Goal: Communication & Community: Answer question/provide support

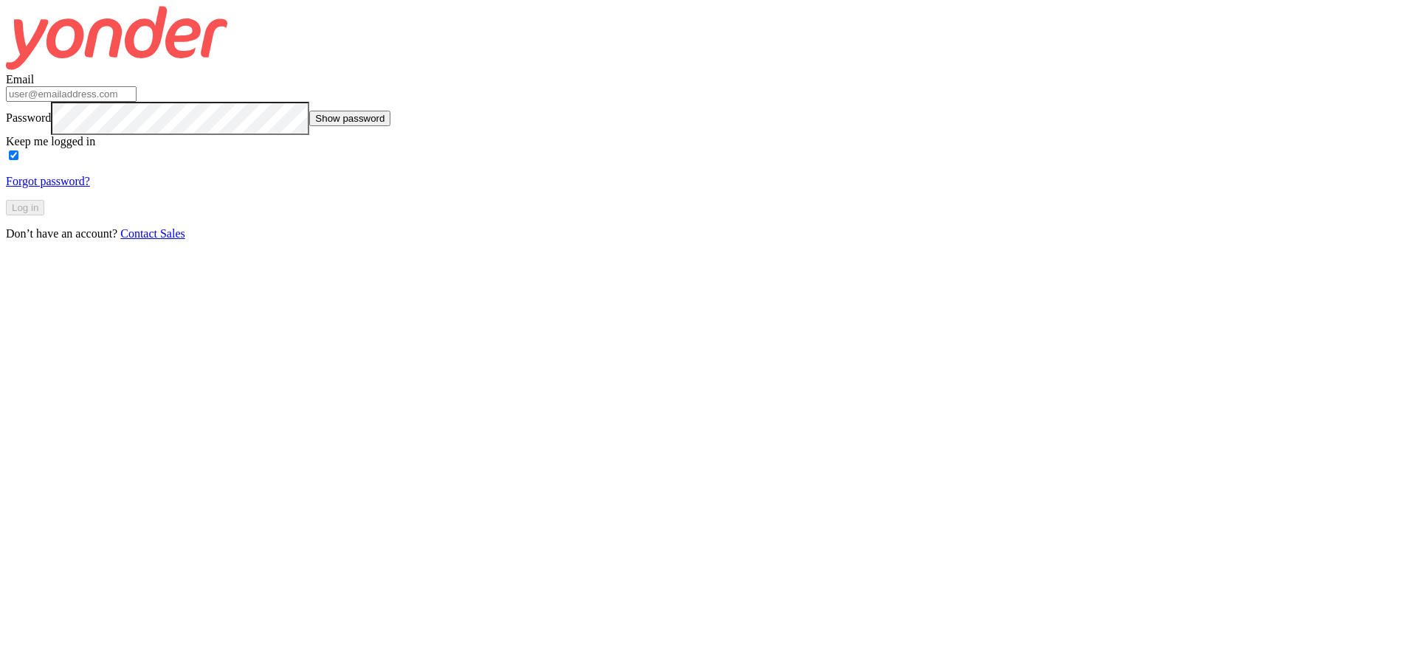
click at [137, 102] on input "Email" at bounding box center [71, 93] width 131 height 15
type input "[PERSON_NAME][EMAIL_ADDRESS][PERSON_NAME][DOMAIN_NAME]"
click button "Log in" at bounding box center [25, 207] width 38 height 15
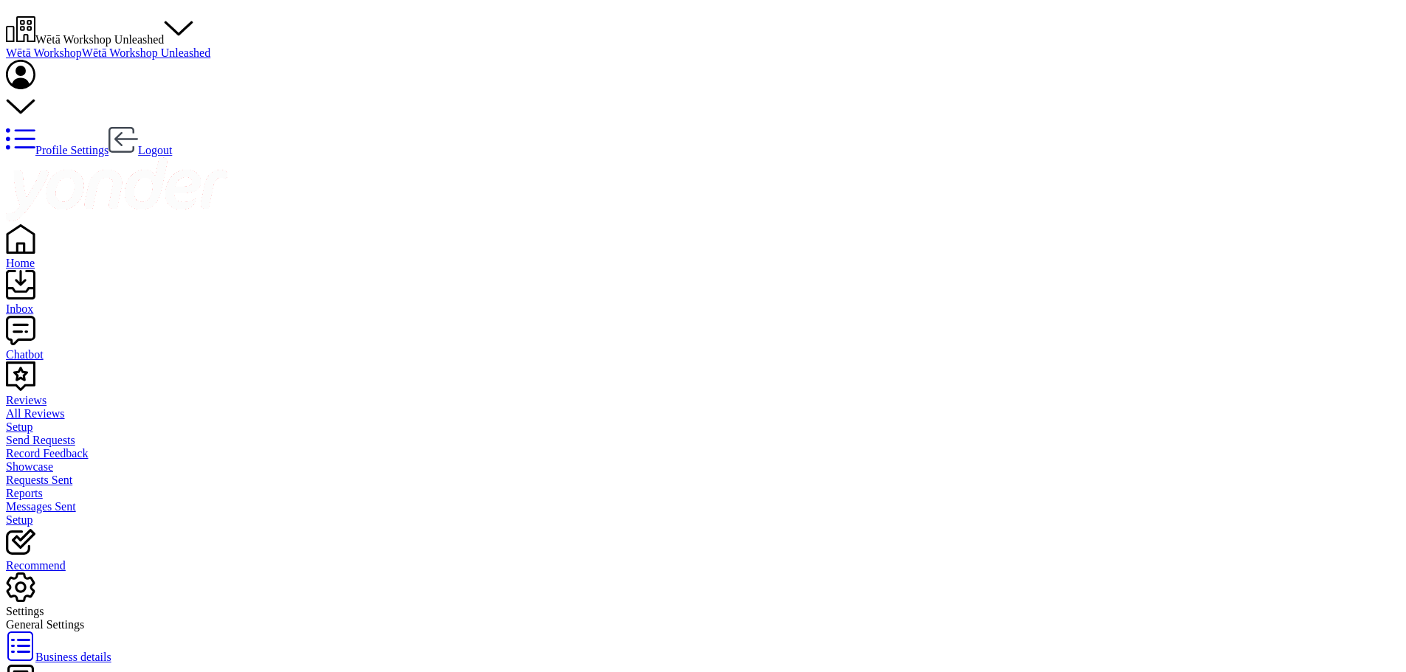
click at [65, 394] on div "Reviews" at bounding box center [703, 400] width 1394 height 13
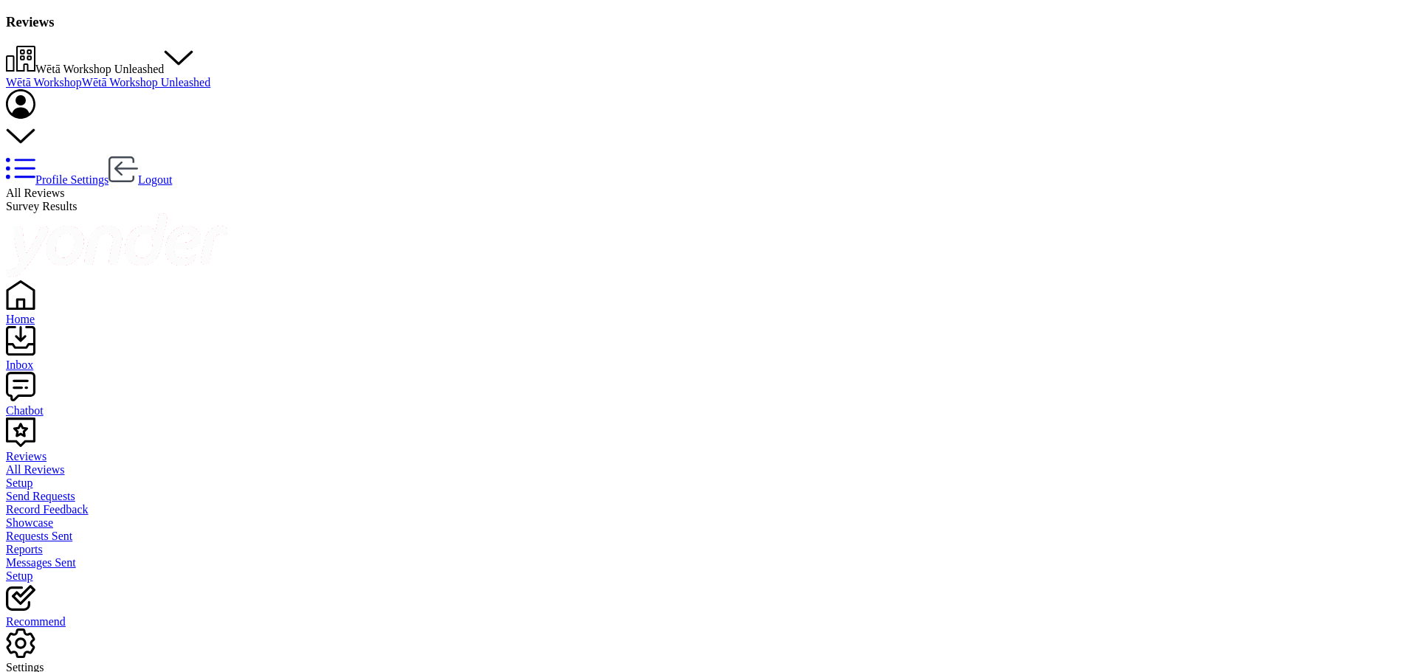
scroll to position [68, 0]
click at [164, 63] on span "Wētā Workshop Unleashed" at bounding box center [99, 69] width 128 height 13
click at [82, 76] on link "Wētā Workshop" at bounding box center [44, 82] width 76 height 13
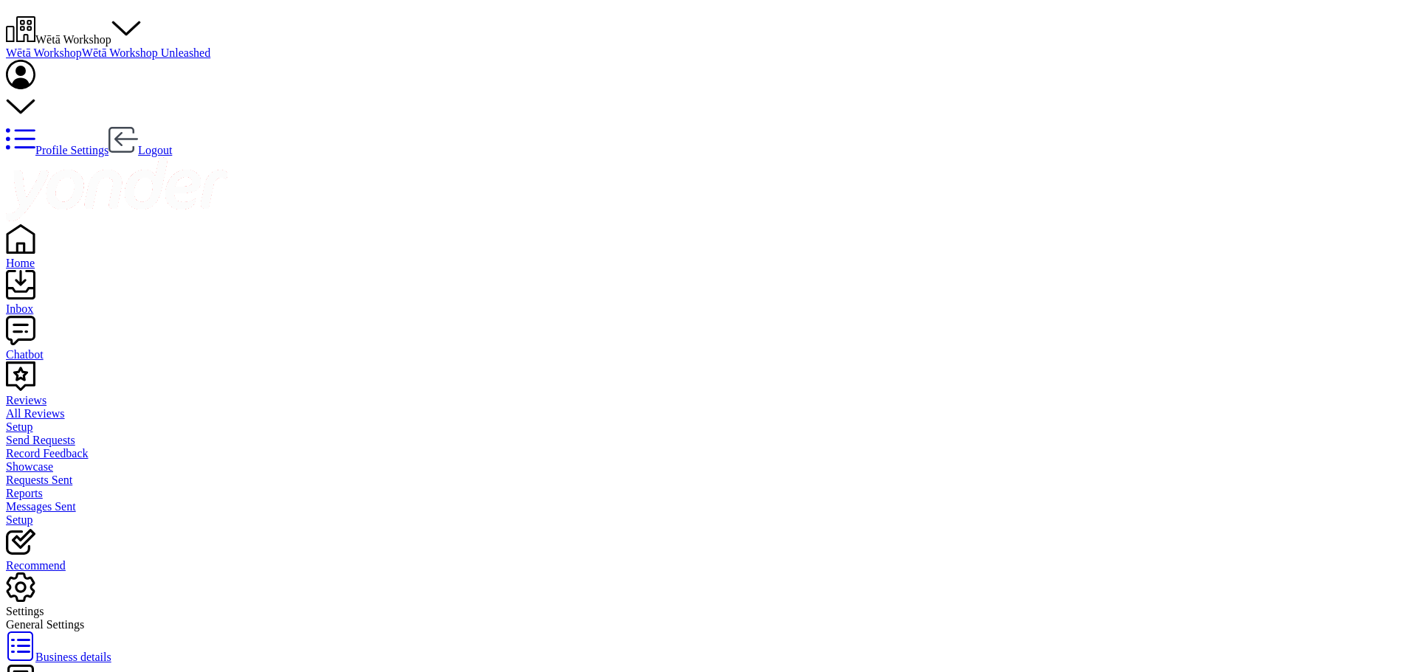
click at [69, 394] on div "Reviews" at bounding box center [703, 400] width 1394 height 13
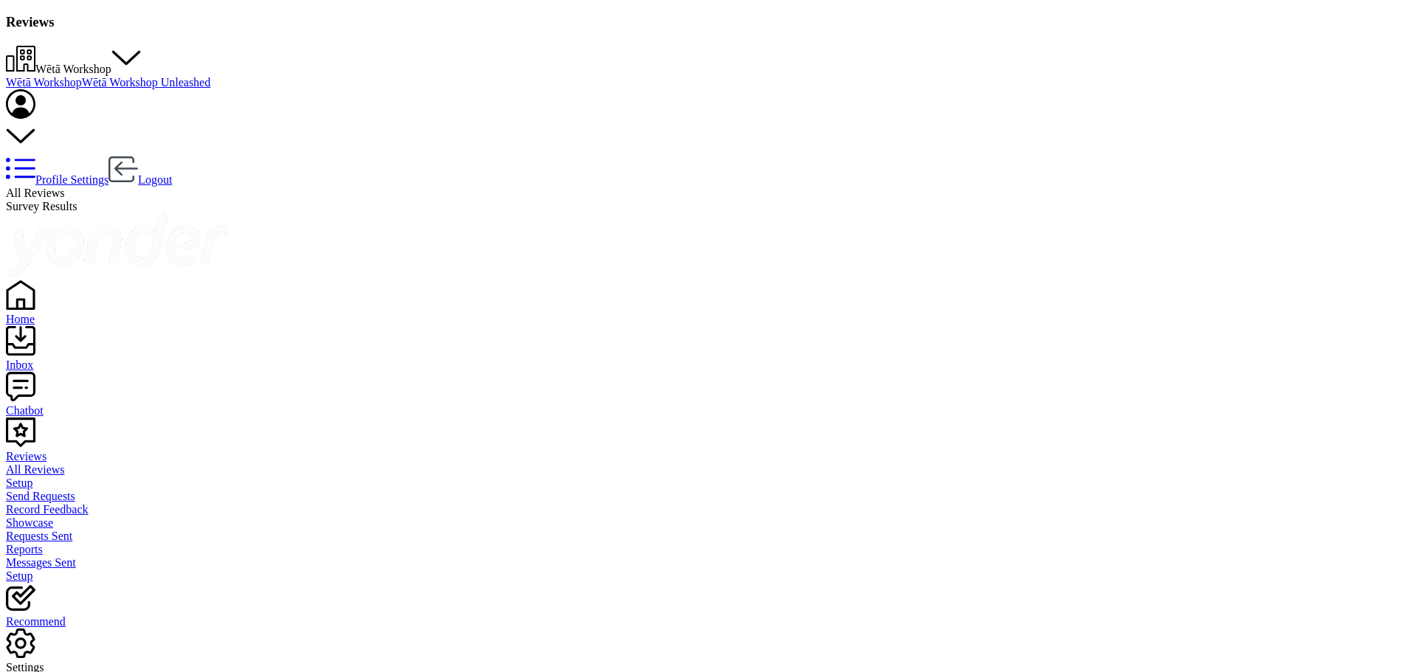
drag, startPoint x: 1214, startPoint y: 319, endPoint x: 1025, endPoint y: 314, distance: 189.7
drag, startPoint x: 1107, startPoint y: 316, endPoint x: 1033, endPoint y: 317, distance: 73.8
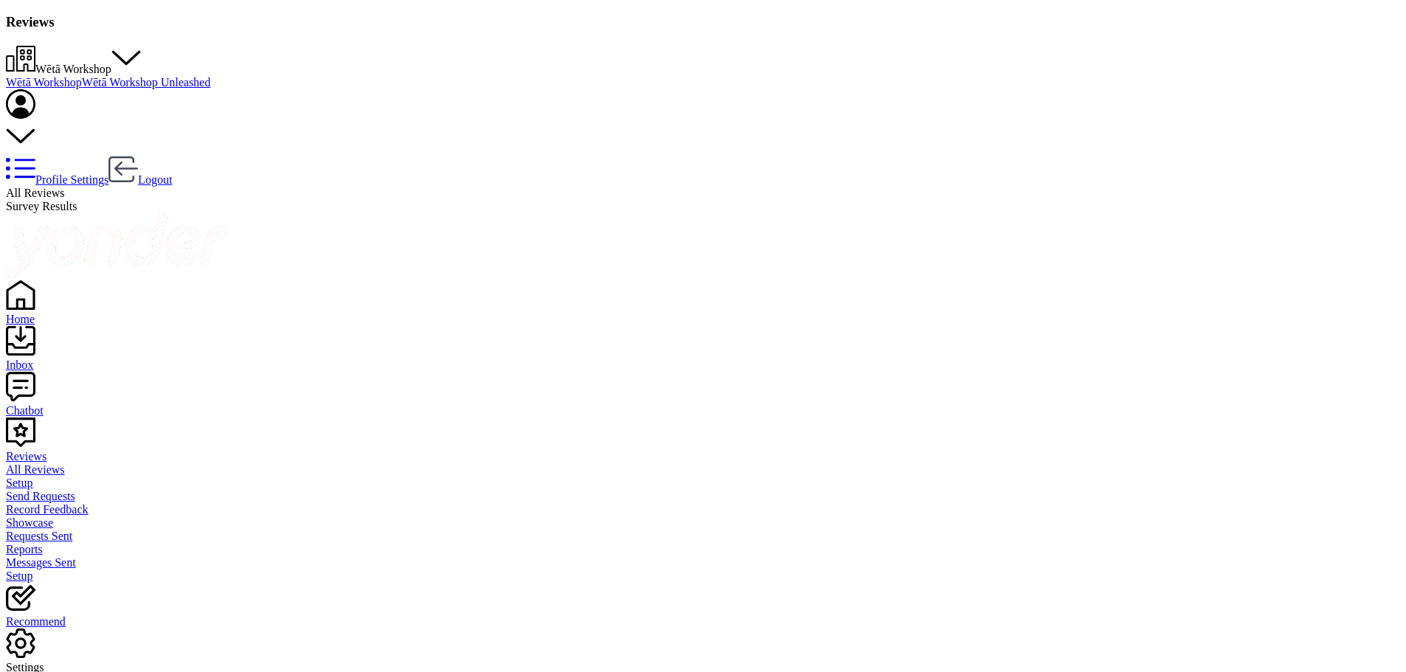
type textarea "Kia [PERSON_NAME], Thank you so much for your wonderful feedback! We're delight…"
drag, startPoint x: 1108, startPoint y: 260, endPoint x: 1079, endPoint y: 263, distance: 28.9
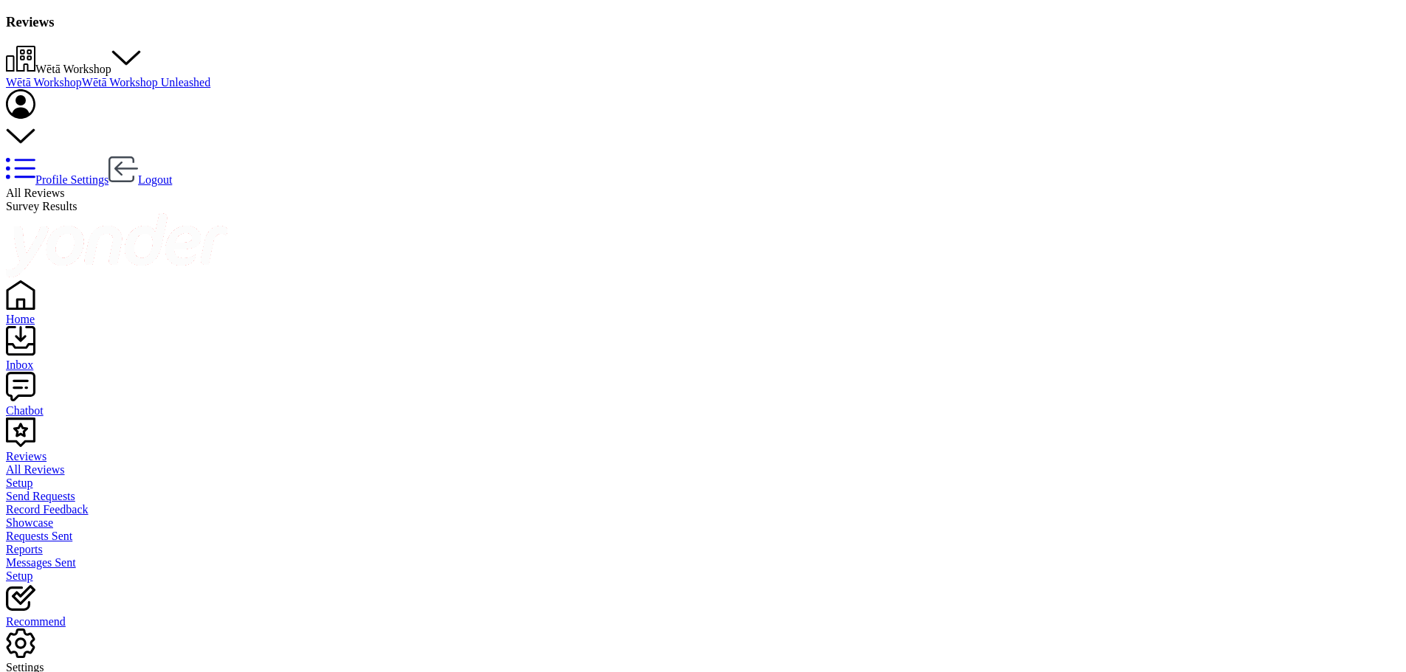
drag, startPoint x: 1214, startPoint y: 309, endPoint x: 1013, endPoint y: 309, distance: 200.7
paste textarea "[PERSON_NAME] - Host"
type textarea "Kia ora Prima, Thank you so much for your fantastic feedback! We're delighted t…"
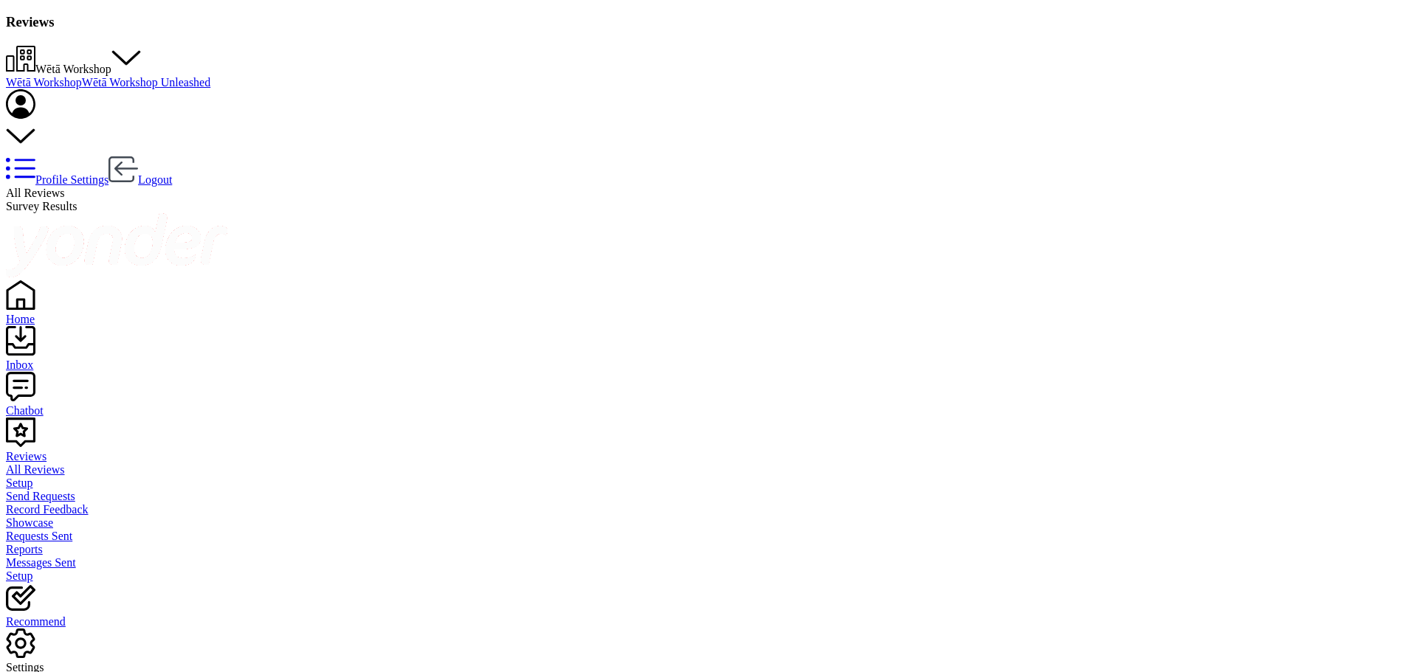
type textarea "Kia [PERSON_NAME], Thank you so much for your kind words! We're delighted to he…"
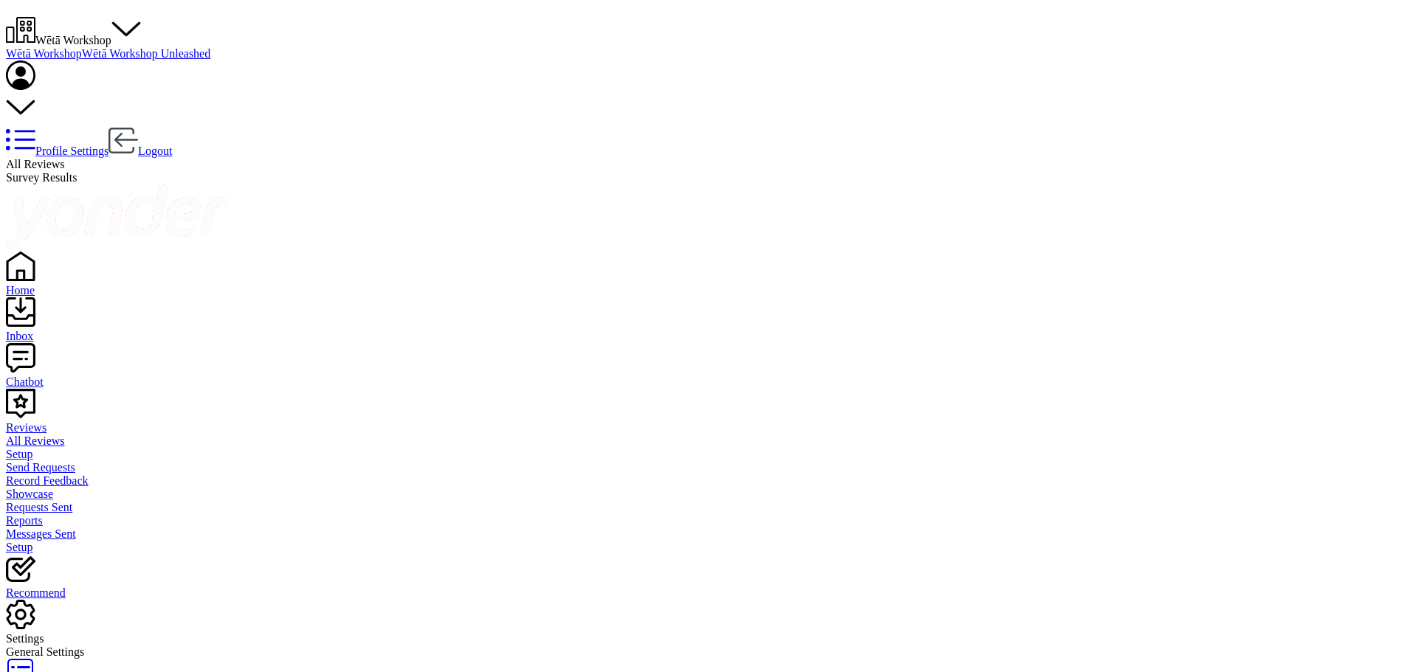
scroll to position [30, 0]
drag, startPoint x: 1226, startPoint y: 313, endPoint x: 1015, endPoint y: 314, distance: 211.0
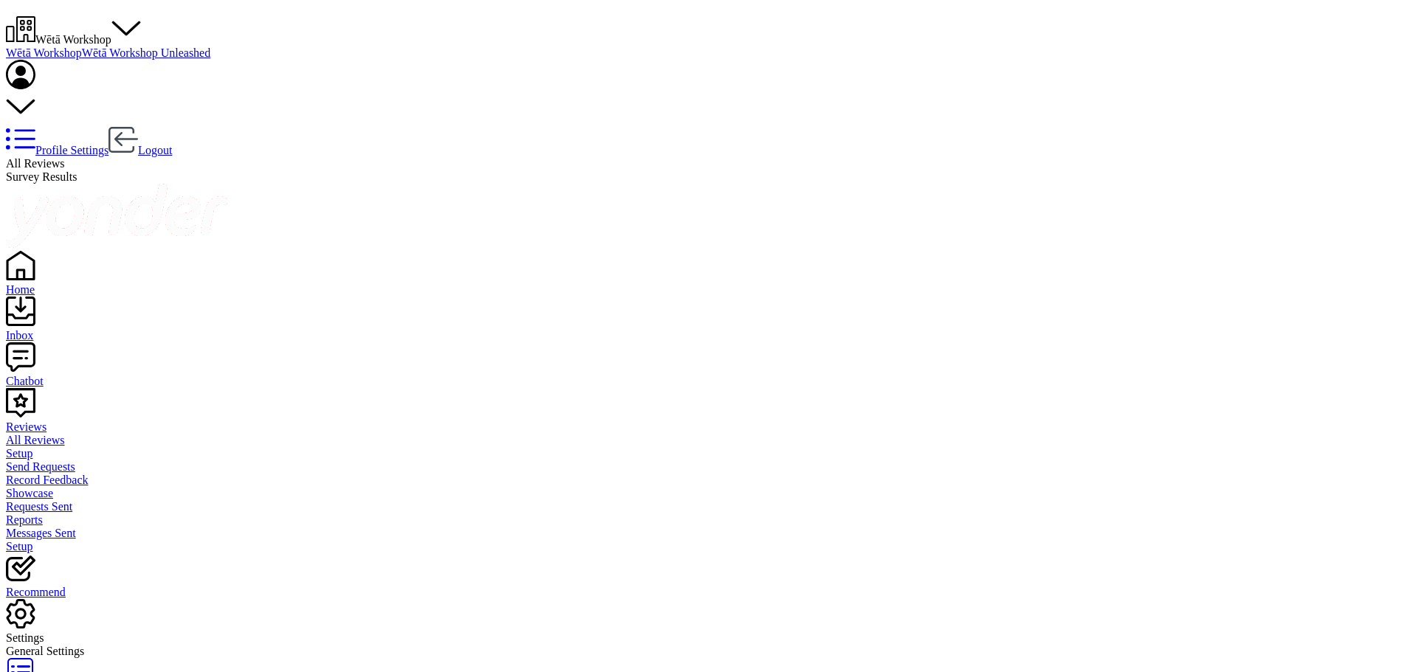
paste textarea "[PERSON_NAME] - Host"
type textarea "Kia [PERSON_NAME], Thank you so much for your lovely feedback! We're delighted …"
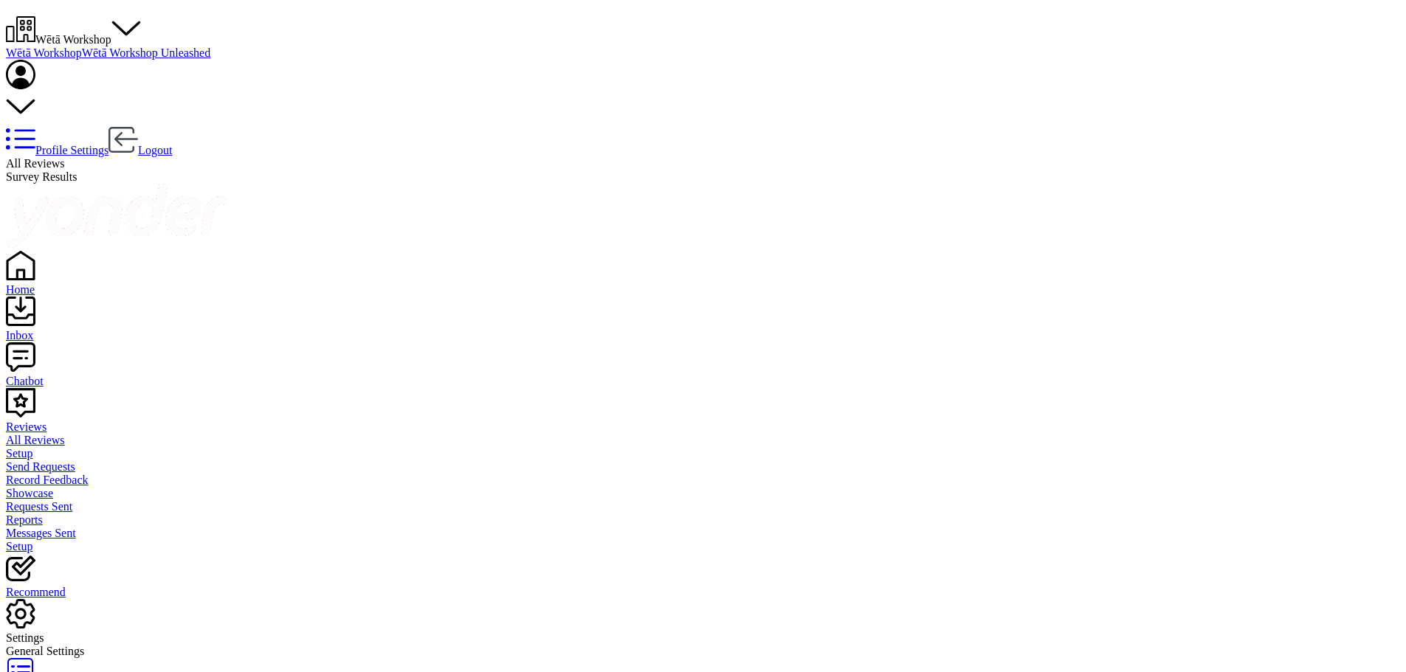
type textarea "Kia ora [PERSON_NAME], Thank you for sharing your feedback with us. I’m sorry t…"
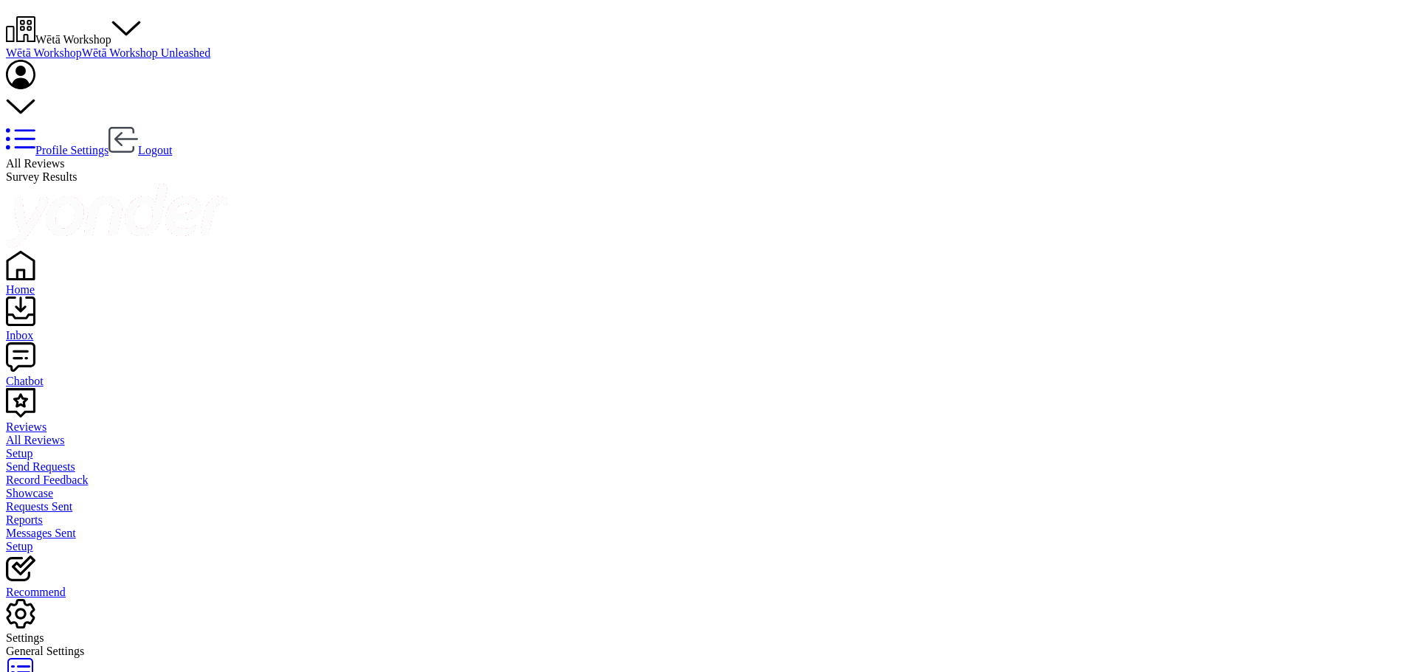
click at [978, 34] on div "Reviews Wētā Workshop Wētā Workshop Wētā Workshop Unleashed Profile Settings Lo…" at bounding box center [703, 71] width 1394 height 173
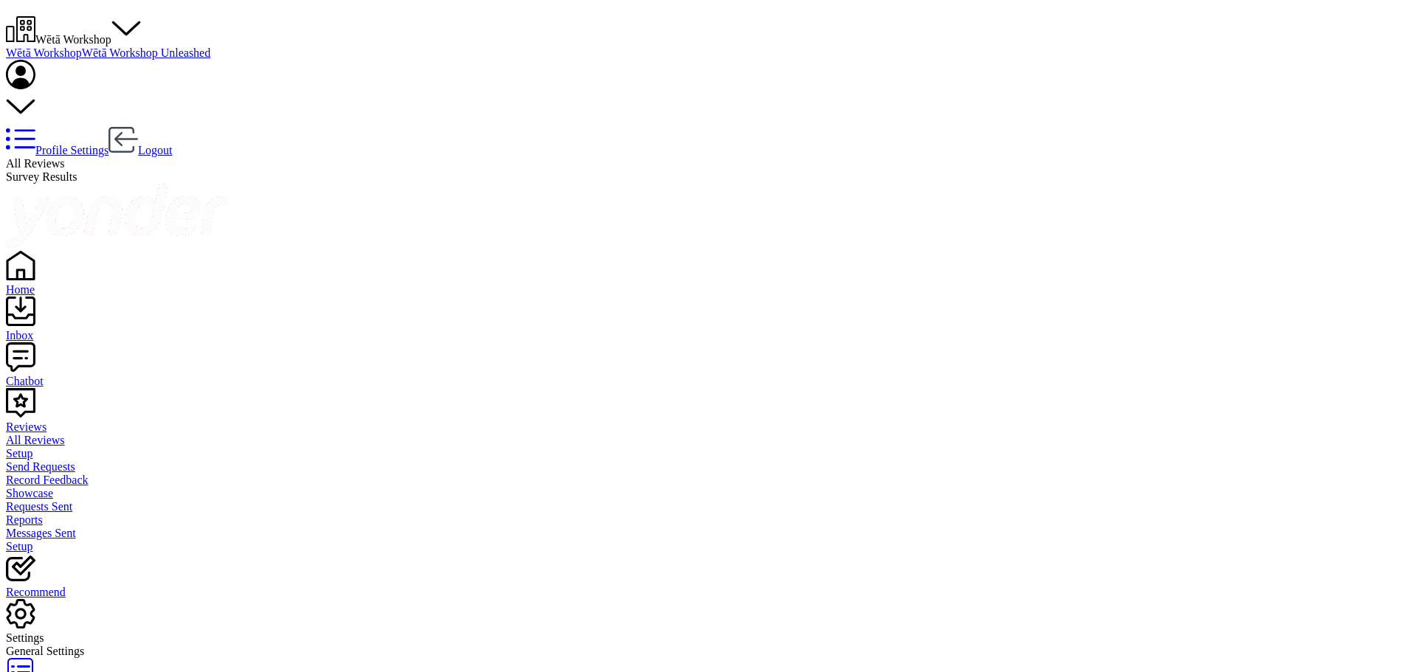
drag, startPoint x: 1216, startPoint y: 310, endPoint x: 1009, endPoint y: 312, distance: 207.3
paste textarea "[PERSON_NAME] - Host"
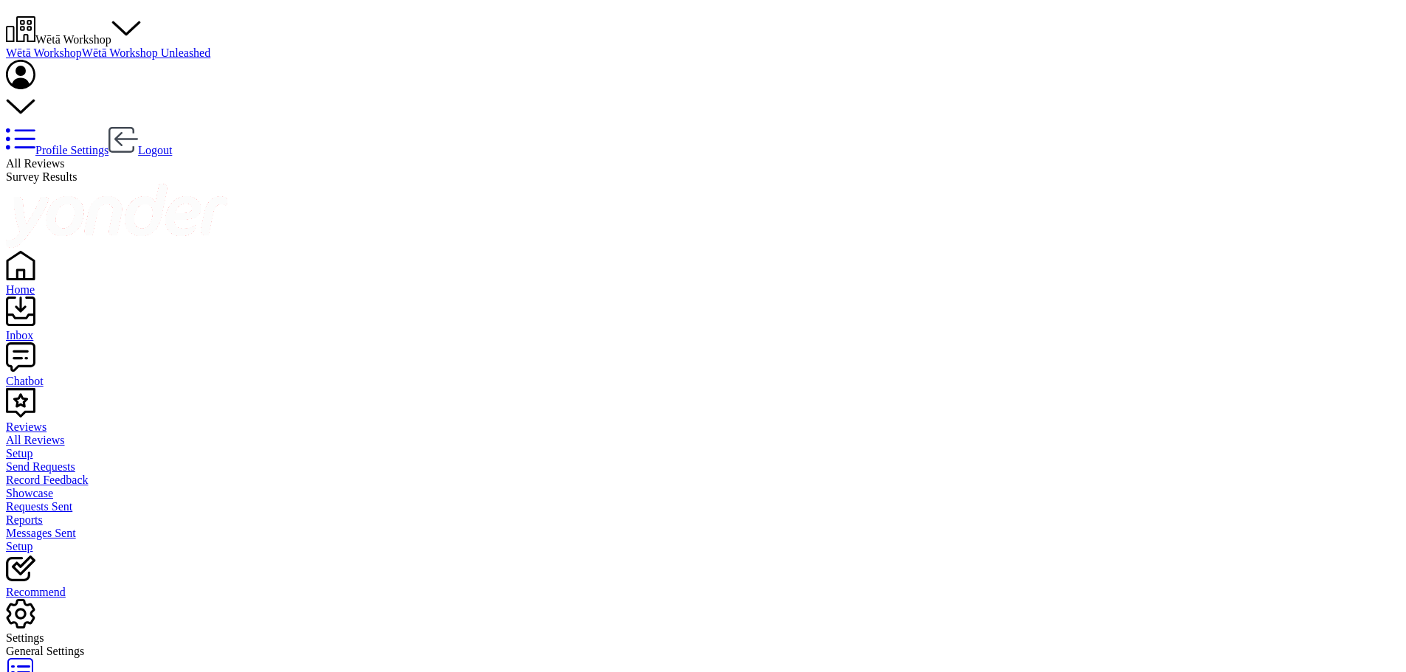
type textarea "Kia ora [PERSON_NAME], Thank you so much for your wonderful feedback! We're thr…"
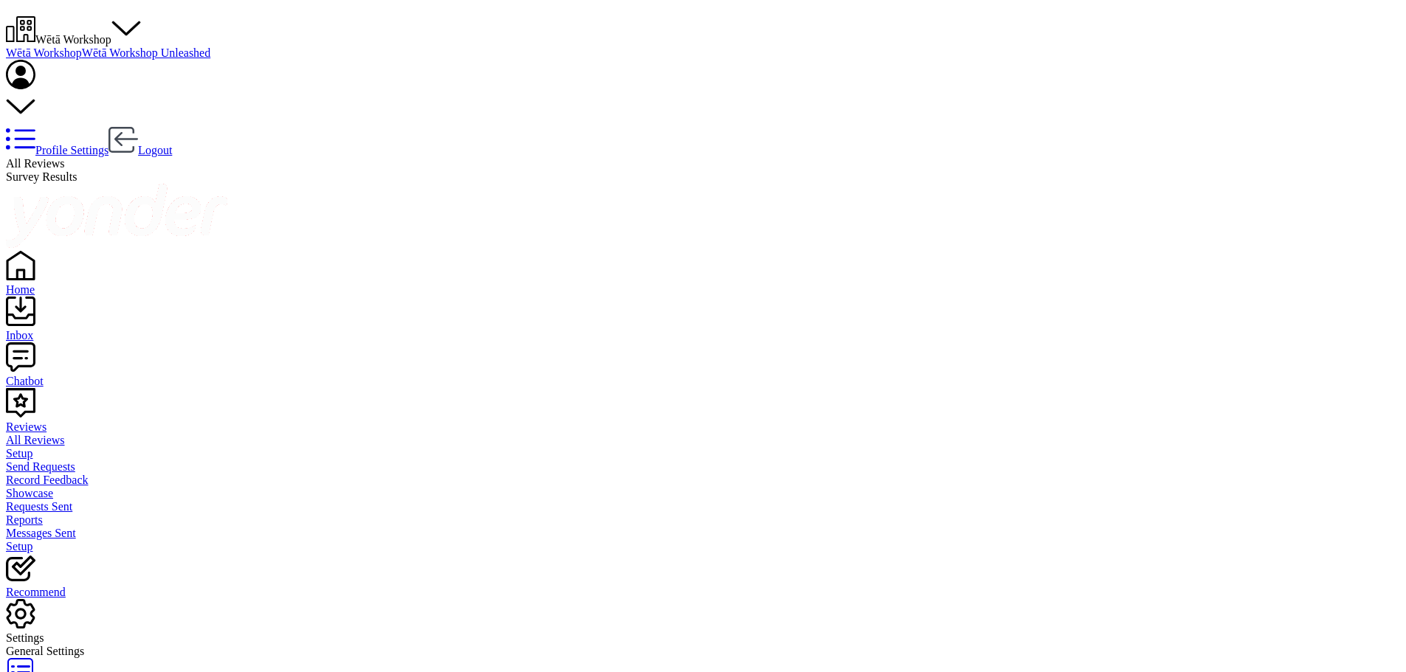
scroll to position [74, 0]
drag, startPoint x: 1217, startPoint y: 314, endPoint x: 1020, endPoint y: 312, distance: 197.0
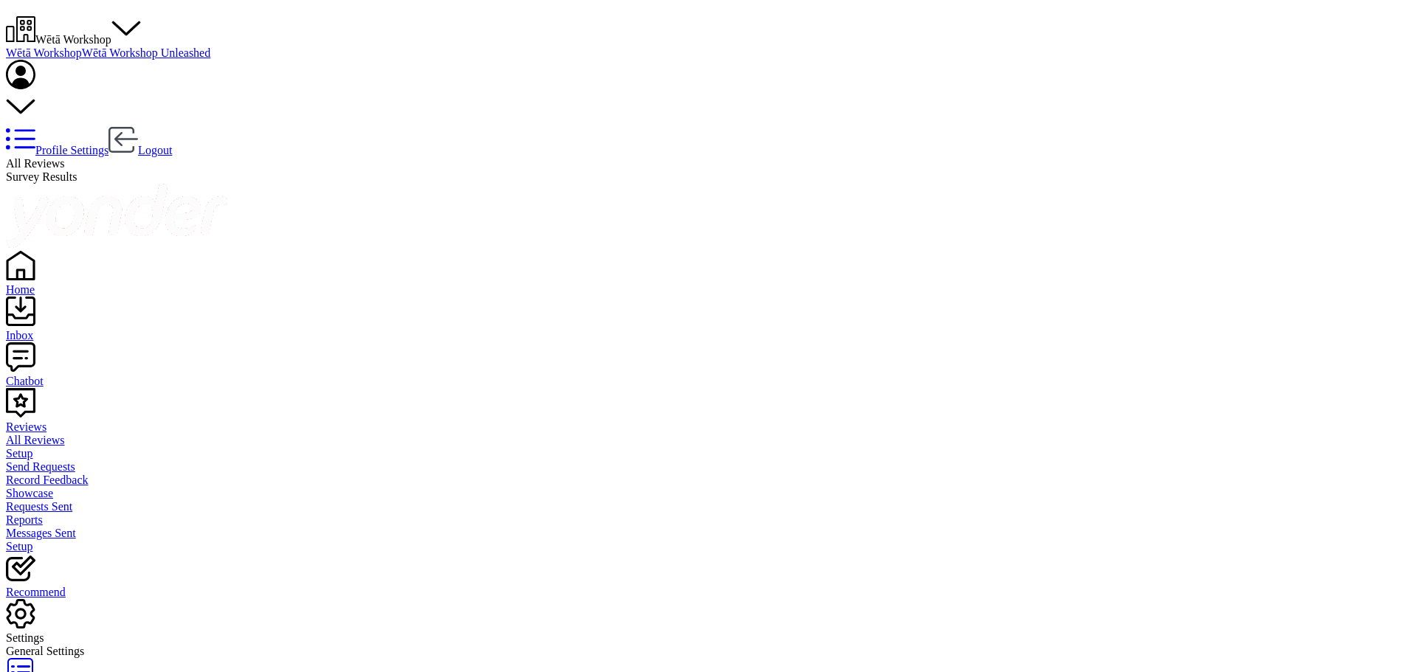
paste textarea "[PERSON_NAME] - Host"
type textarea "Kia ora [PERSON_NAME], Thank you so much for your wonderful feedback! We're del…"
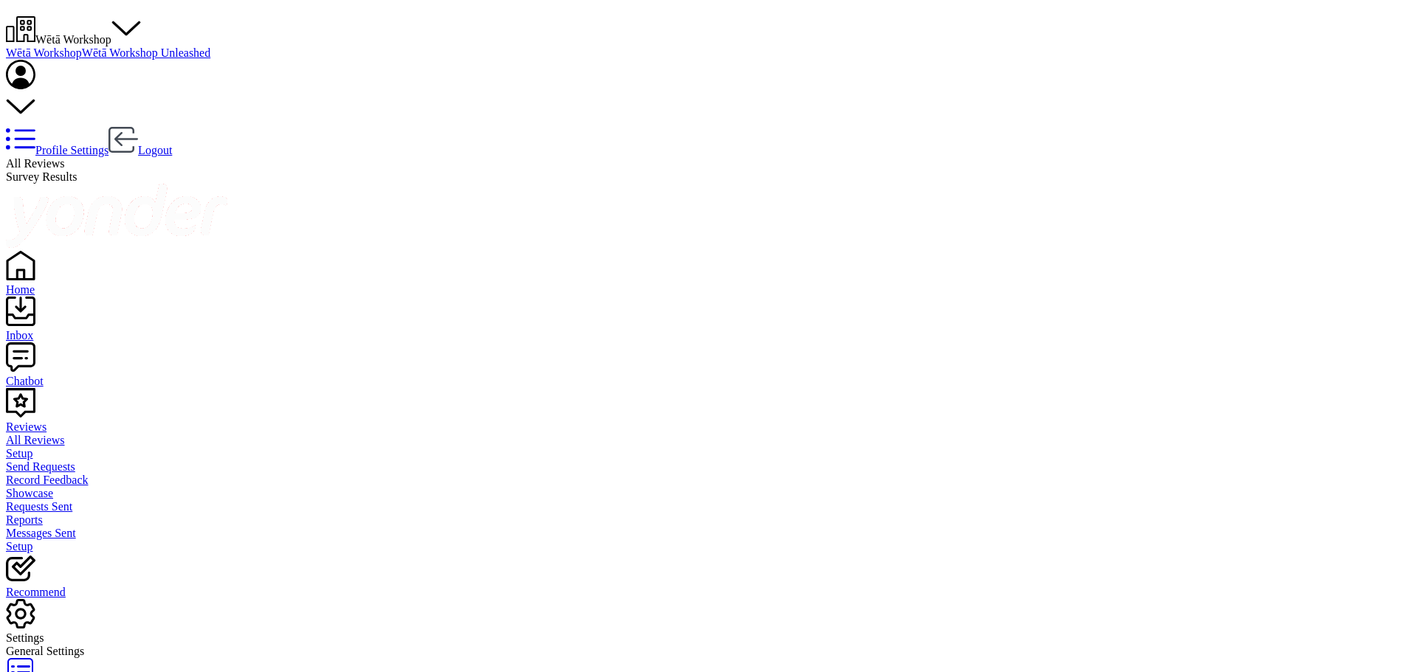
scroll to position [109, 0]
drag, startPoint x: 1212, startPoint y: 334, endPoint x: 1034, endPoint y: 328, distance: 177.2
paste textarea "[PERSON_NAME] - Host"
type textarea "Kia ora [PERSON_NAME], Thank you so much for sharing your feedback! We're delig…"
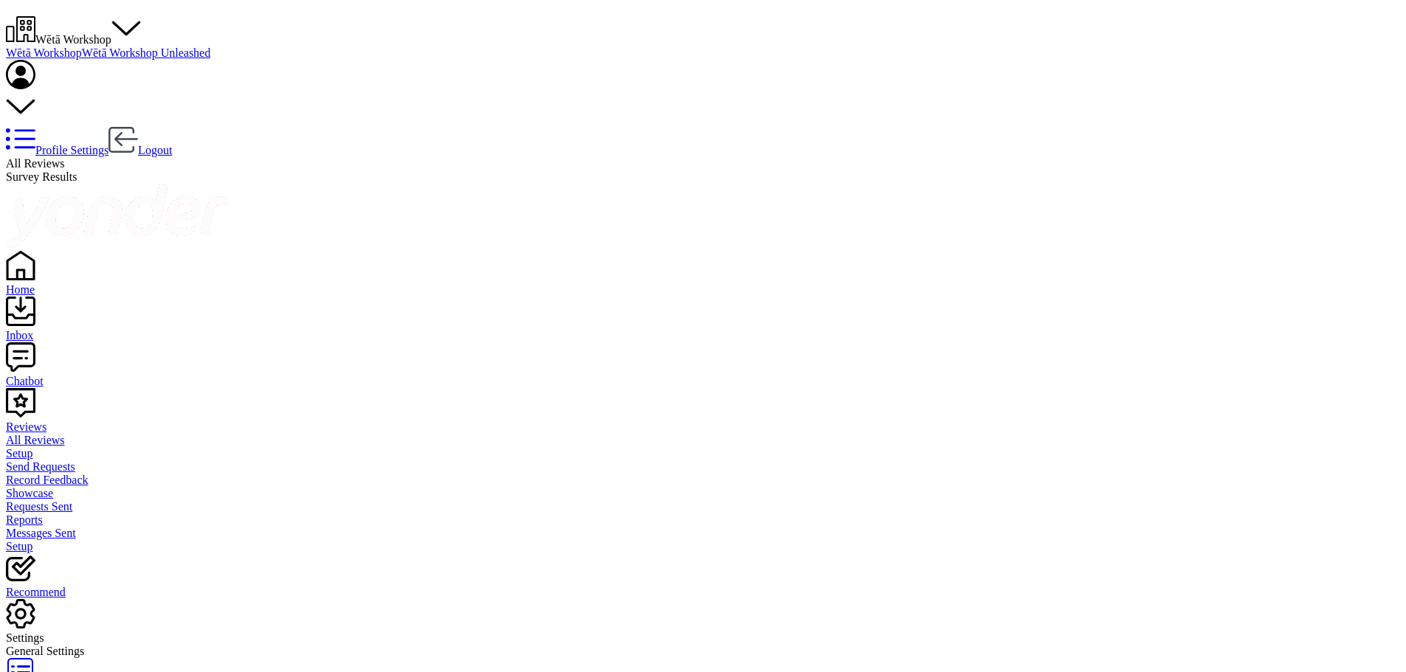
scroll to position [30, 0]
drag, startPoint x: 1162, startPoint y: 334, endPoint x: 1100, endPoint y: 329, distance: 62.2
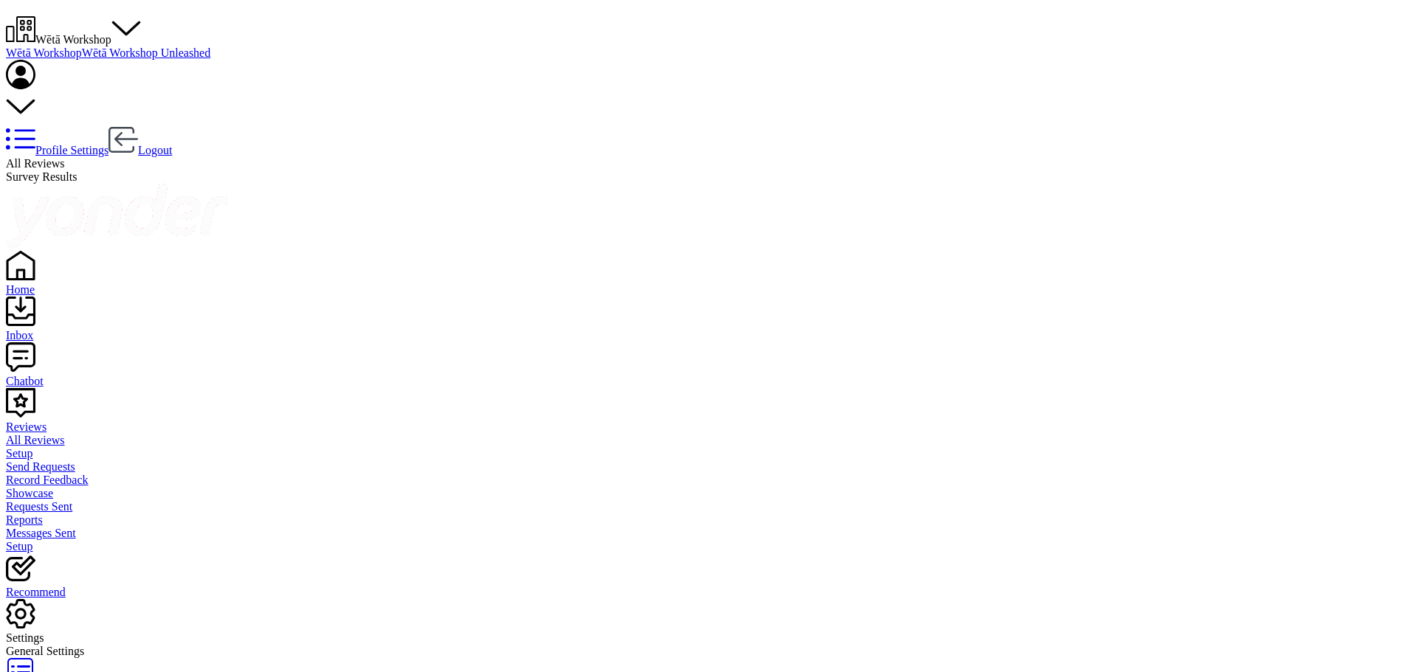
drag, startPoint x: 1245, startPoint y: 329, endPoint x: 1026, endPoint y: 333, distance: 219.9
paste textarea "[PERSON_NAME] - Host"
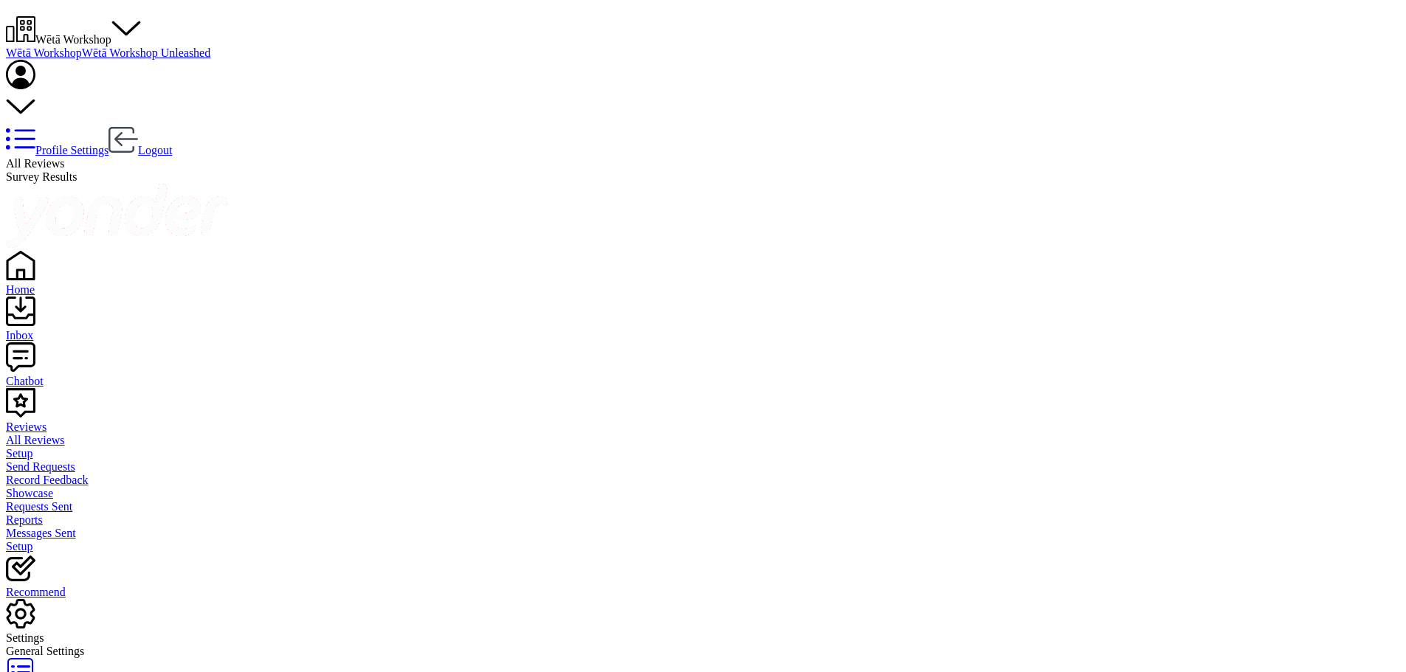
type textarea "Kia ora [PERSON_NAME], Thank you so much for your wonderful feedback! We're del…"
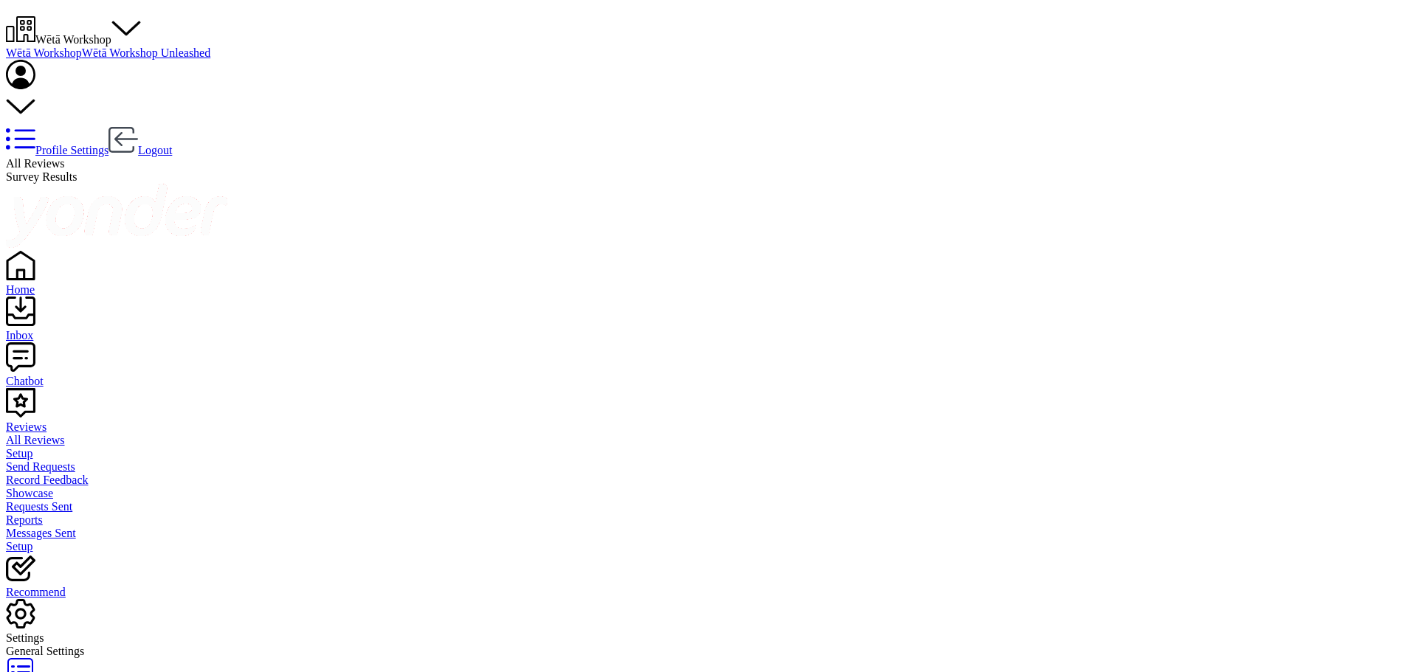
drag, startPoint x: 1332, startPoint y: 231, endPoint x: 1308, endPoint y: 232, distance: 23.6
copy p "Cloé f"
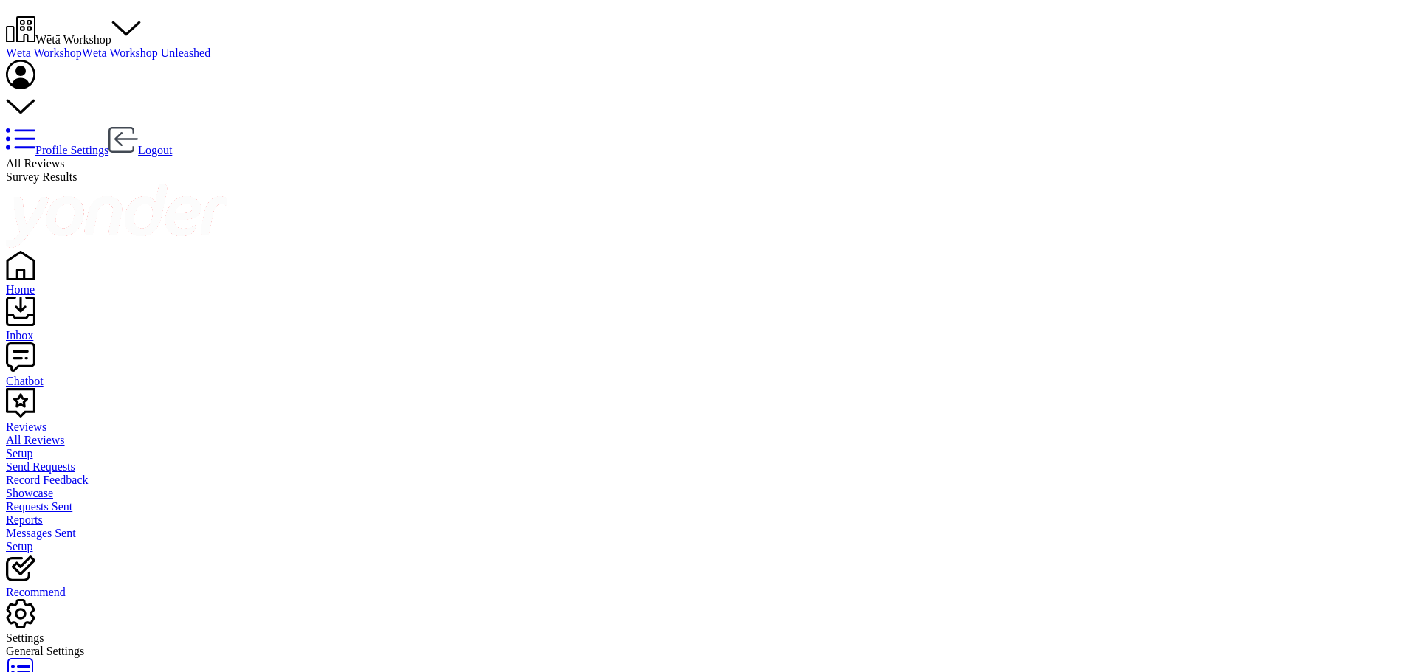
paste textarea "Cloé f"
drag, startPoint x: 1214, startPoint y: 348, endPoint x: 1037, endPoint y: 350, distance: 177.1
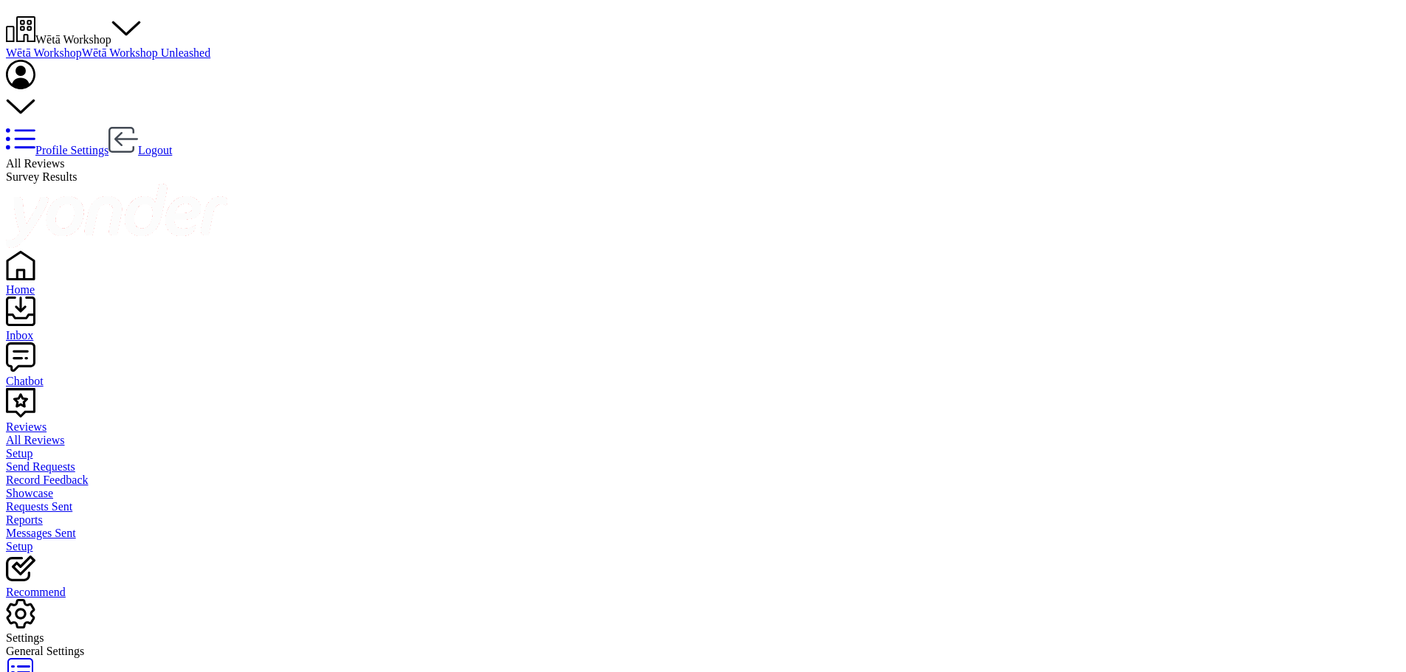
type textarea "Kia ora Sylvain and Cloé, Thank you so much for your wonderful feedback! We're …"
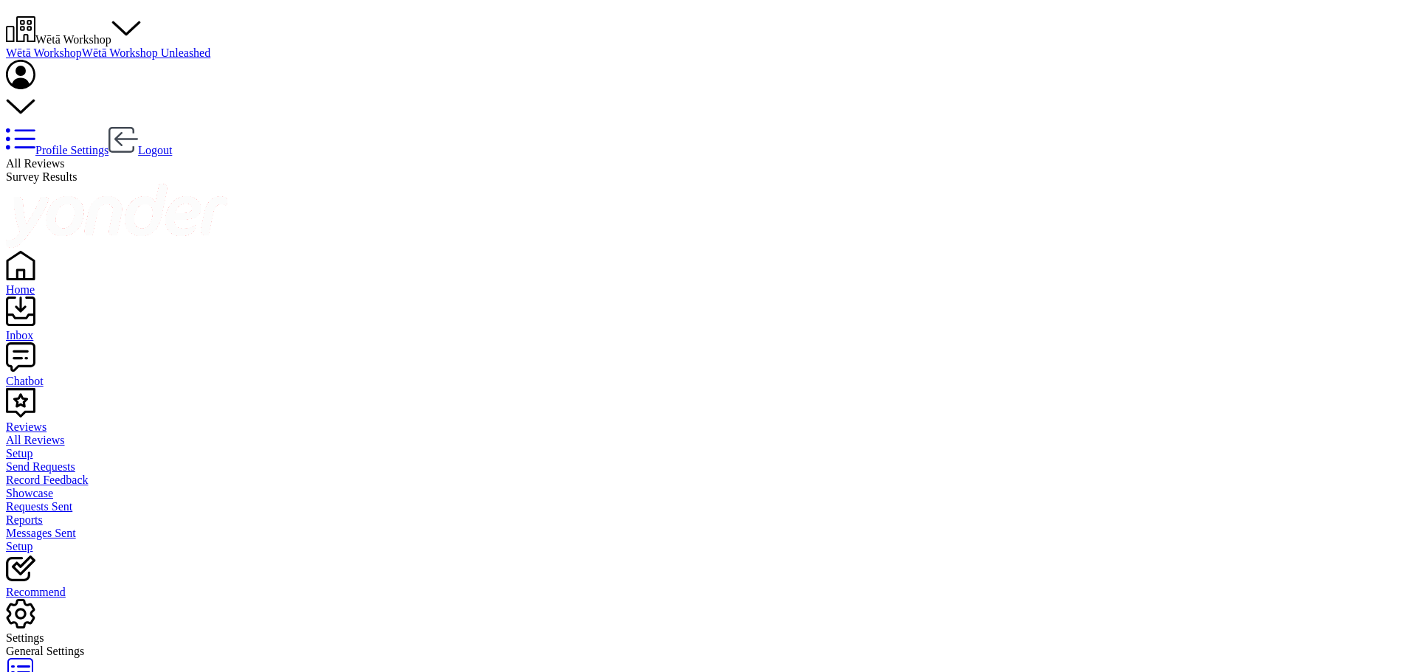
scroll to position [80, 0]
drag, startPoint x: 1223, startPoint y: 318, endPoint x: 1036, endPoint y: 322, distance: 186.7
paste textarea "loé f"
drag, startPoint x: 1096, startPoint y: 311, endPoint x: 1034, endPoint y: 303, distance: 62.6
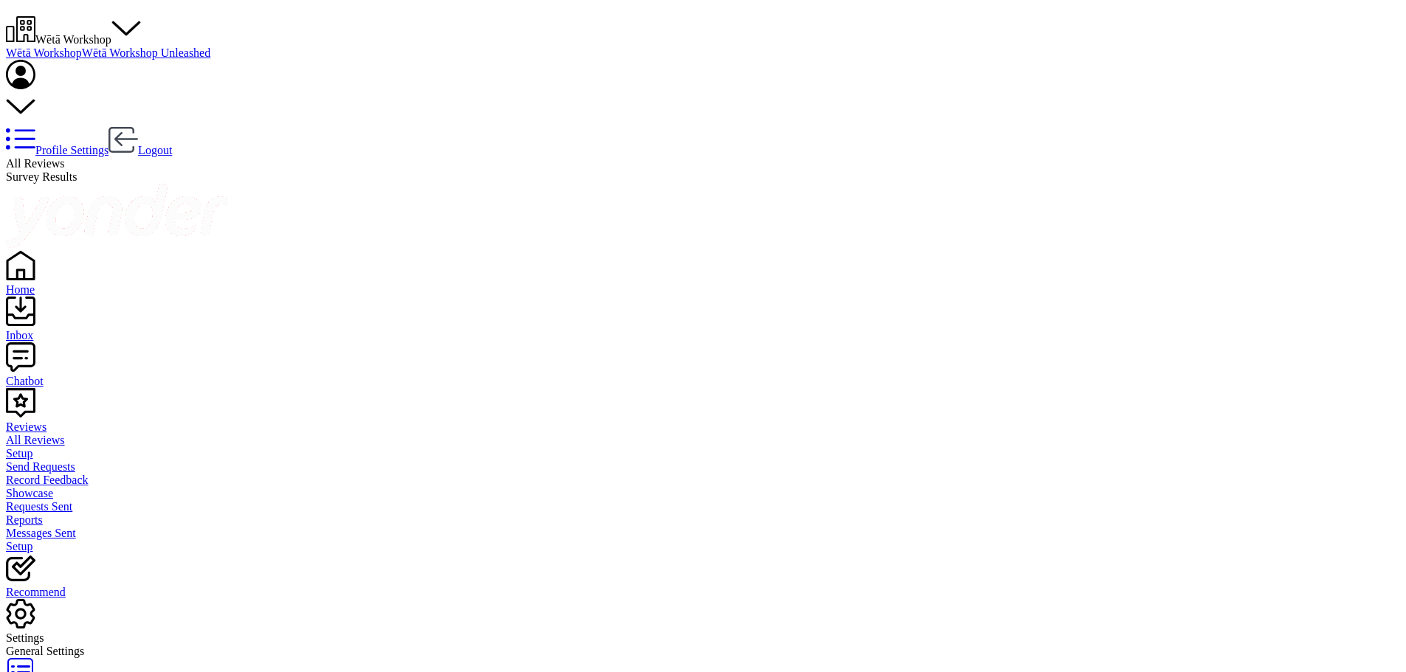
type textarea "Kia ora Jan, Thank you so much for your wonderful feedback! We're thrilled to h…"
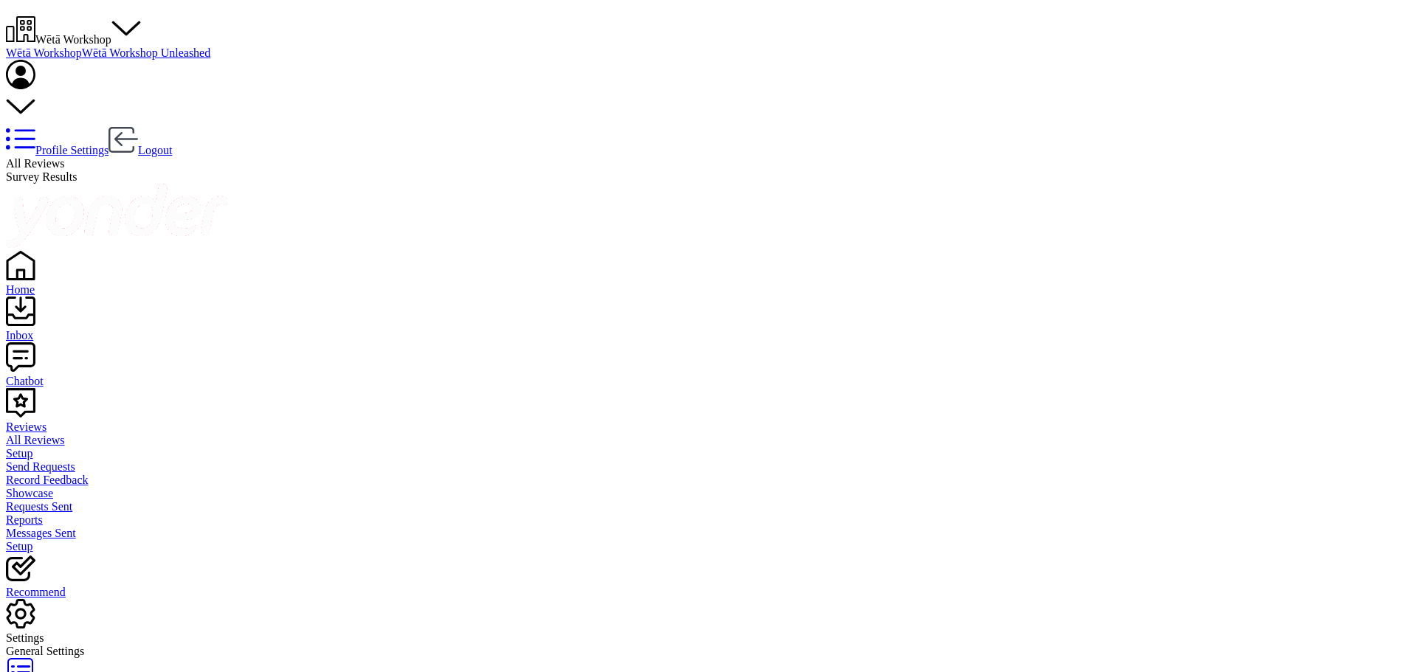
drag, startPoint x: 1211, startPoint y: 328, endPoint x: 1123, endPoint y: 329, distance: 87.8
type textarea "Kia ora Amanda, Thank you so much for your wonderful feedback! We're thrilled t…"
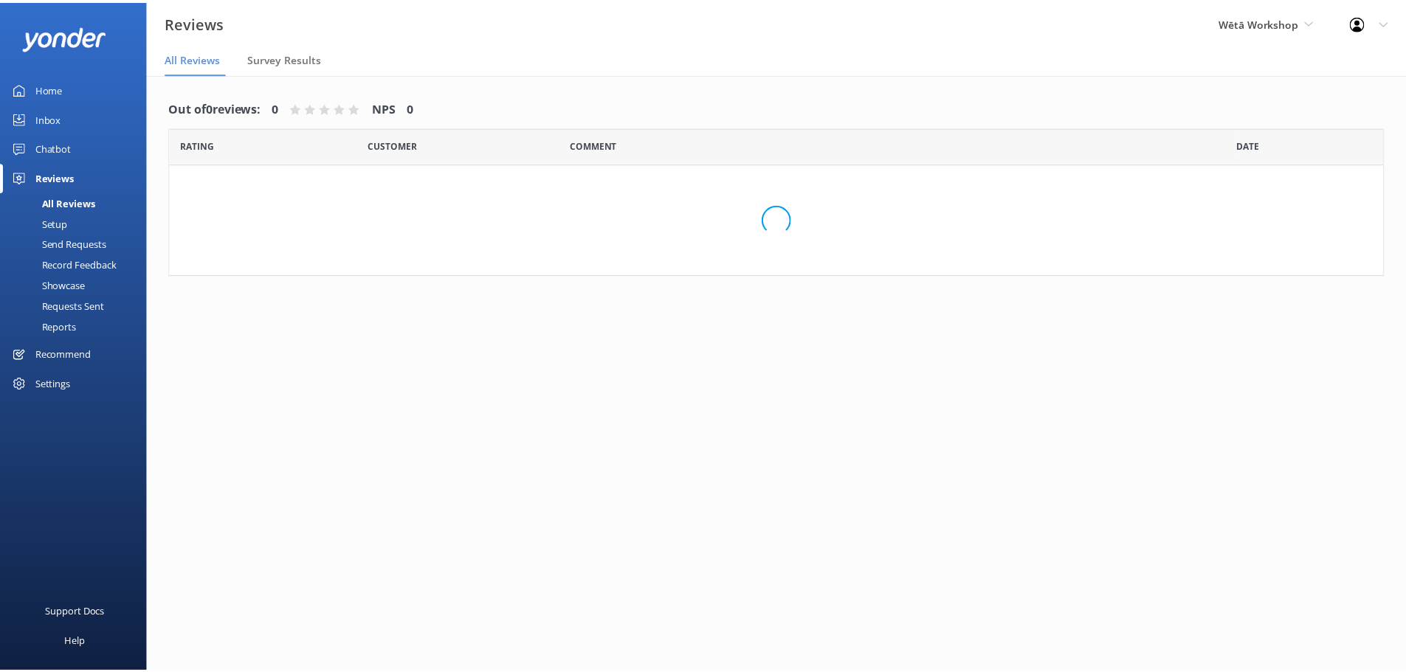
scroll to position [30, 0]
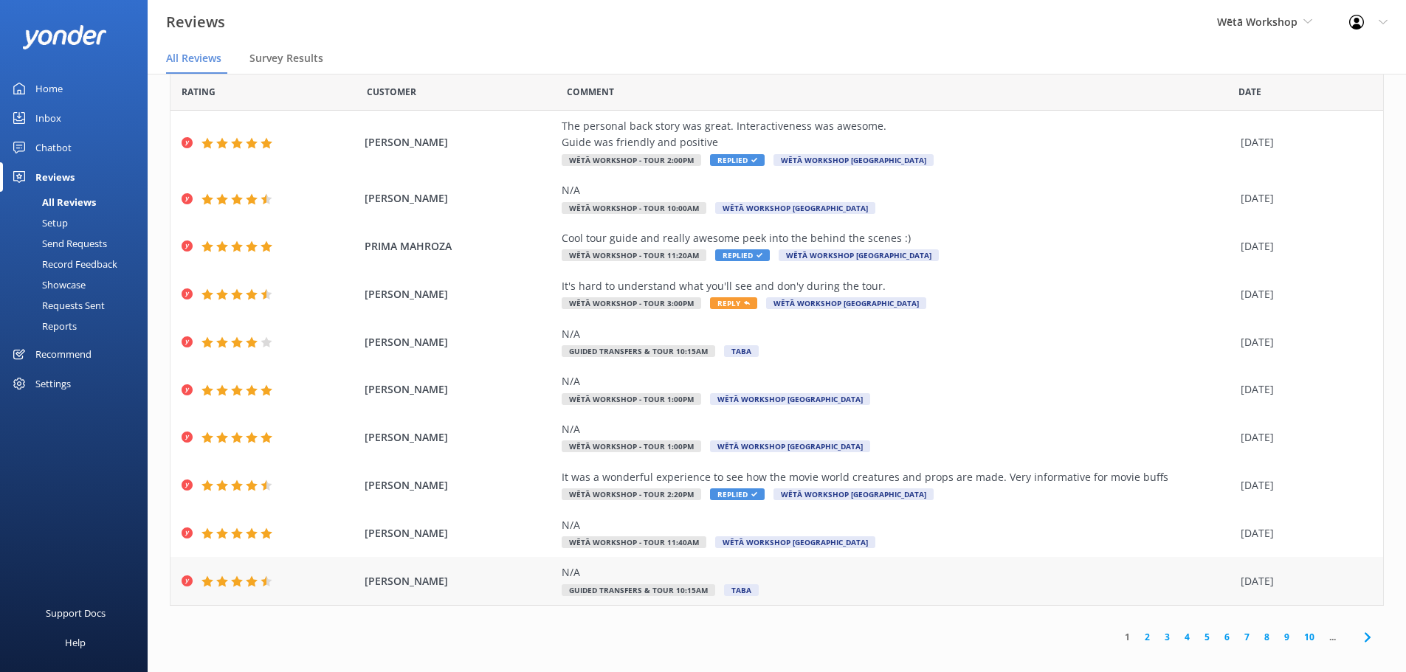
scroll to position [35, 0]
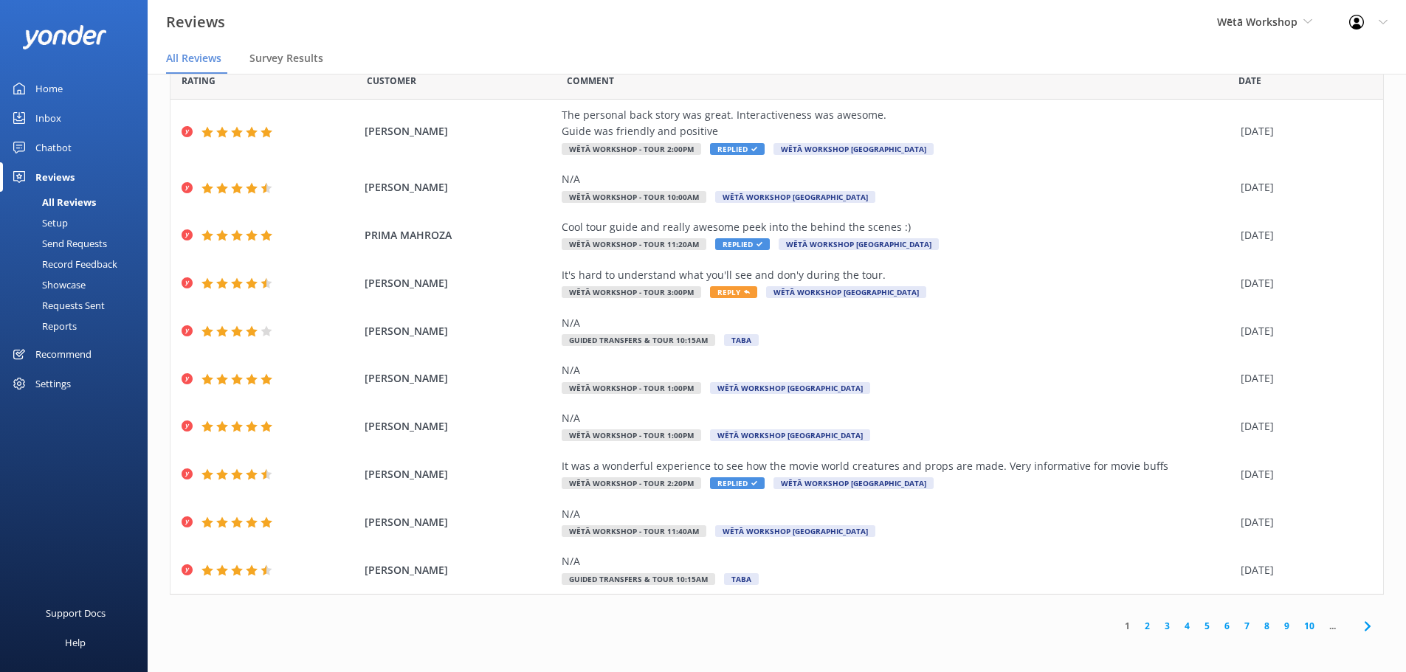
click at [1138, 624] on link "2" at bounding box center [1147, 626] width 20 height 14
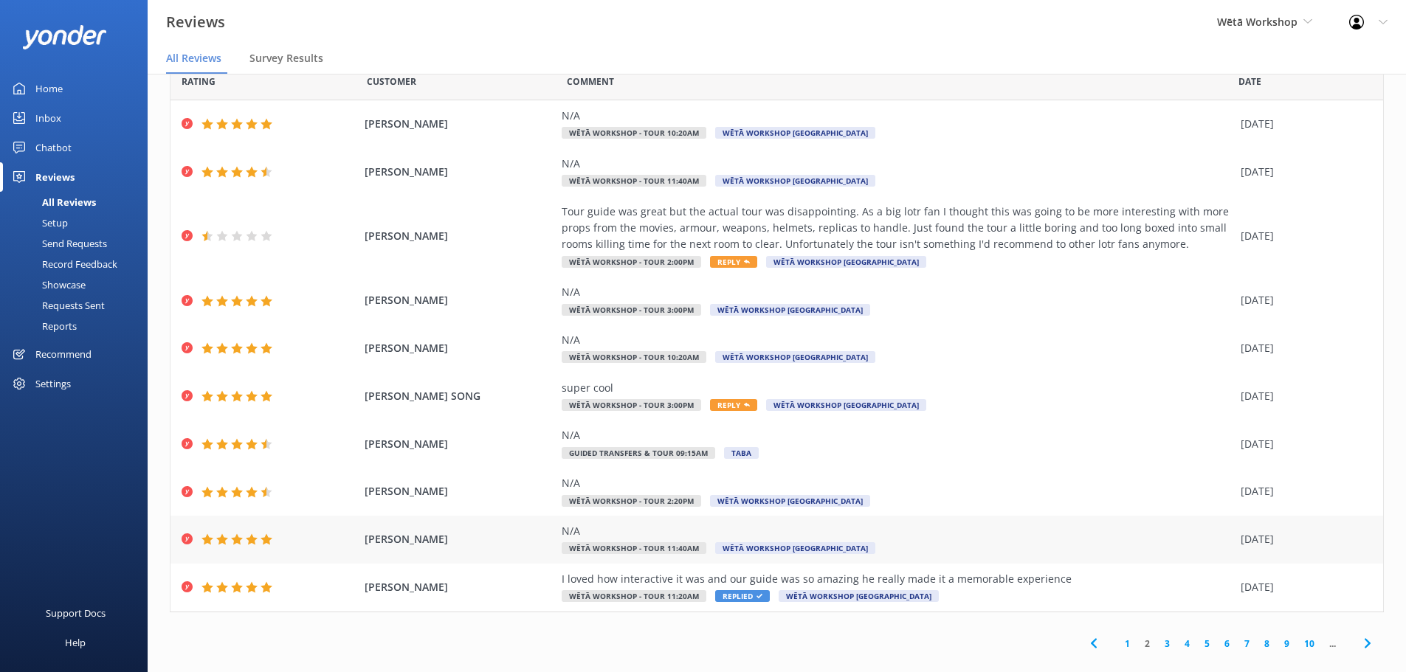
scroll to position [52, 0]
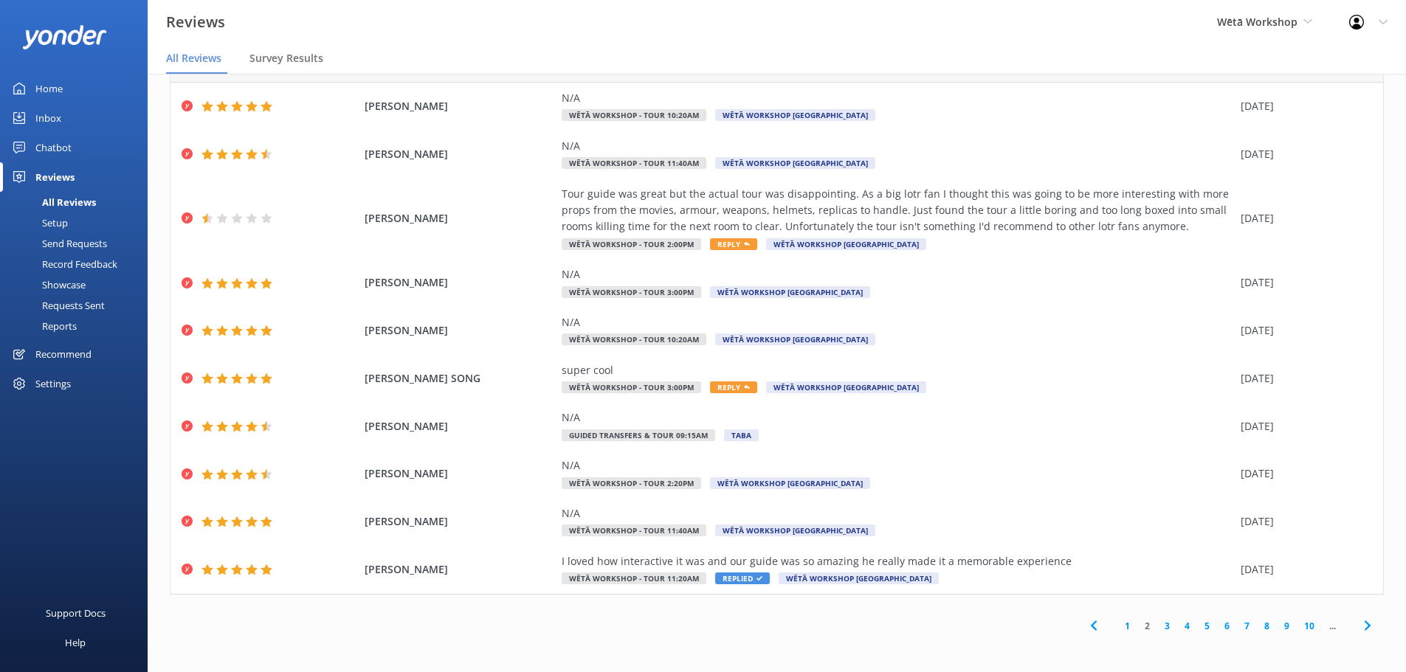
click at [1157, 628] on link "3" at bounding box center [1167, 626] width 20 height 14
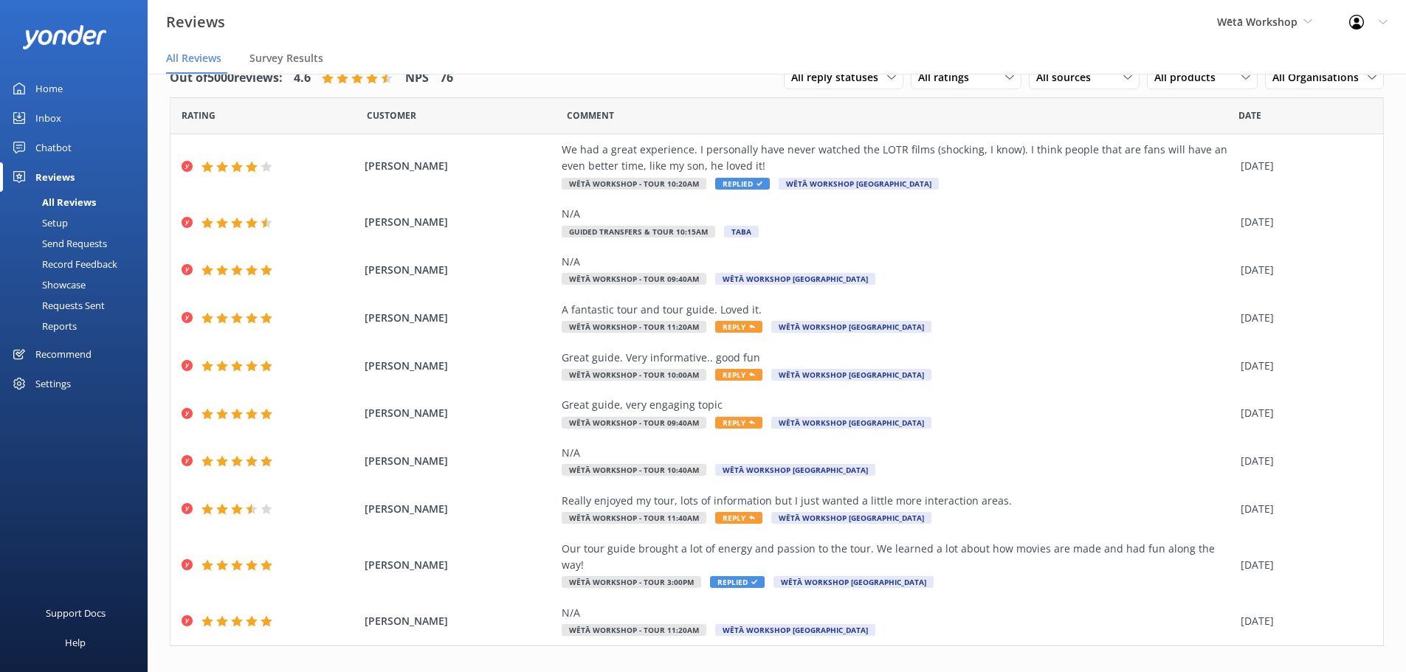
click at [1181, 671] on link "4" at bounding box center [1187, 678] width 20 height 14
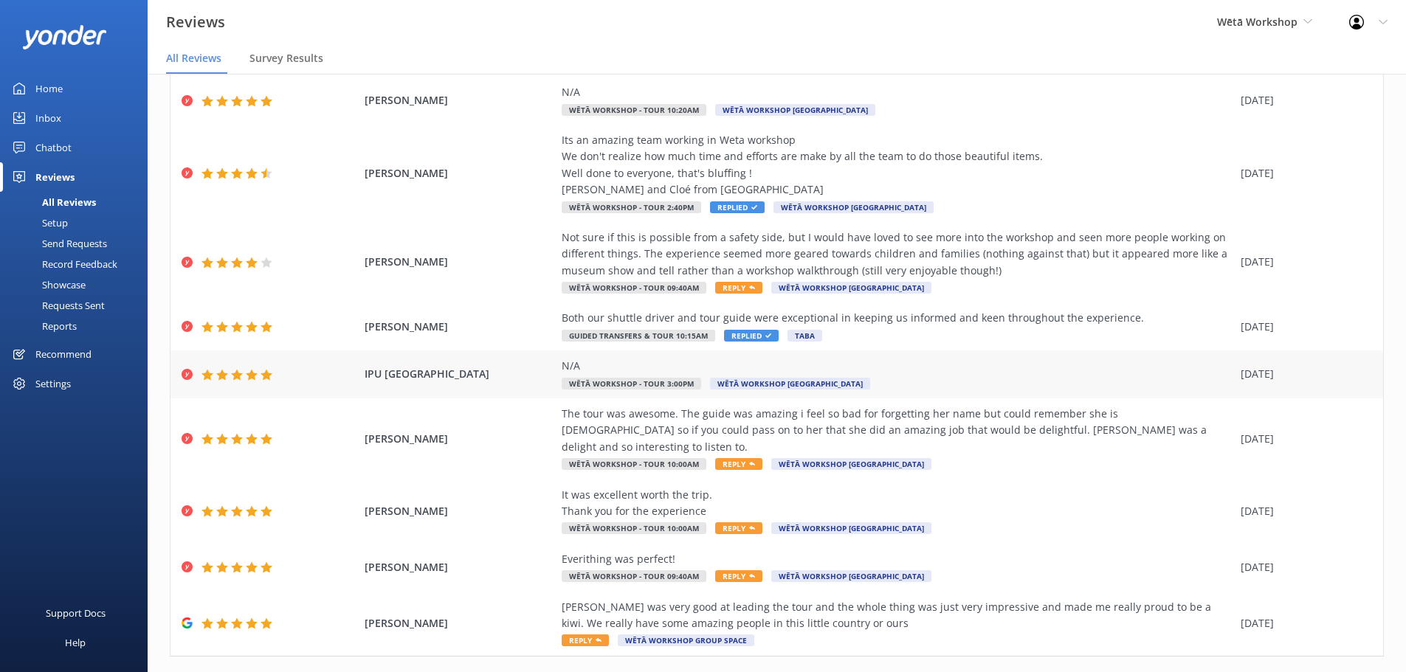
scroll to position [148, 0]
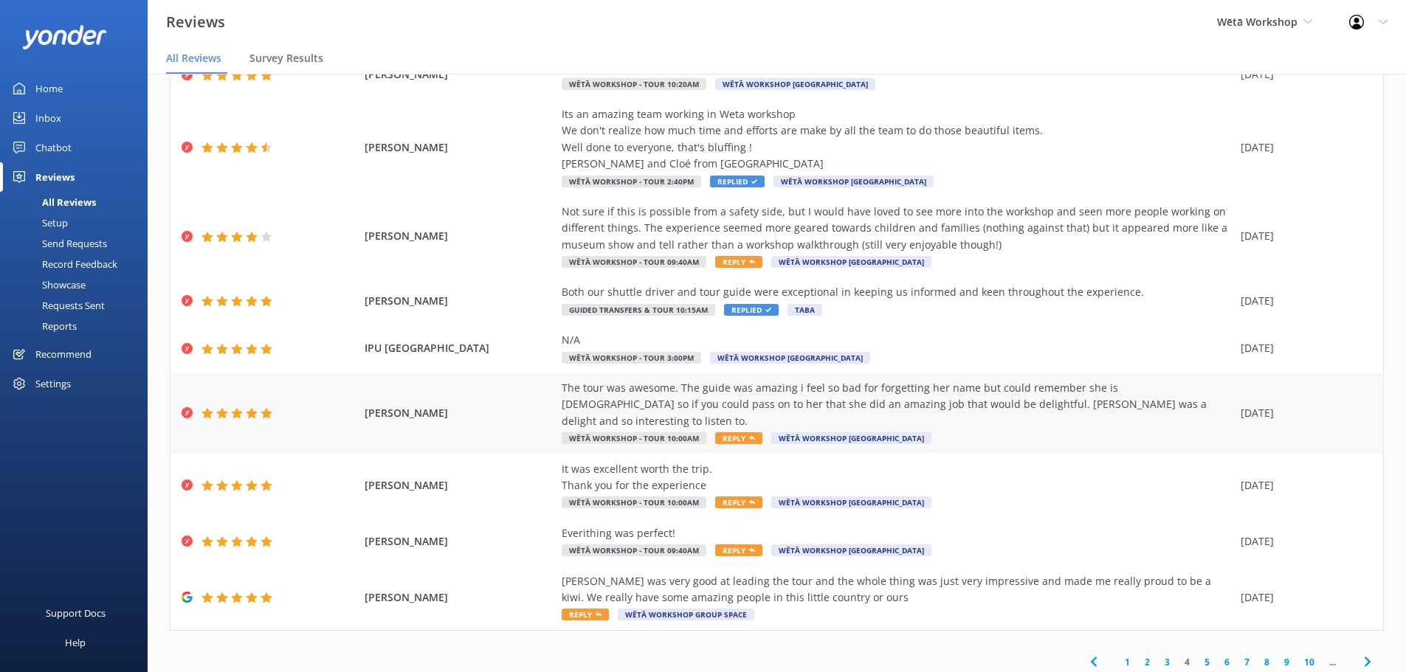
click at [707, 403] on div "The tour was awesome. The guide was amazing i feel so bad for forgetting her na…" at bounding box center [896, 404] width 671 height 49
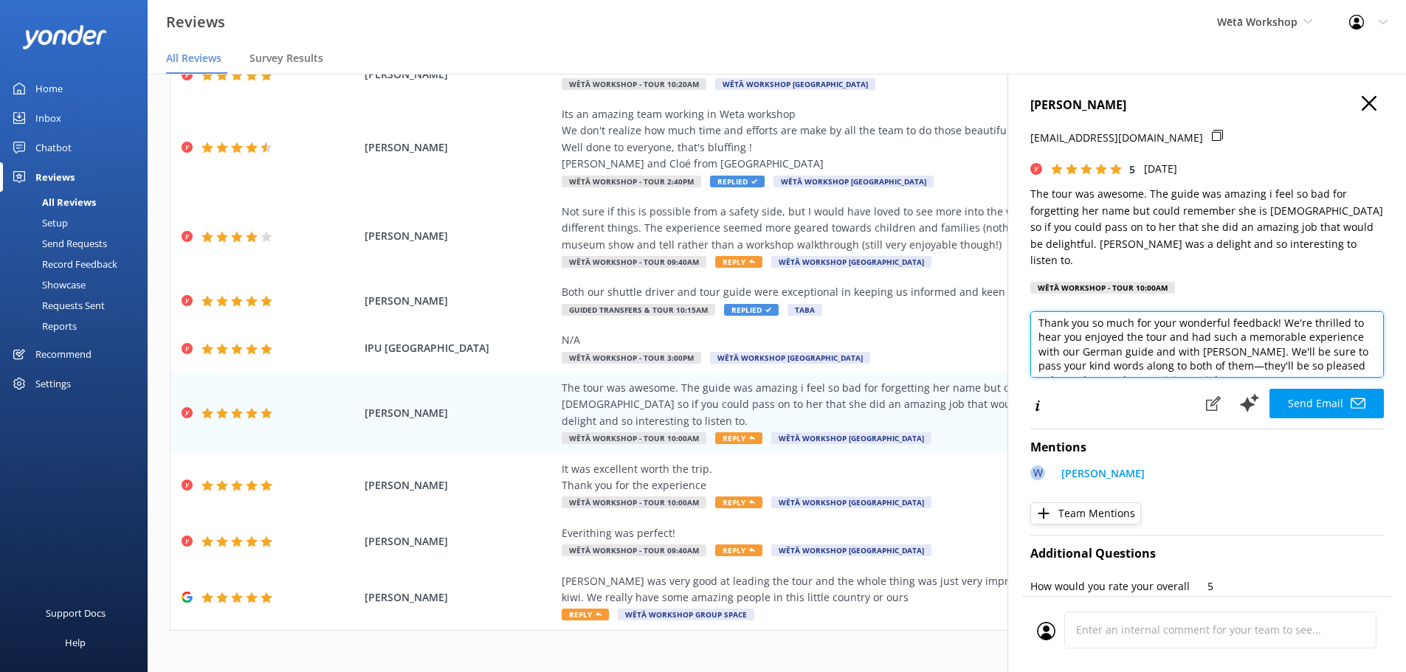
scroll to position [46, 0]
click at [1210, 327] on textarea "Kia ora [PERSON_NAME], Thank you so much for your wonderful feedback! We're thr…" at bounding box center [1206, 344] width 353 height 66
click at [1206, 324] on textarea "Kia ora [PERSON_NAME], Thank you so much for your wonderful feedback! We're thr…" at bounding box center [1206, 344] width 353 height 66
drag, startPoint x: 1251, startPoint y: 322, endPoint x: 1229, endPoint y: 320, distance: 22.2
click at [1229, 320] on textarea "Kia ora [PERSON_NAME], Thank you so much for your wonderful feedback! We're thr…" at bounding box center [1206, 344] width 353 height 66
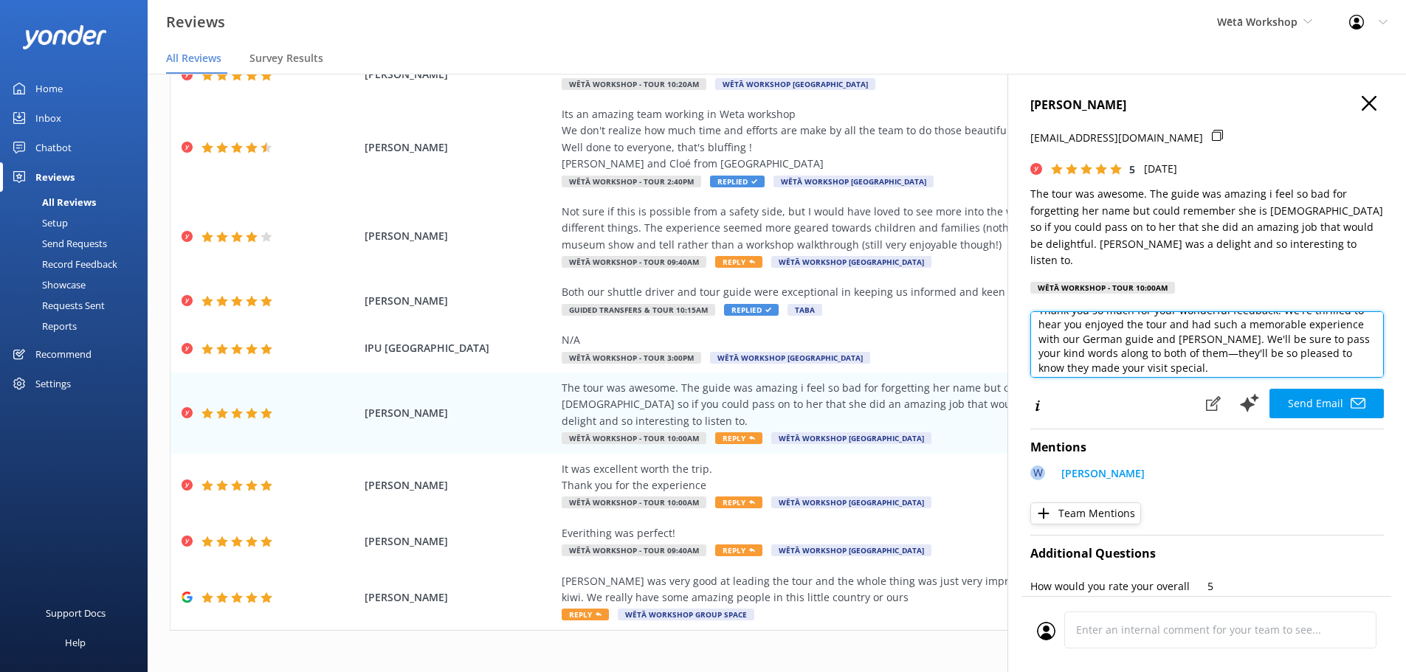
drag, startPoint x: 1206, startPoint y: 325, endPoint x: 1122, endPoint y: 328, distance: 84.9
click at [1122, 328] on textarea "Kia ora [PERSON_NAME], Thank you so much for your wonderful feedback! We're thr…" at bounding box center [1206, 344] width 353 height 66
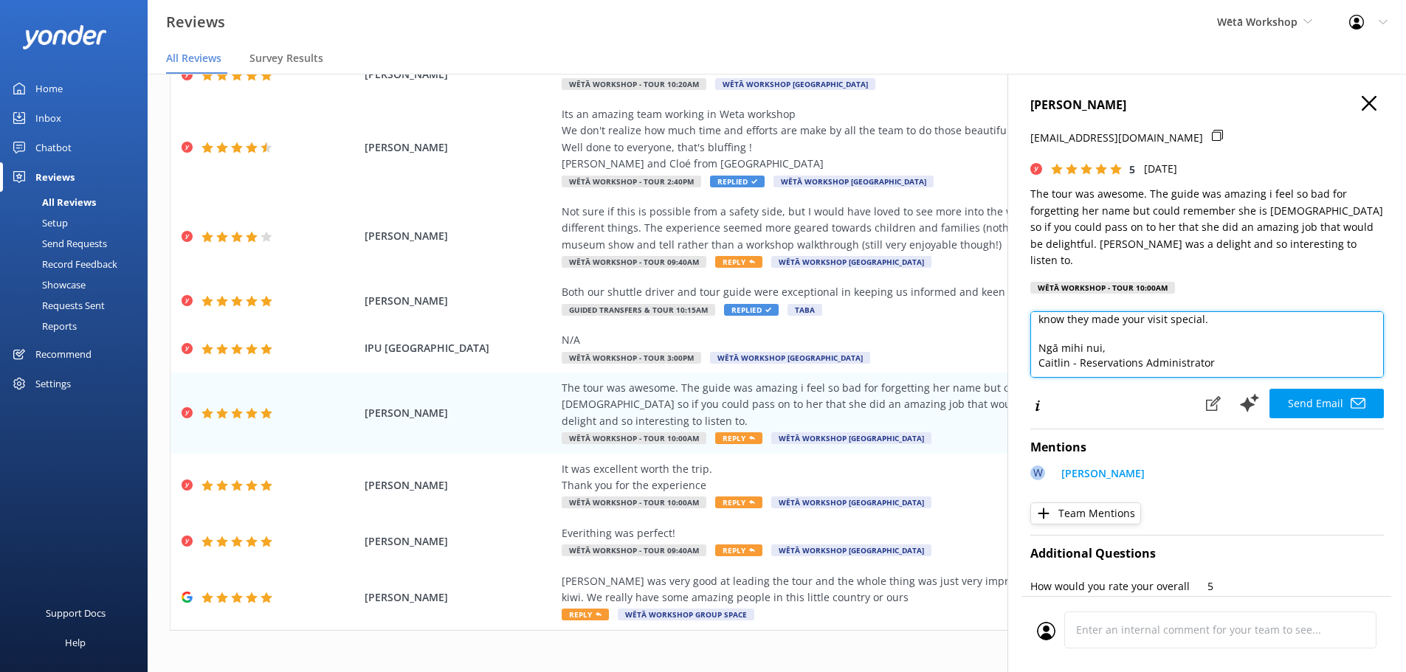
drag, startPoint x: 1229, startPoint y: 350, endPoint x: 1029, endPoint y: 343, distance: 200.1
click at [1029, 343] on div "[PERSON_NAME] [EMAIL_ADDRESS][DOMAIN_NAME] 5 [DATE] The tour was awesome. The g…" at bounding box center [1206, 410] width 398 height 672
paste textarea "[PERSON_NAME] - Host"
type textarea "Kia ora [PERSON_NAME], Thank you so much for your wonderful feedback! We're thr…"
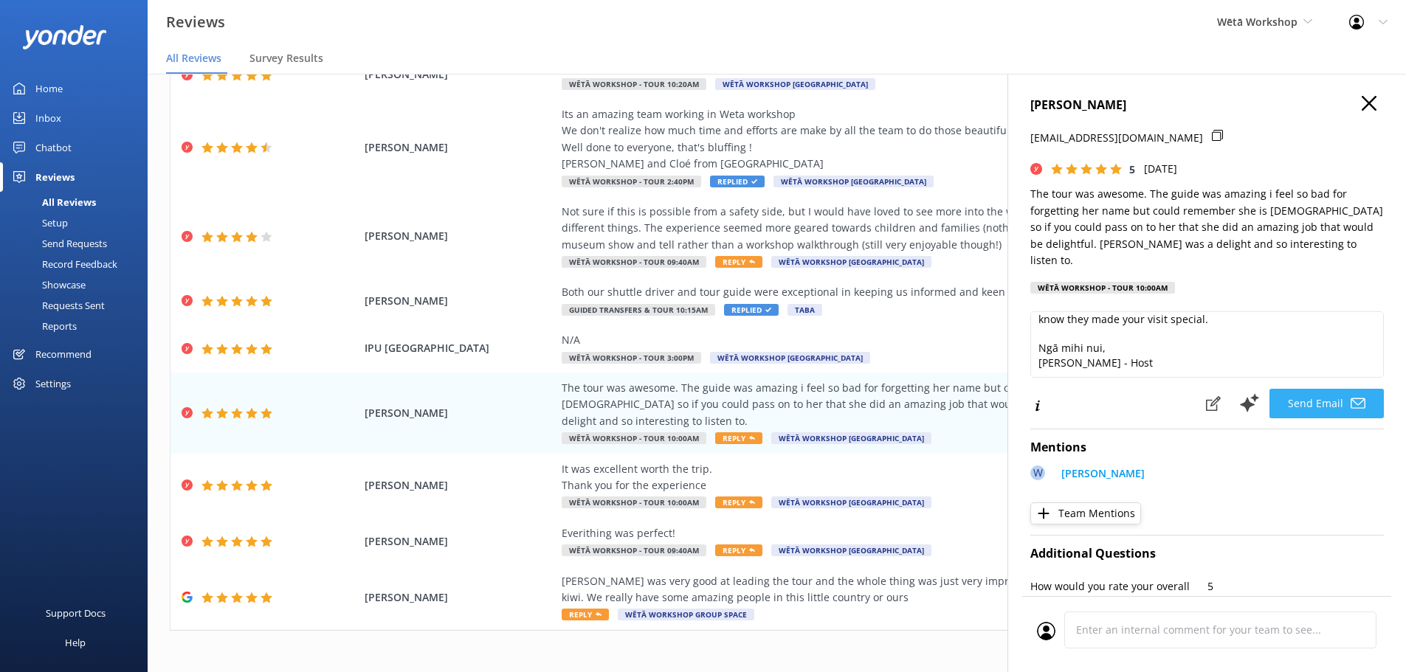
click at [1313, 394] on button "Send Email" at bounding box center [1326, 404] width 114 height 30
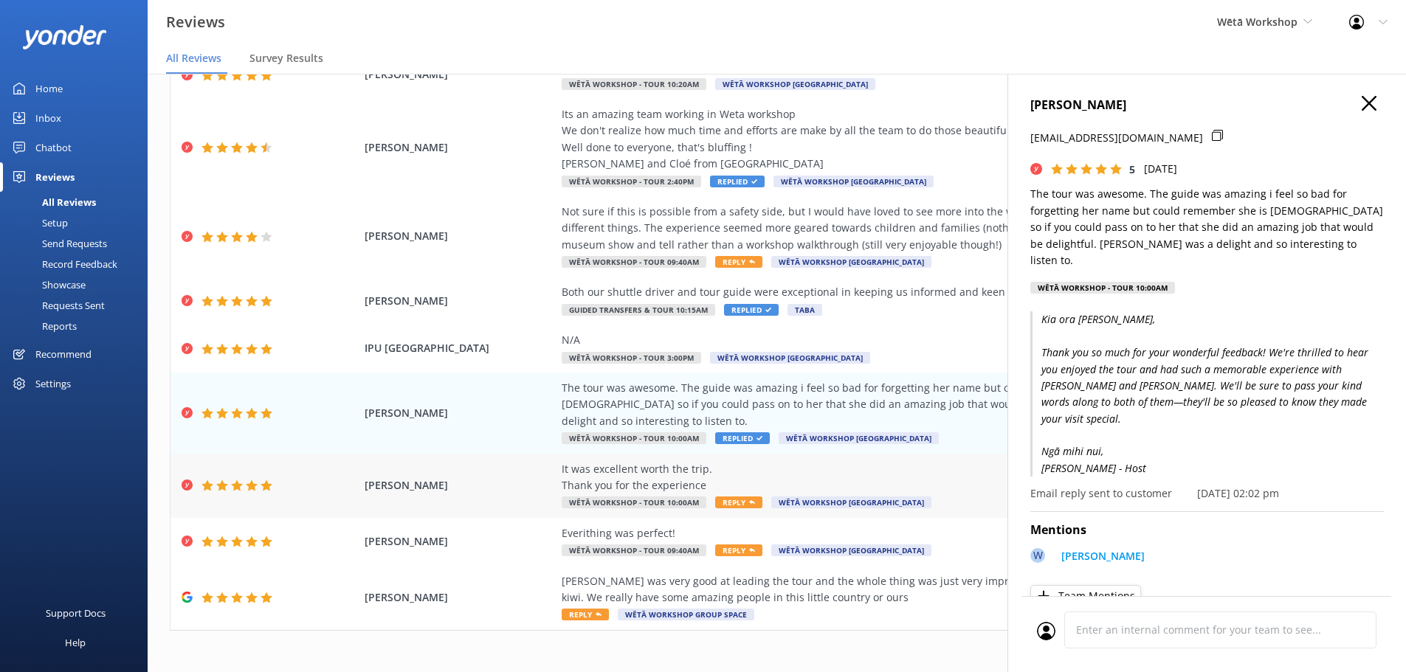
click at [647, 465] on div "It was excellent worth the trip. Thank you for the experience" at bounding box center [896, 477] width 671 height 33
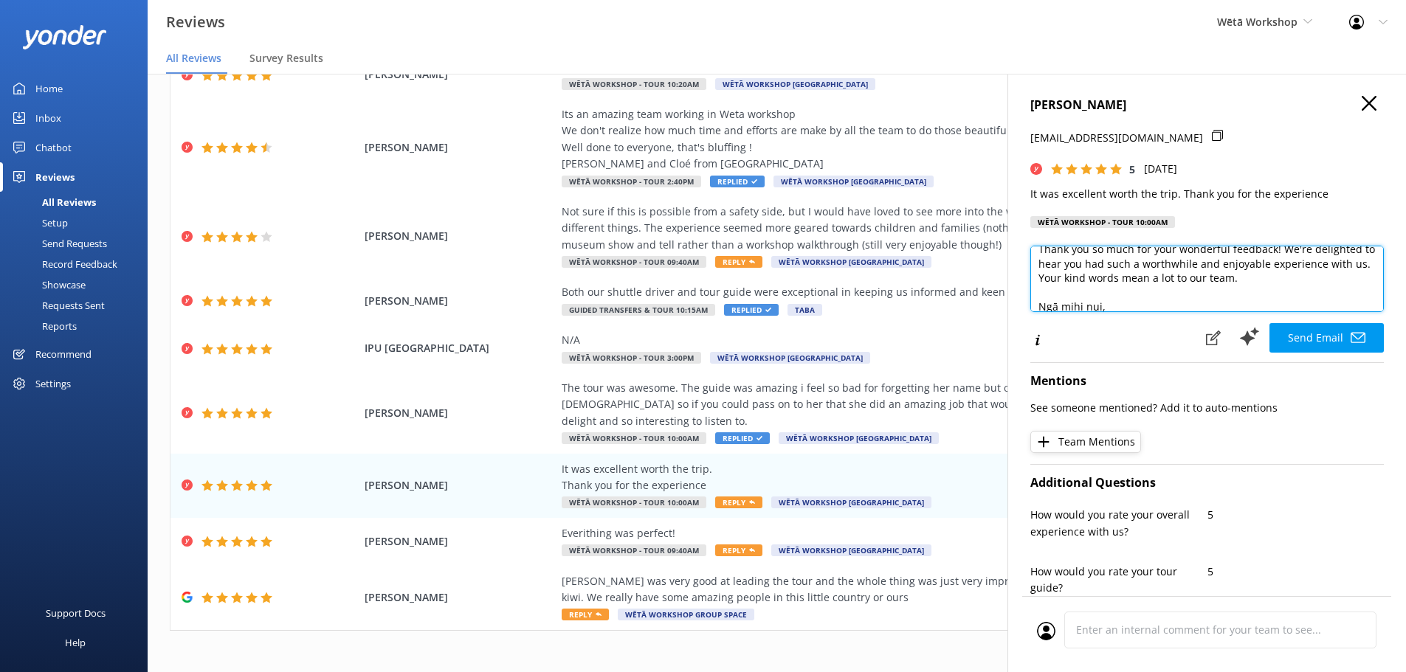
scroll to position [66, 0]
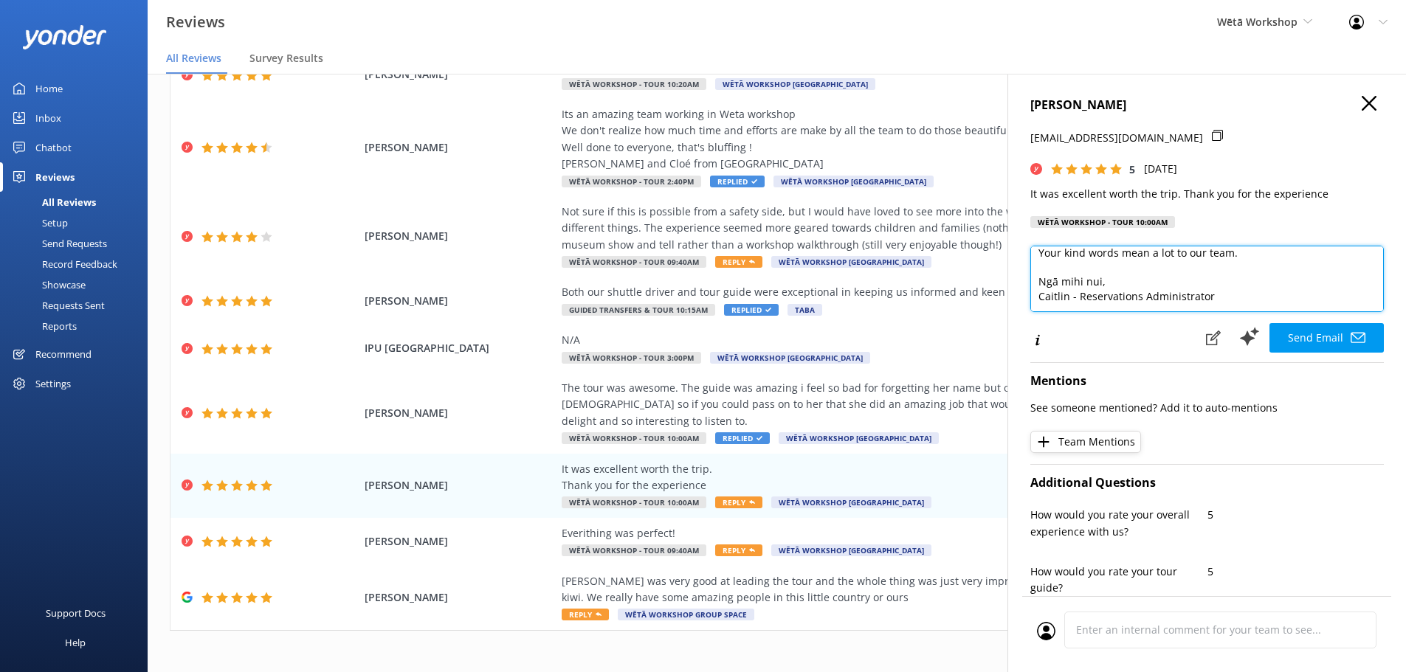
drag, startPoint x: 1217, startPoint y: 298, endPoint x: 1022, endPoint y: 292, distance: 194.9
click at [1022, 292] on div "[PERSON_NAME] [EMAIL_ADDRESS][DOMAIN_NAME] 5 [DATE] It was excellent worth the …" at bounding box center [1206, 410] width 398 height 672
paste textarea "[PERSON_NAME] - Host"
type textarea "Kia [PERSON_NAME], Thank you so much for your wonderful feedback! We're delight…"
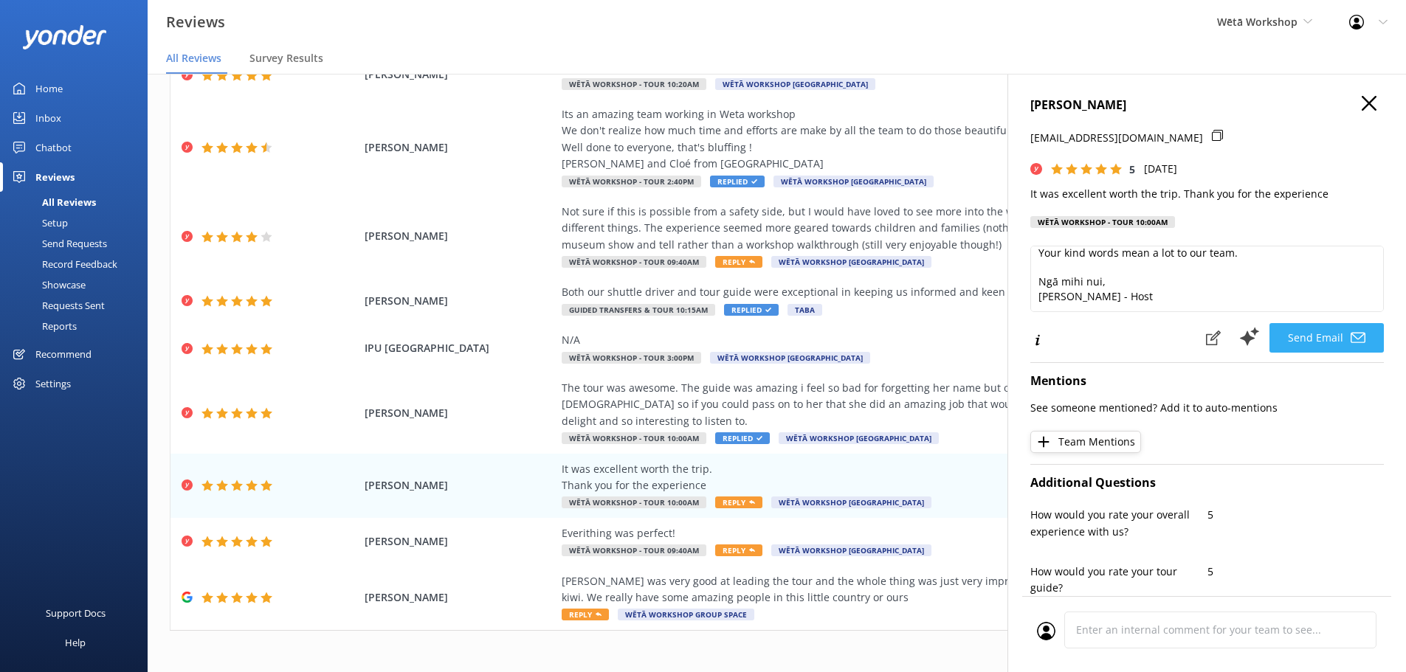
click at [1313, 342] on button "Send Email" at bounding box center [1326, 338] width 114 height 30
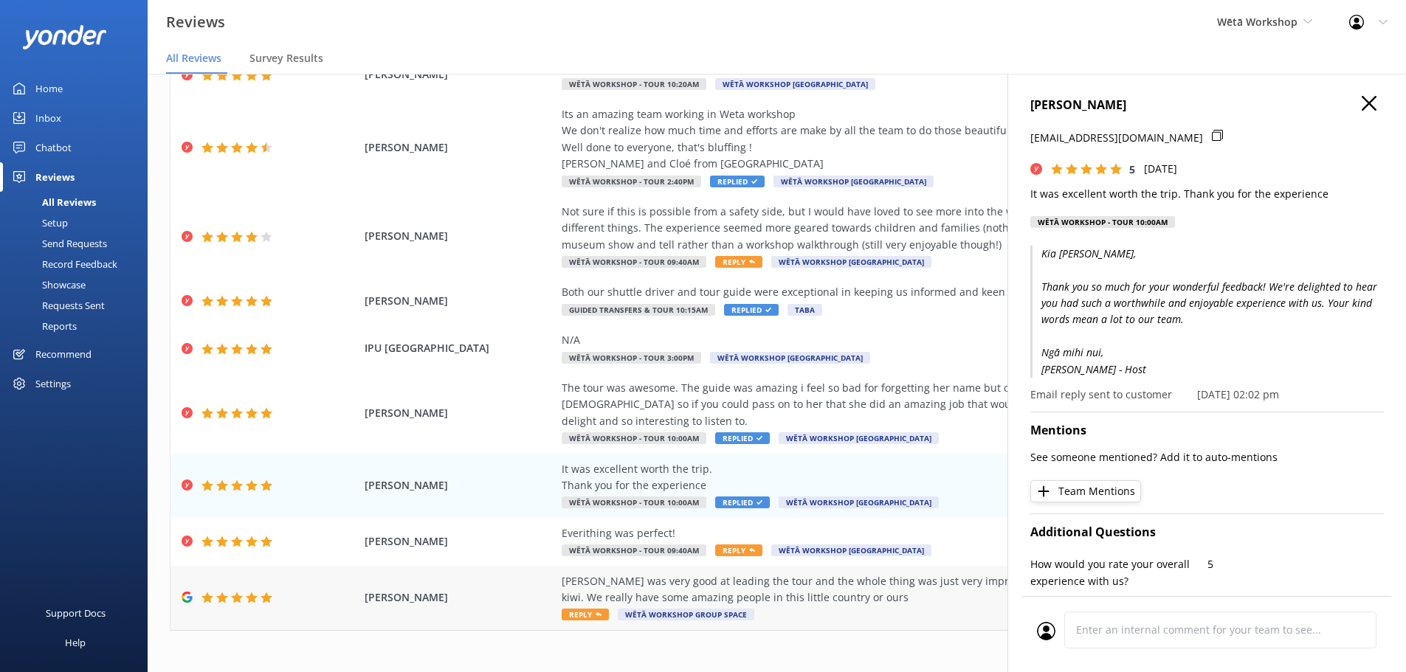
click at [809, 587] on div "[PERSON_NAME] was very good at leading the tour and the whole thing was just ve…" at bounding box center [896, 589] width 671 height 33
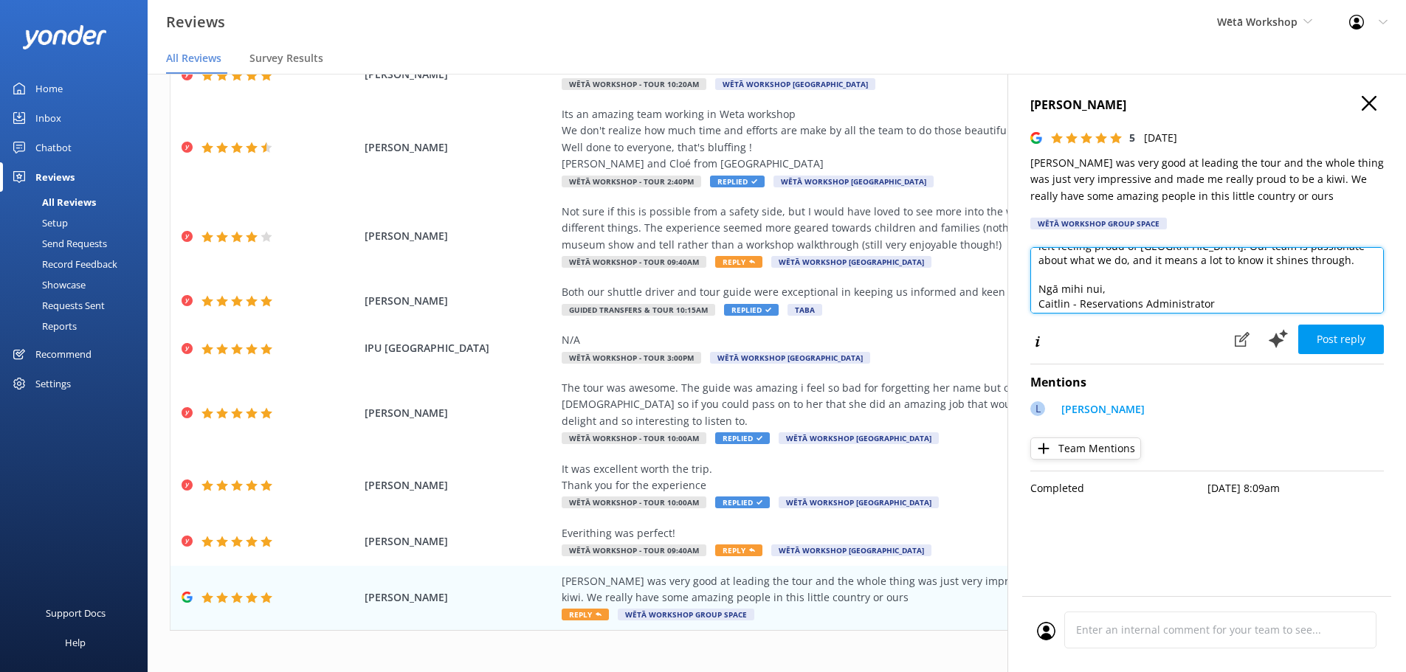
scroll to position [80, 0]
drag, startPoint x: 1257, startPoint y: 307, endPoint x: 1030, endPoint y: 305, distance: 226.5
click at [1030, 305] on textarea "Kia ora, Thank you so much for your wonderful feedback! We're delighted to hear…" at bounding box center [1206, 280] width 353 height 66
paste textarea "[PERSON_NAME] - Host"
type textarea "Kia ora, Thank you so much for your wonderful feedback! We're delighted to hear…"
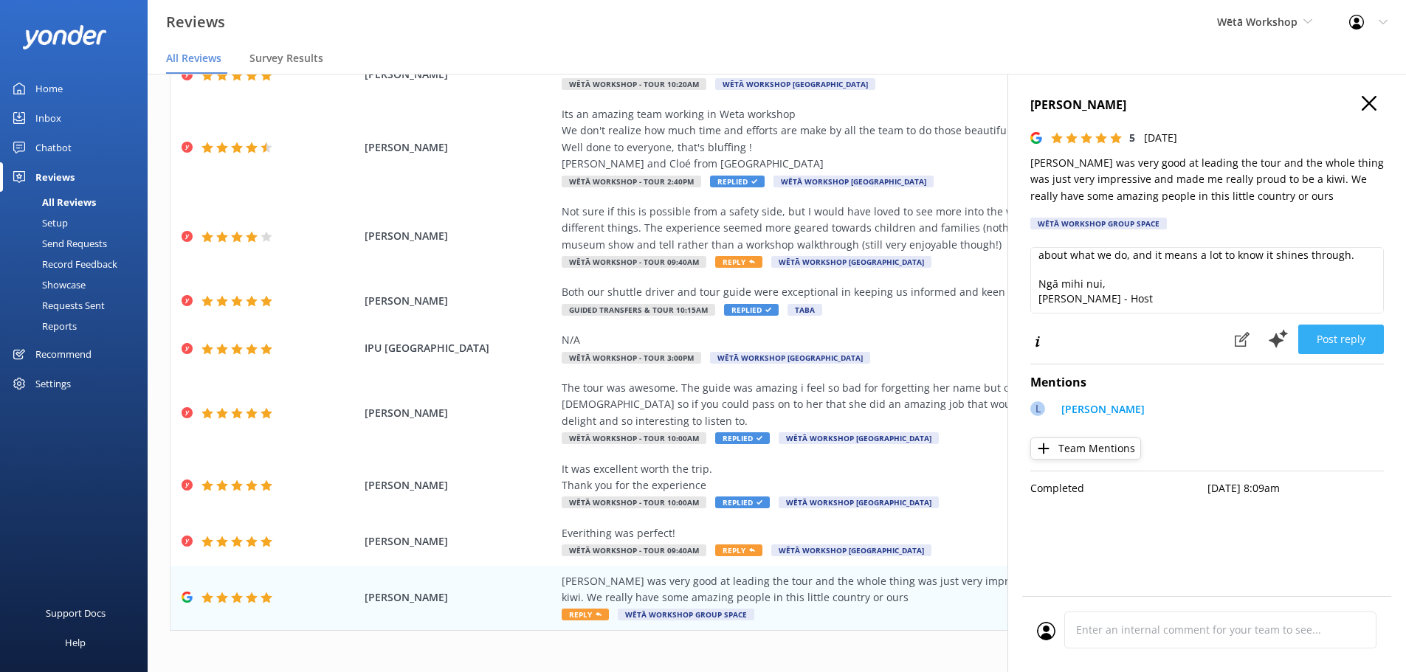
click at [1361, 346] on button "Post reply" at bounding box center [1341, 340] width 86 height 30
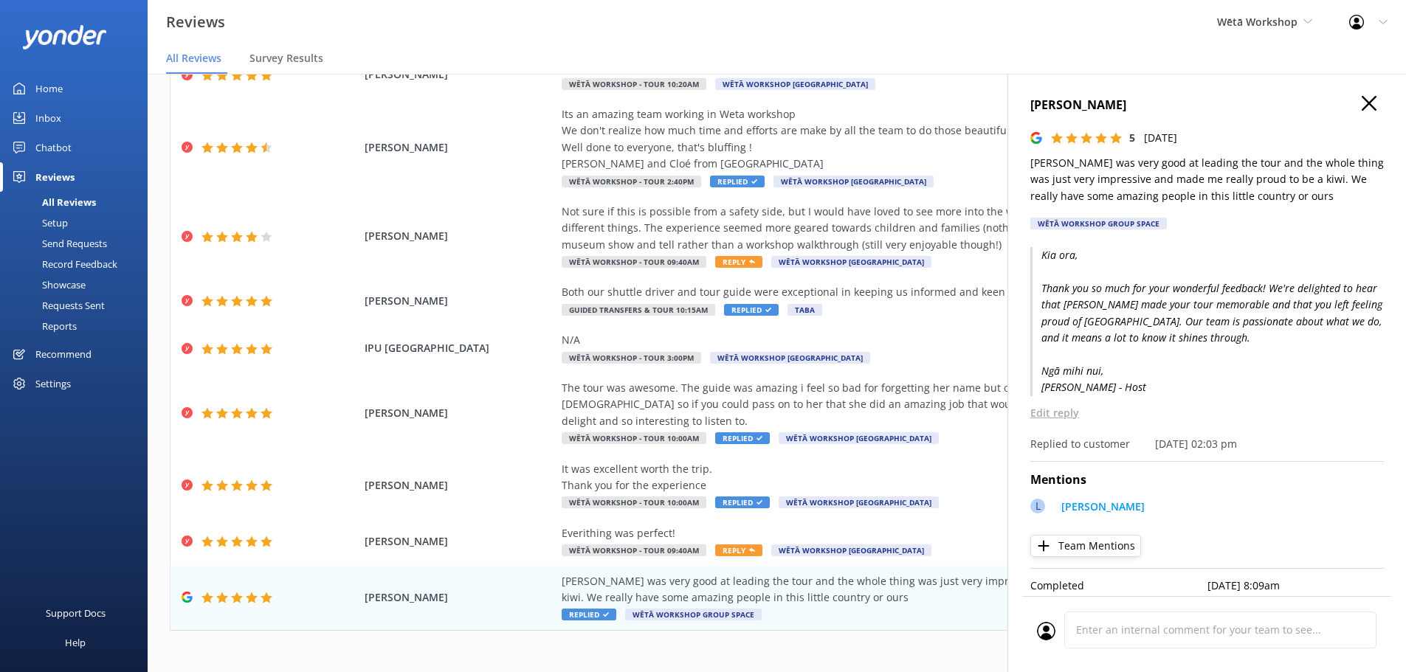
click at [705, 646] on div "1 2 3 4 5 6 7 8 9 10 ..." at bounding box center [777, 662] width 1214 height 33
click at [1363, 107] on icon "button" at bounding box center [1368, 103] width 15 height 15
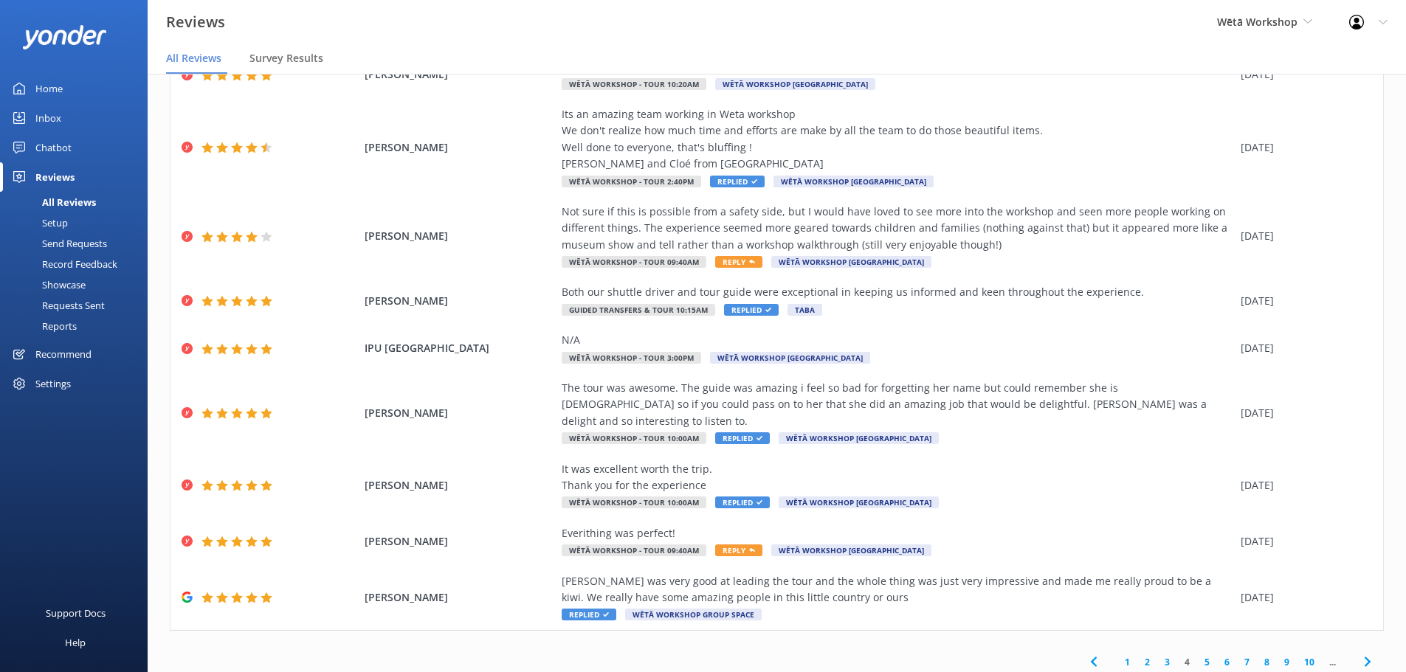
click at [1197, 655] on link "5" at bounding box center [1207, 662] width 20 height 14
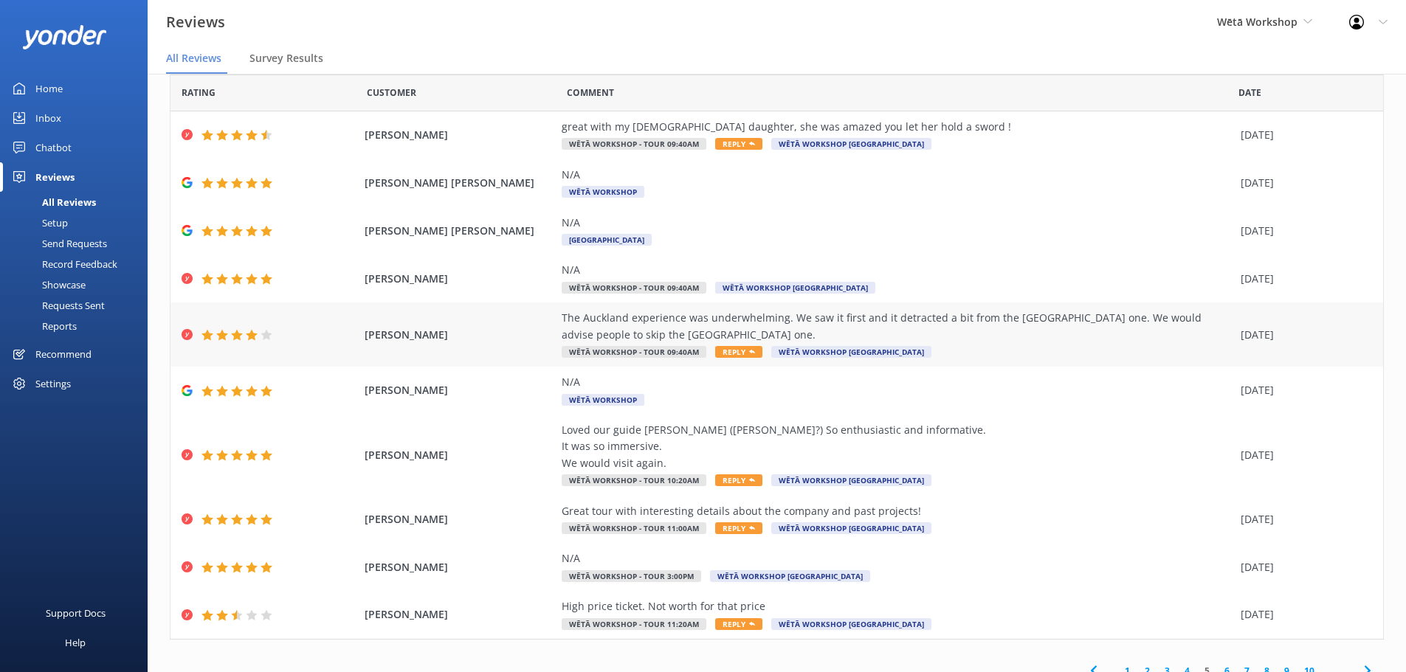
scroll to position [68, 0]
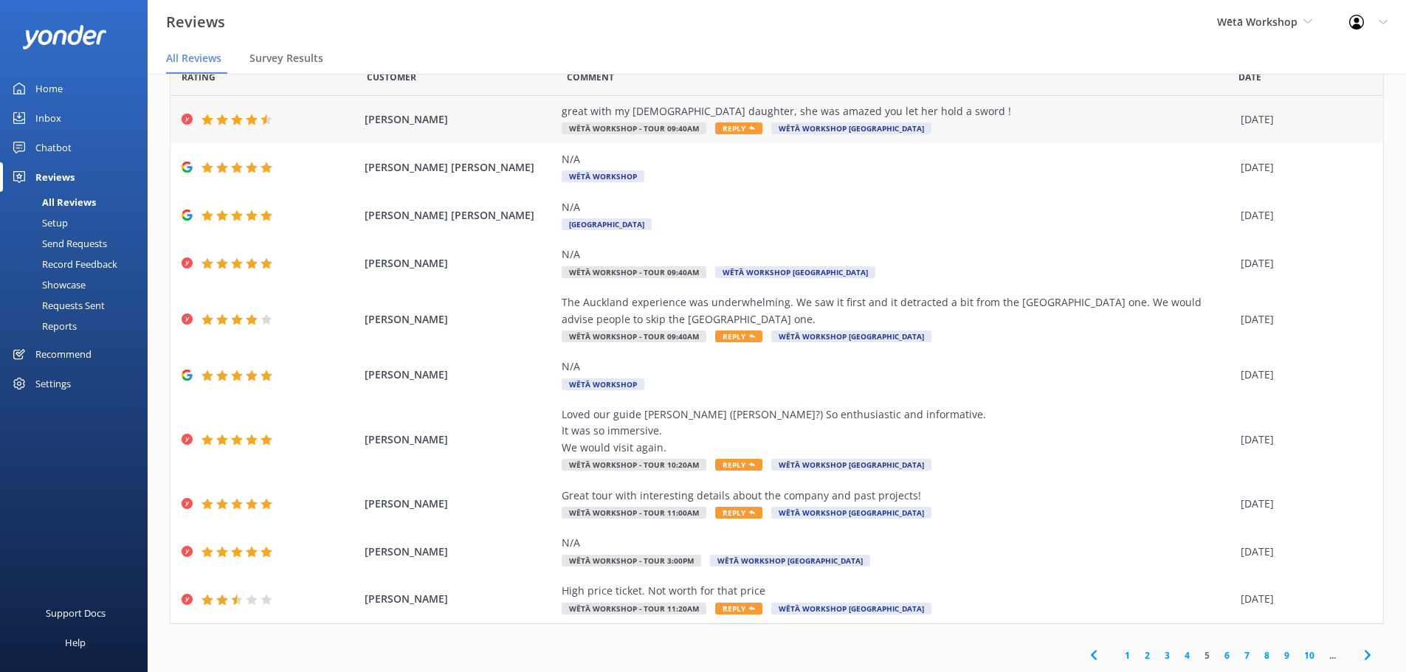
click at [724, 128] on span "Reply" at bounding box center [738, 128] width 47 height 12
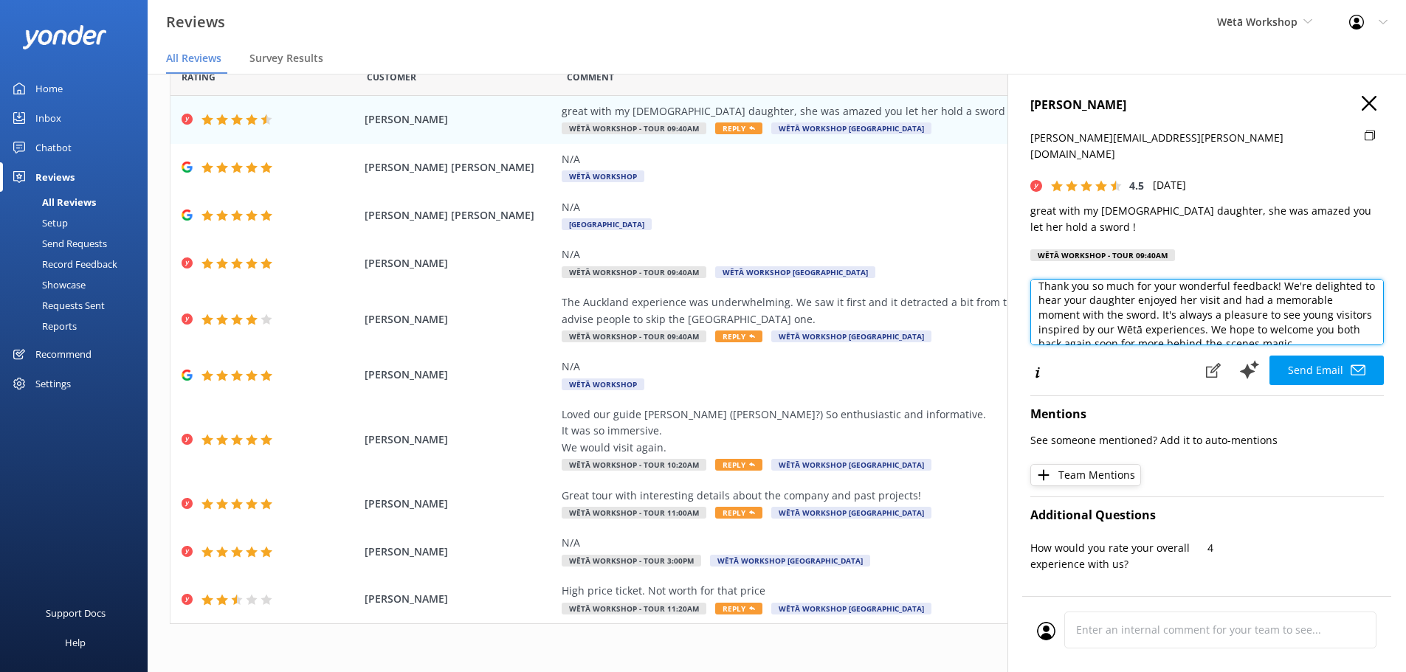
scroll to position [43, 0]
drag, startPoint x: 1154, startPoint y: 294, endPoint x: 1106, endPoint y: 291, distance: 48.0
click at [1106, 291] on textarea "Kia [PERSON_NAME], Thank you so much for your wonderful feedback! We're delight…" at bounding box center [1206, 312] width 353 height 66
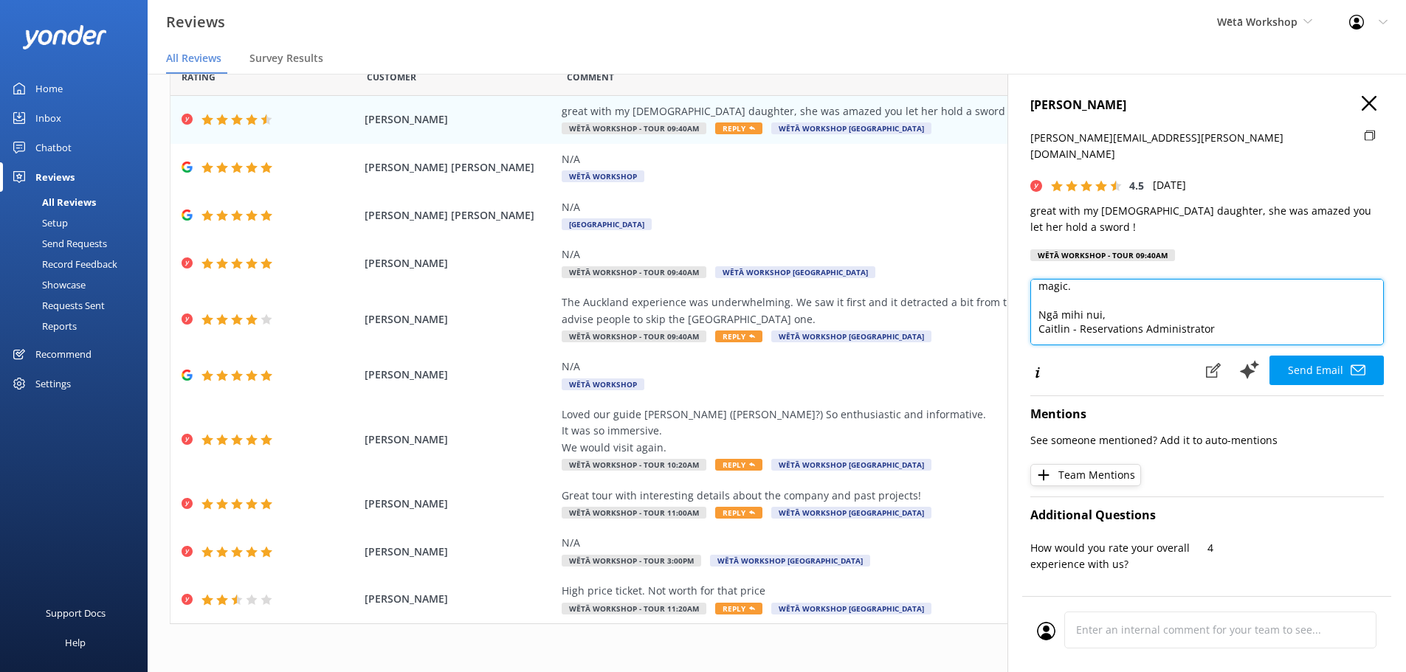
drag, startPoint x: 1184, startPoint y: 317, endPoint x: 1028, endPoint y: 321, distance: 156.5
click at [1028, 321] on div "STEWART PECK [EMAIL_ADDRESS][PERSON_NAME][DOMAIN_NAME] 4.5 [DATE] great with my…" at bounding box center [1206, 410] width 398 height 672
paste textarea "[PERSON_NAME] - Host"
type textarea "Kia [PERSON_NAME], Thank you so much for your wonderful feedback! We're delight…"
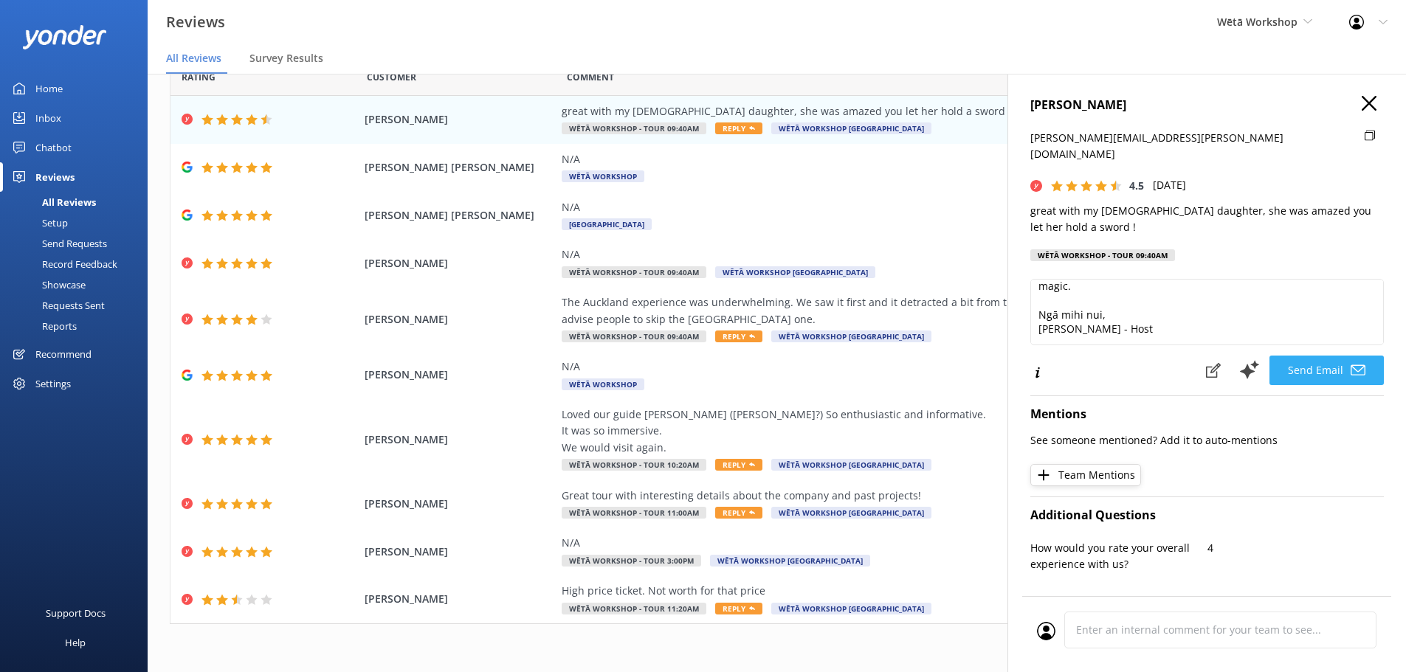
click at [1317, 356] on button "Send Email" at bounding box center [1326, 371] width 114 height 30
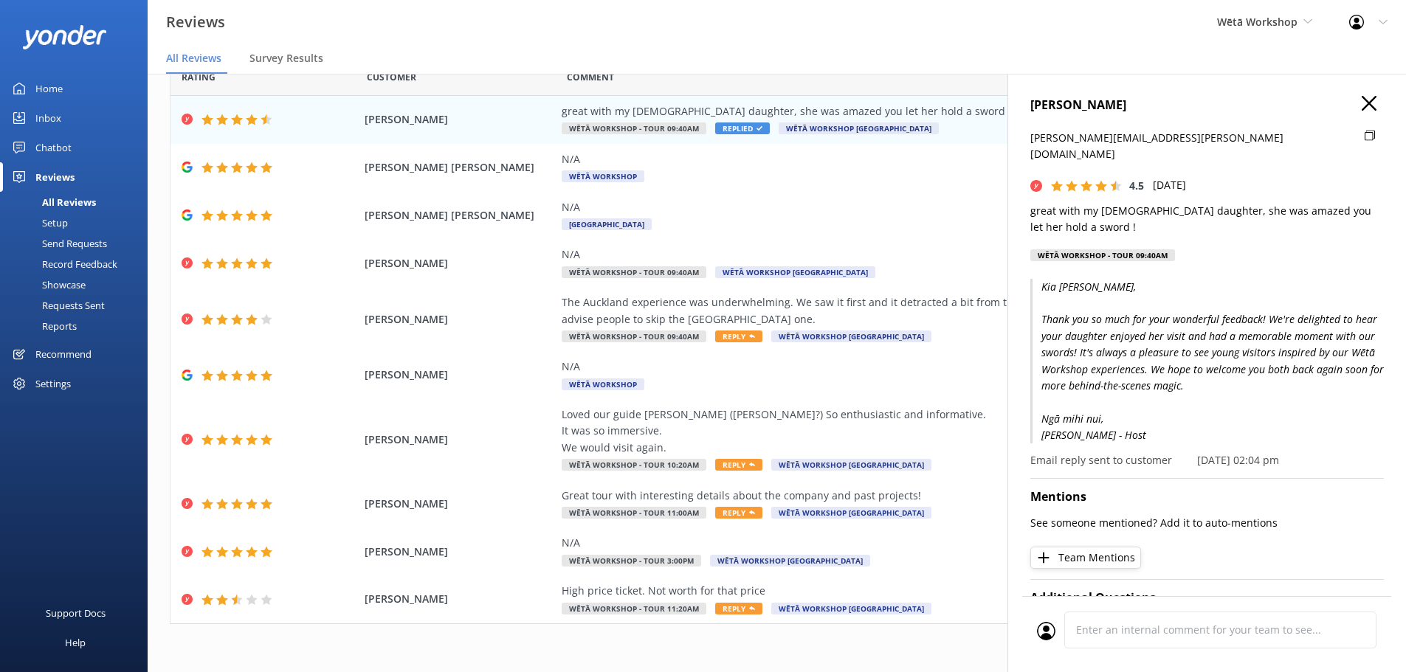
click at [1361, 105] on use "button" at bounding box center [1368, 103] width 15 height 15
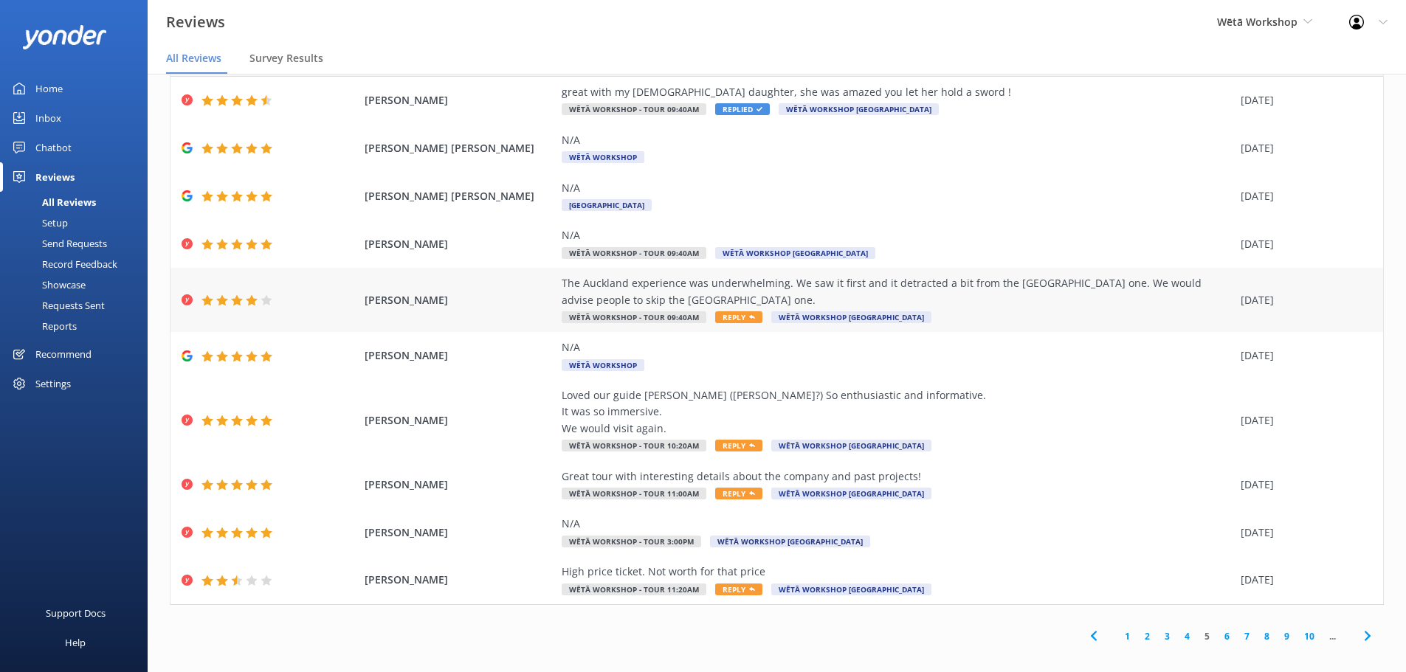
scroll to position [30, 0]
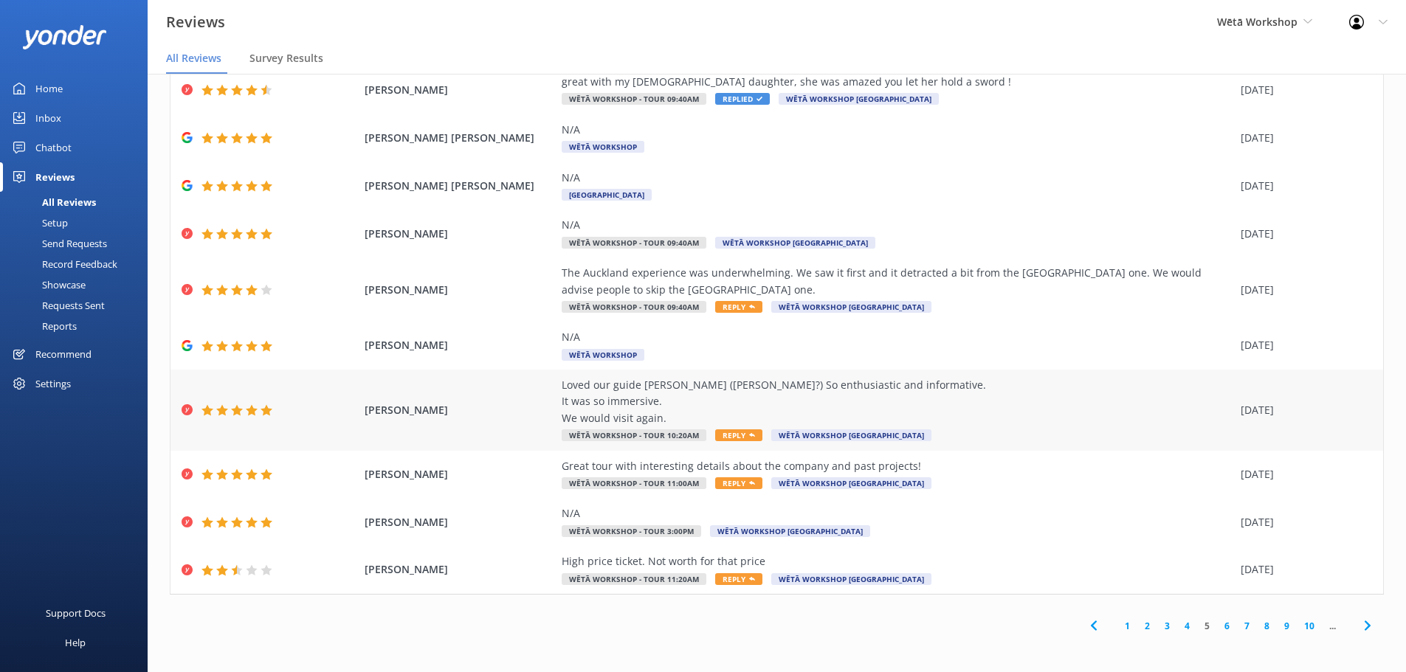
click at [1001, 410] on div "Loved our guide [PERSON_NAME] ([PERSON_NAME]?) So enthusiastic and informative.…" at bounding box center [896, 401] width 671 height 49
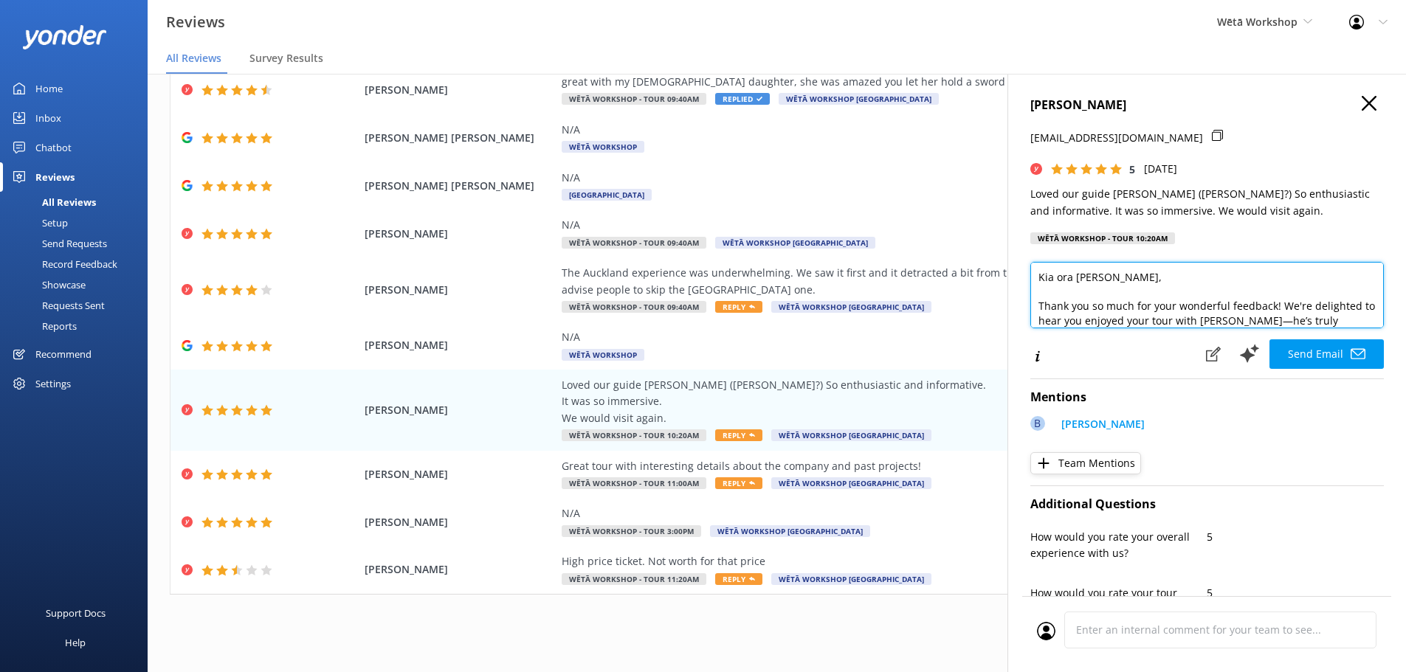
click at [1229, 323] on textarea "Kia ora [PERSON_NAME], Thank you so much for your wonderful feedback! We're del…" at bounding box center [1206, 295] width 353 height 66
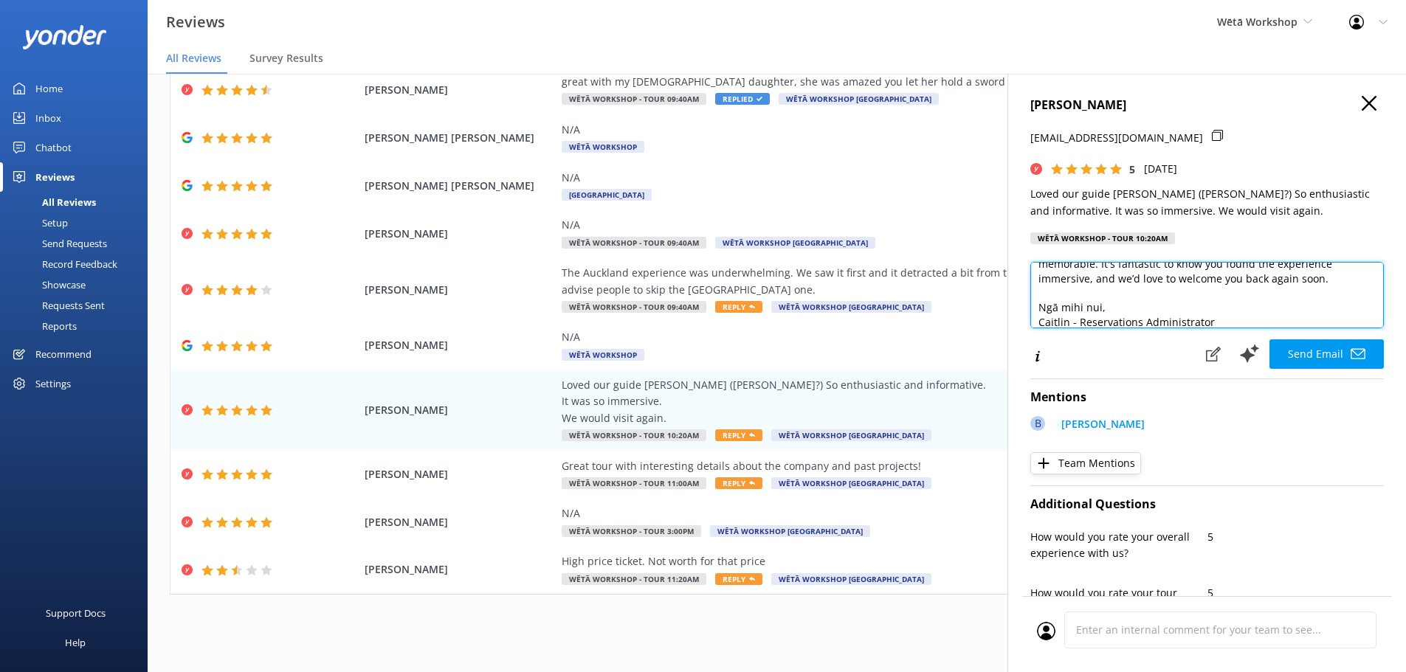
scroll to position [94, 0]
drag, startPoint x: 1254, startPoint y: 320, endPoint x: 1029, endPoint y: 322, distance: 225.1
click at [1029, 323] on div "[PERSON_NAME] [EMAIL_ADDRESS][DOMAIN_NAME] 5 [DATE] Loved our guide [PERSON_NAM…" at bounding box center [1206, 410] width 398 height 672
paste textarea "[PERSON_NAME] - Host"
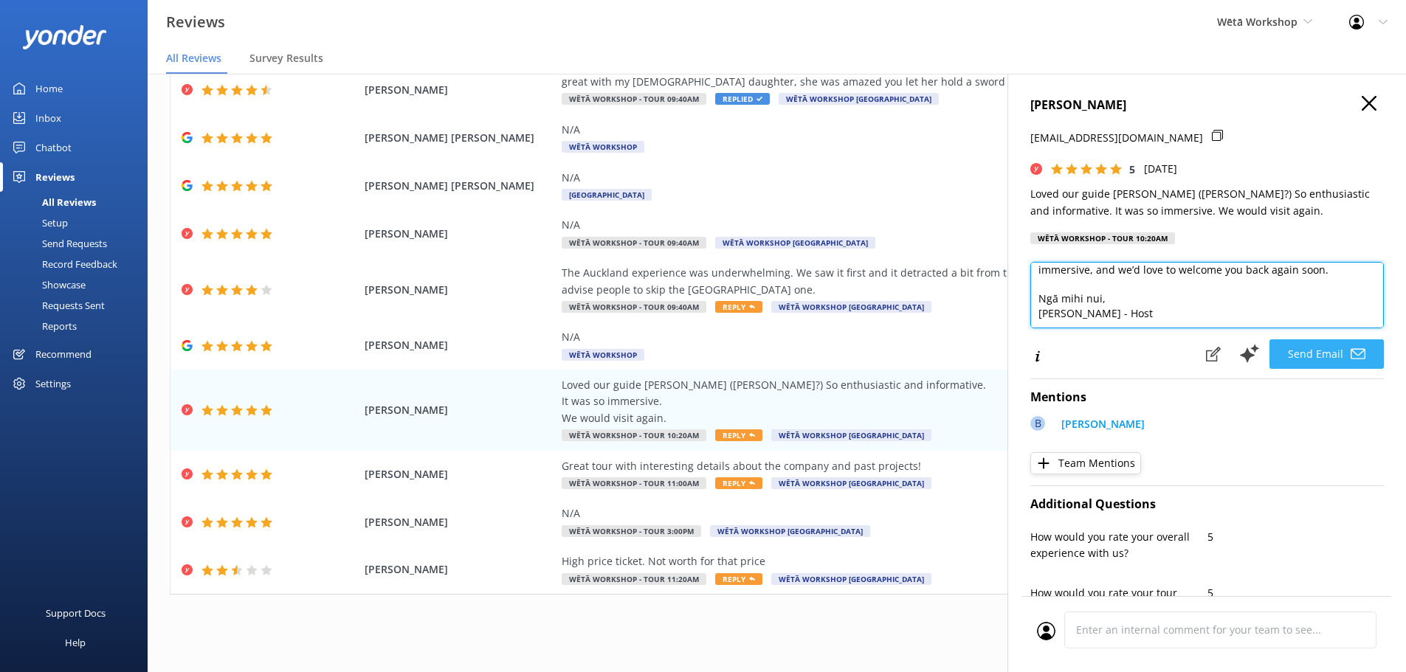
type textarea "Kia ora [PERSON_NAME], Thank you so much for your wonderful feedback! We're del…"
click at [1308, 359] on button "Send Email" at bounding box center [1326, 354] width 114 height 30
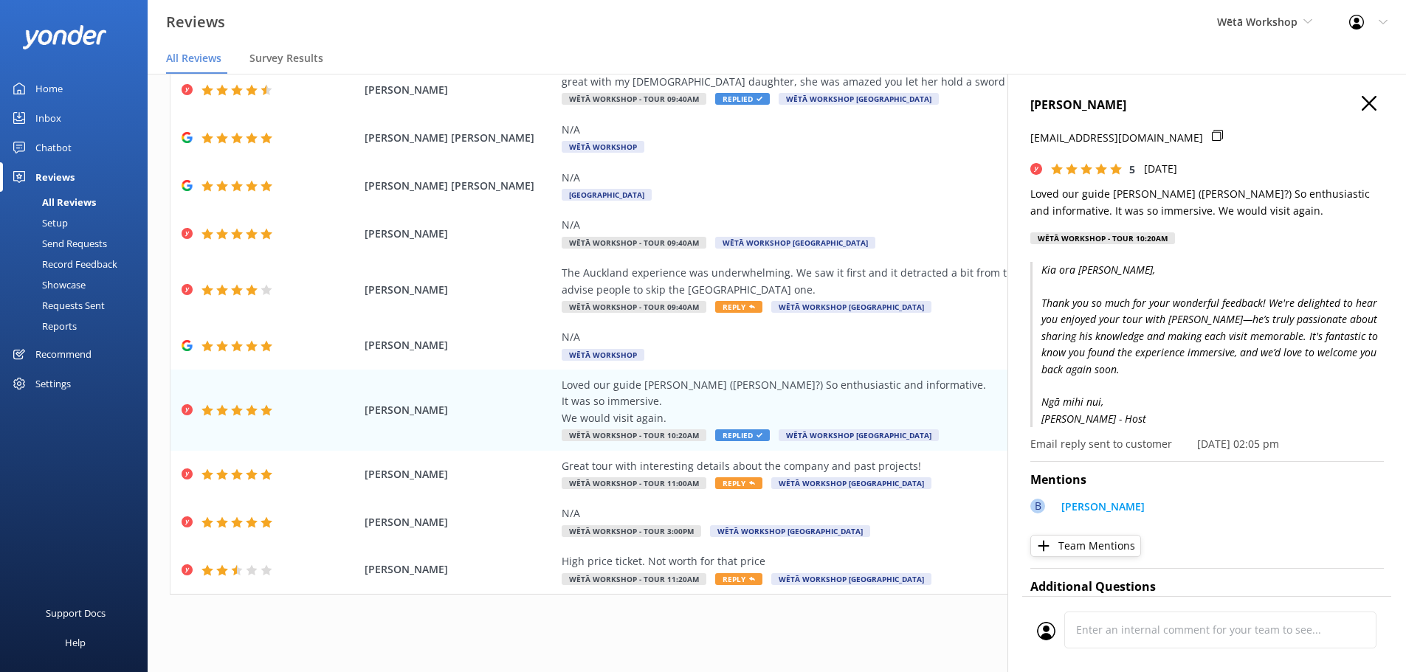
click at [1361, 103] on icon "button" at bounding box center [1368, 103] width 15 height 15
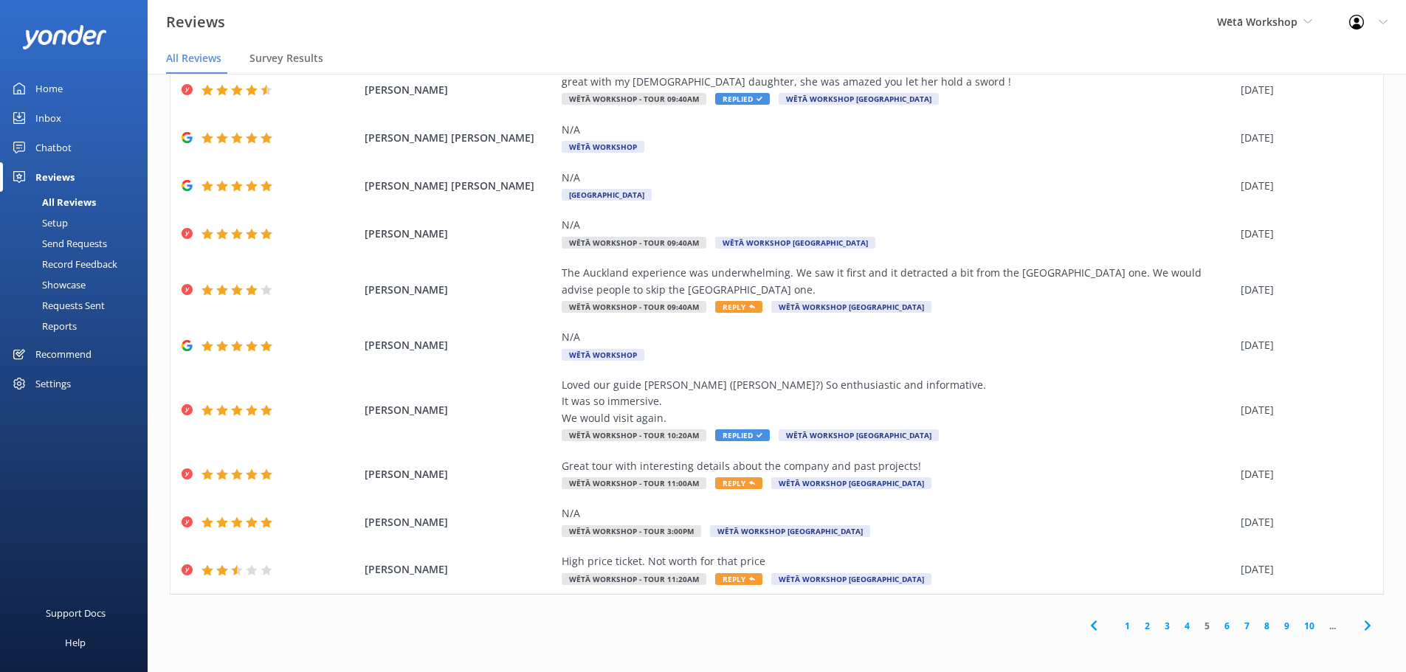
click at [1217, 628] on link "6" at bounding box center [1227, 626] width 20 height 14
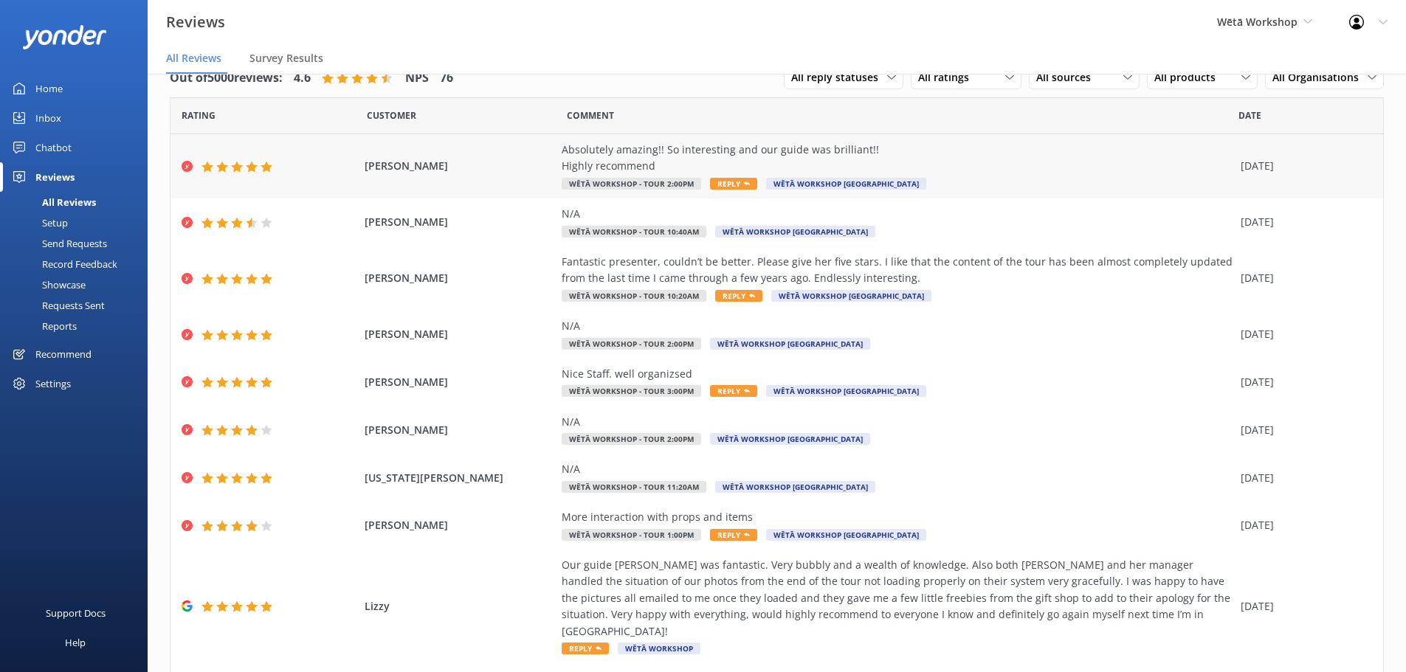
click at [719, 157] on div "Absolutely amazing!! So interesting and our guide was brilliant!! Highly recomm…" at bounding box center [896, 158] width 671 height 33
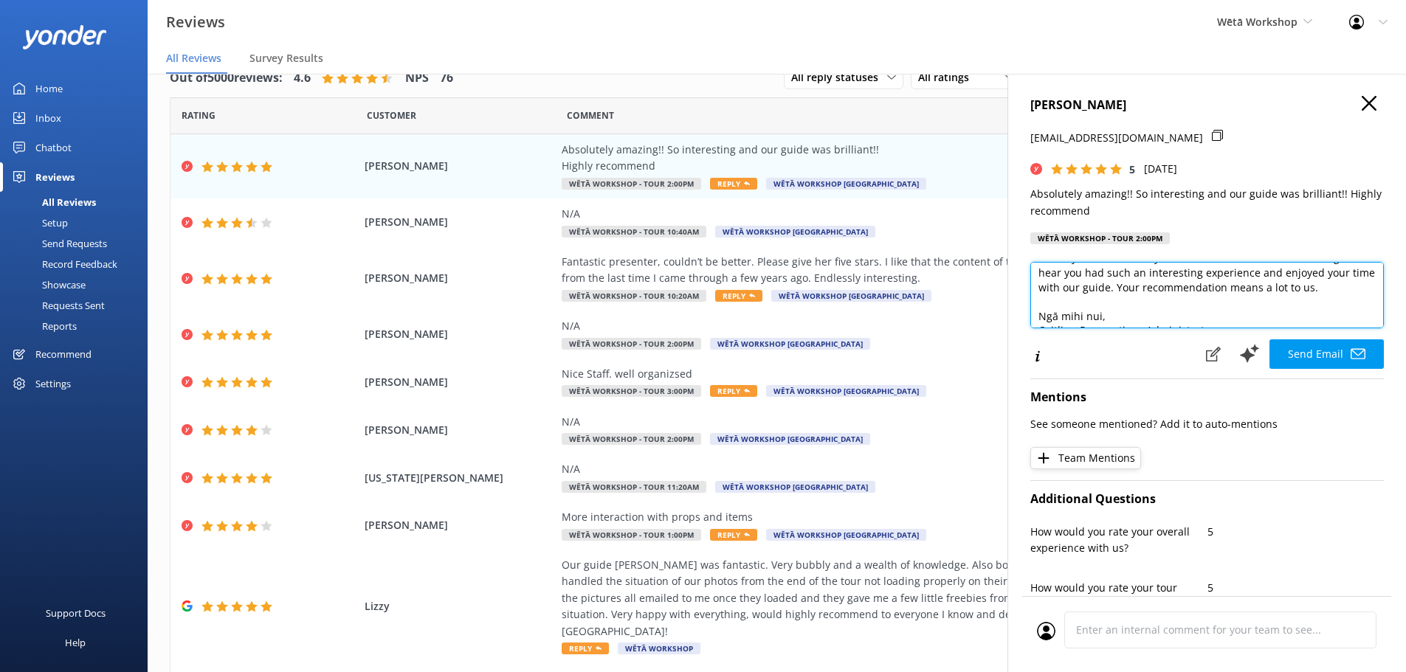
scroll to position [66, 0]
drag, startPoint x: 1275, startPoint y: 309, endPoint x: 1032, endPoint y: 309, distance: 242.8
click at [1032, 309] on textarea "Kia ora [PERSON_NAME], Thank you so much for your wonderful feedback! We're del…" at bounding box center [1206, 295] width 353 height 66
paste textarea "[PERSON_NAME] - Host"
type textarea "Kia ora [PERSON_NAME], Thank you so much for your wonderful feedback! We're del…"
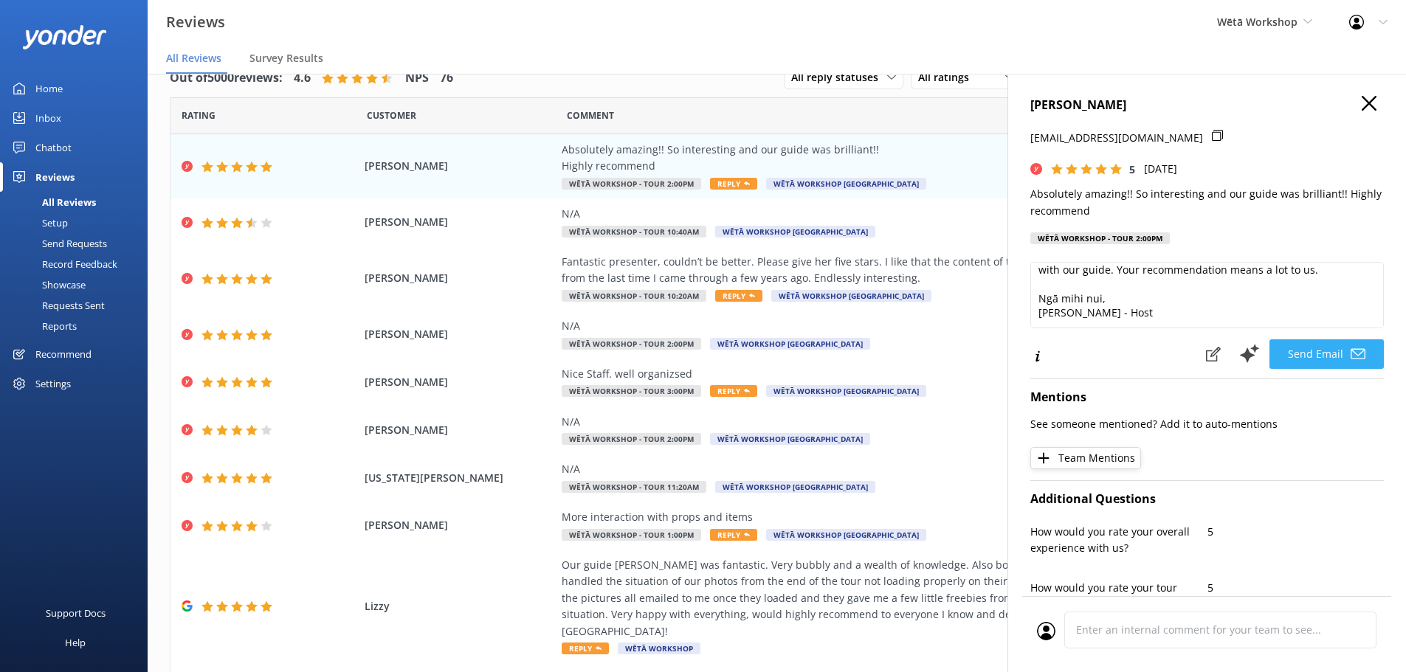
click at [1316, 353] on button "Send Email" at bounding box center [1326, 354] width 114 height 30
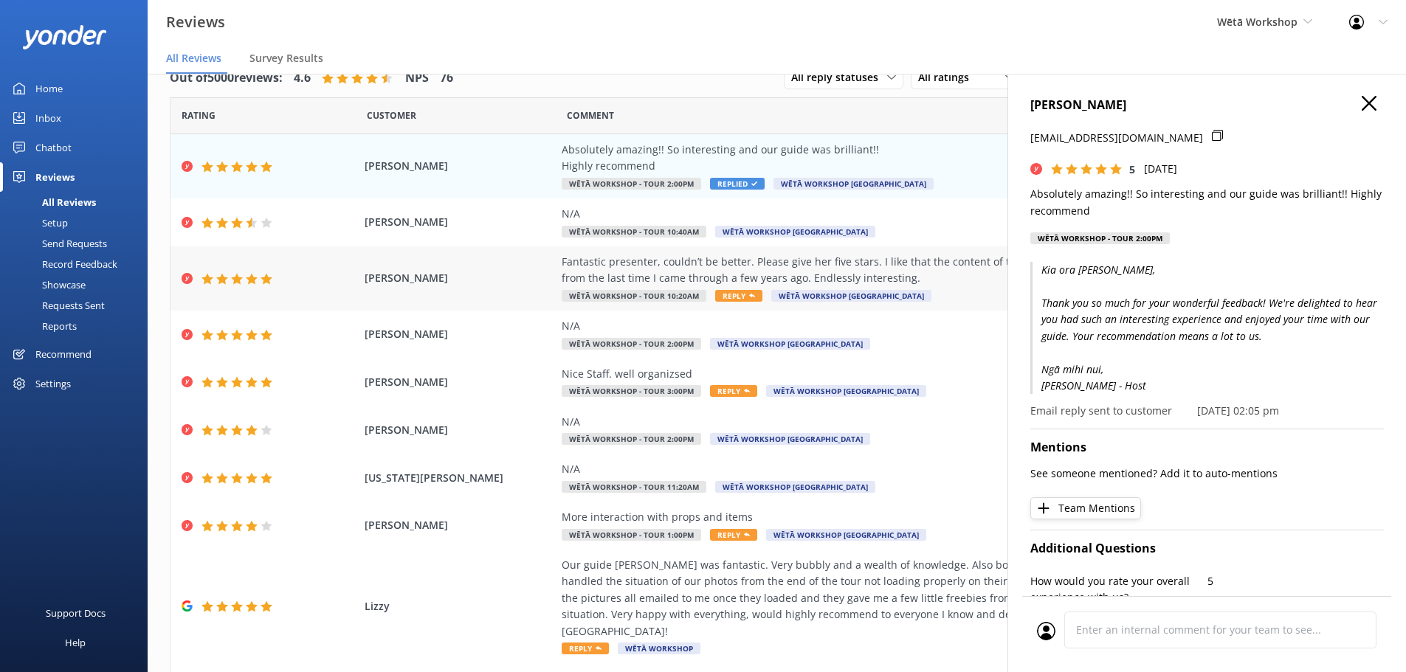
click at [812, 272] on div "Fantastic presenter, couldn’t be better. Please give her five stars. I like tha…" at bounding box center [896, 270] width 671 height 33
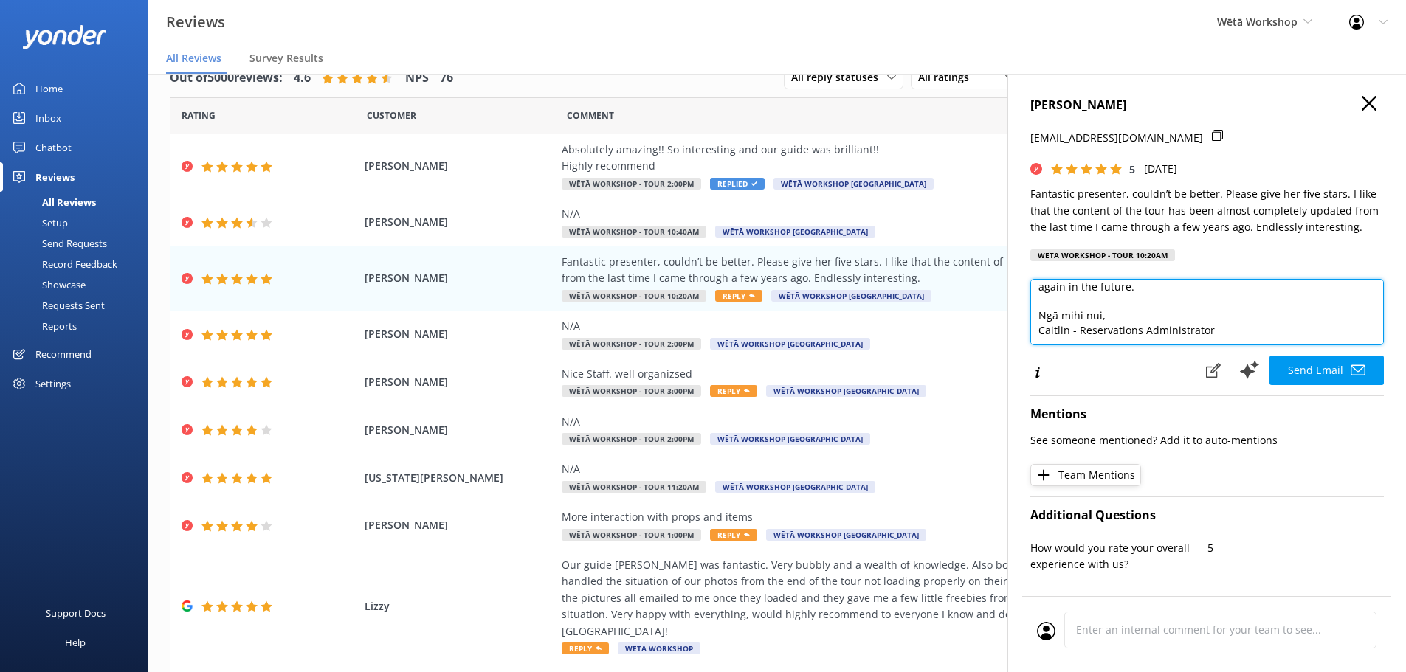
scroll to position [94, 0]
drag, startPoint x: 1240, startPoint y: 337, endPoint x: 1034, endPoint y: 331, distance: 206.7
click at [1034, 331] on textarea "Kia [PERSON_NAME], Thank you so much for your wonderful feedback! We're thrille…" at bounding box center [1206, 312] width 353 height 66
paste textarea "[PERSON_NAME] - Host"
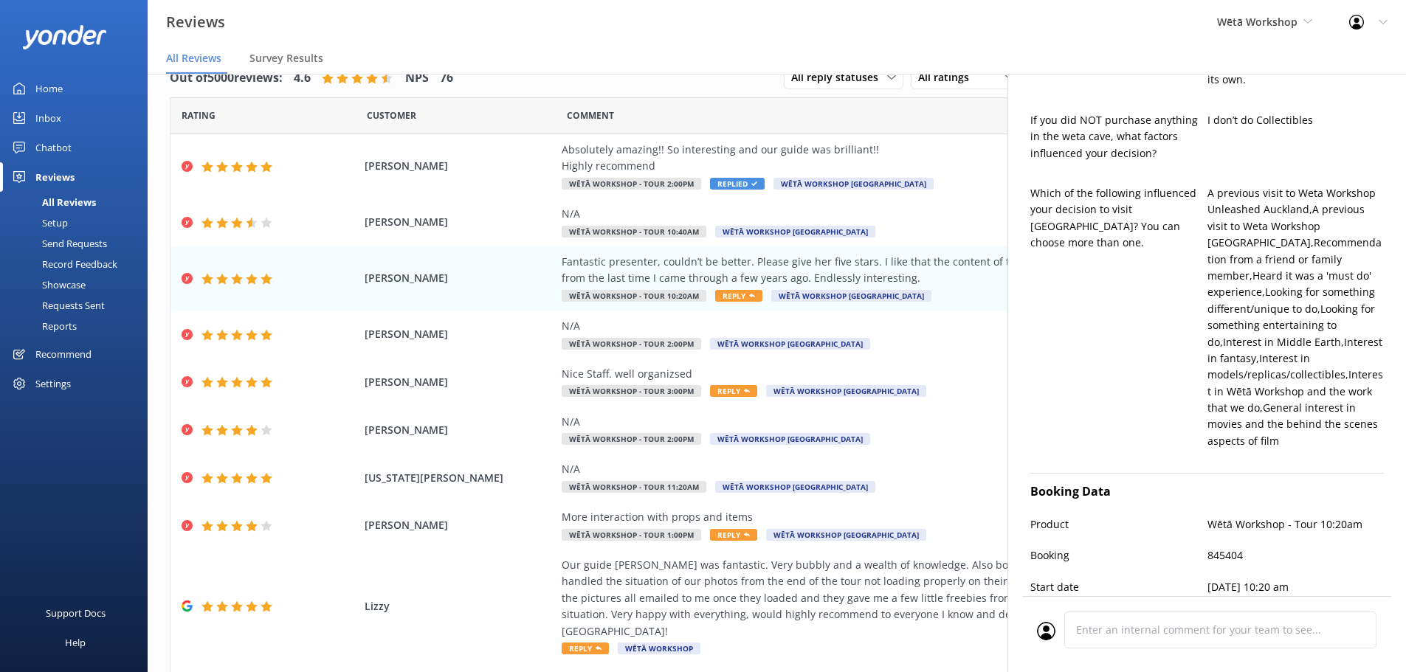
scroll to position [793, 0]
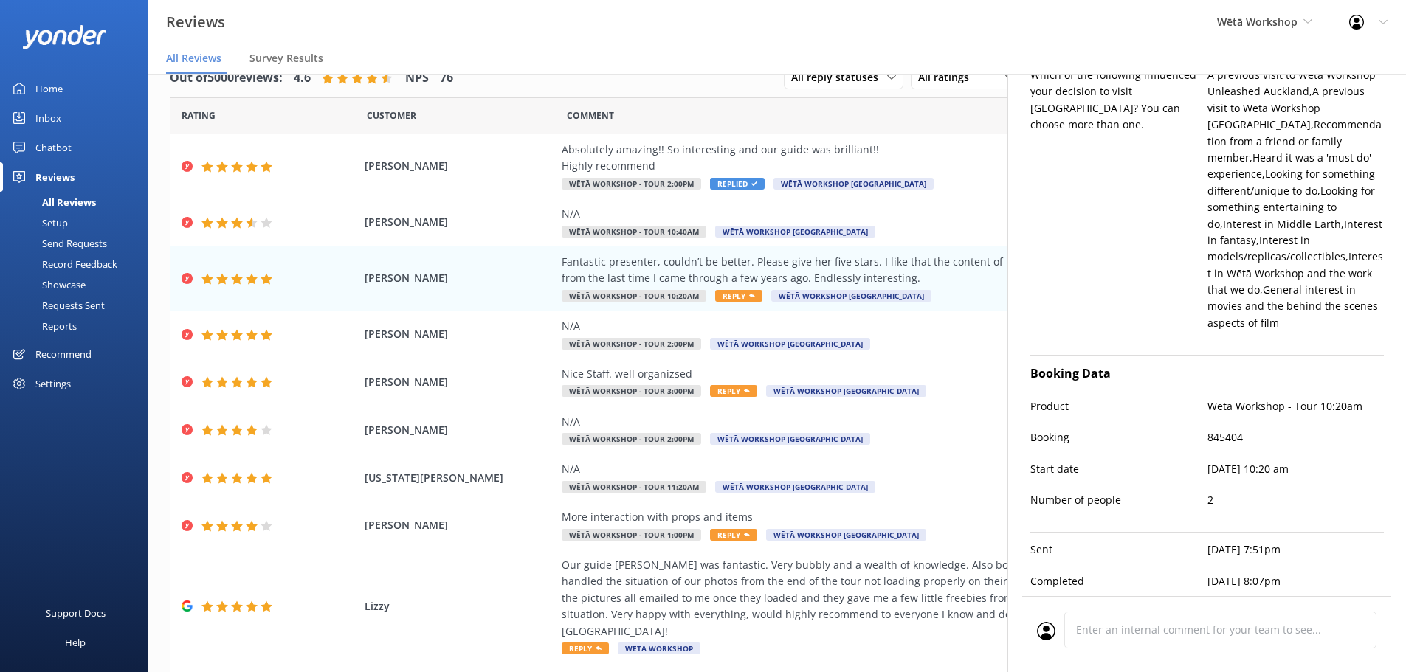
type textarea "Kia [PERSON_NAME], Thank you so much for your wonderful feedback! We're thrille…"
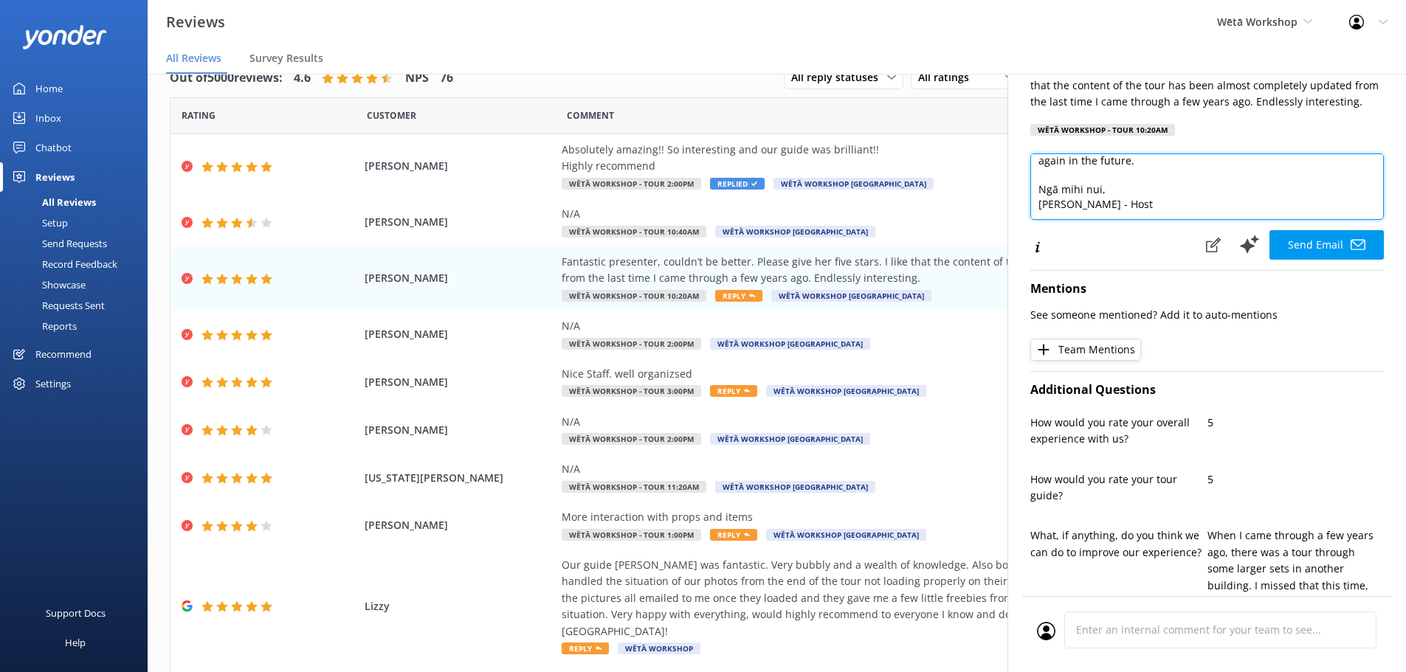
scroll to position [0, 0]
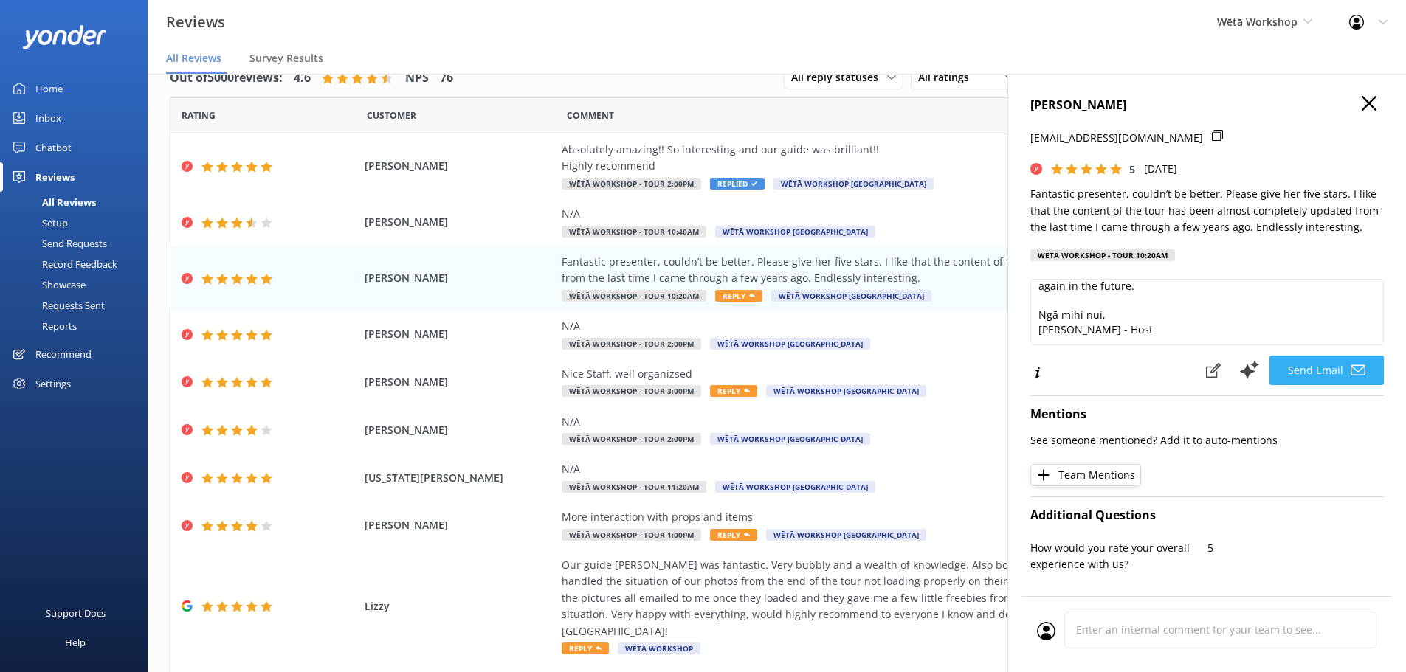
click at [1316, 372] on button "Send Email" at bounding box center [1326, 371] width 114 height 30
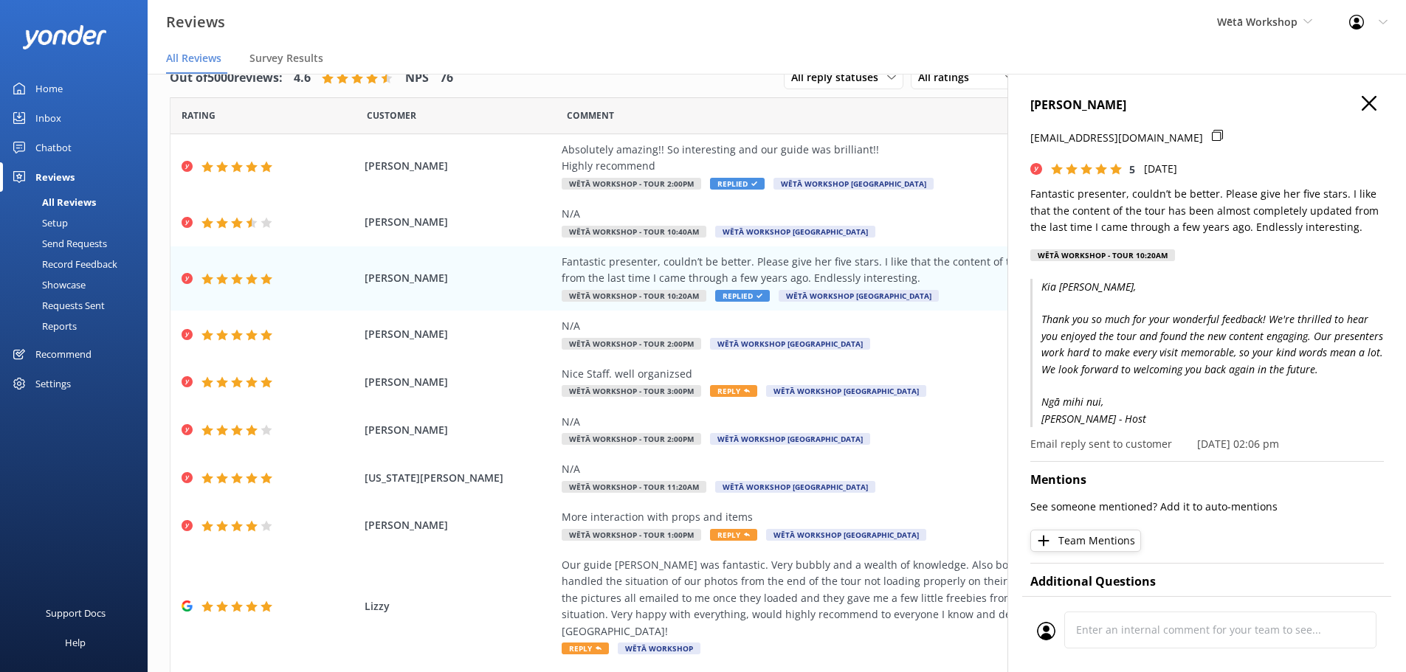
click at [1361, 106] on use "button" at bounding box center [1368, 103] width 15 height 15
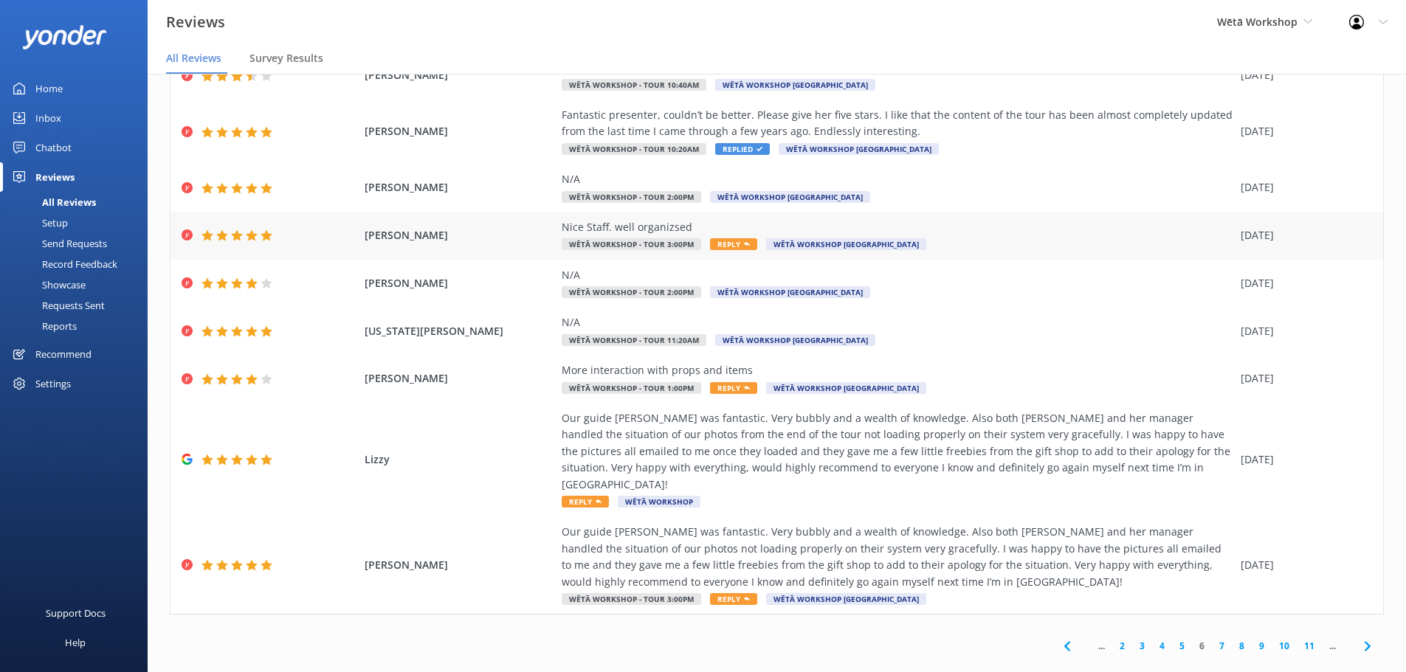
scroll to position [148, 0]
click at [993, 482] on div "Our guide [PERSON_NAME] was fantastic. Very bubbly and a wealth of knowledge. A…" at bounding box center [896, 459] width 671 height 99
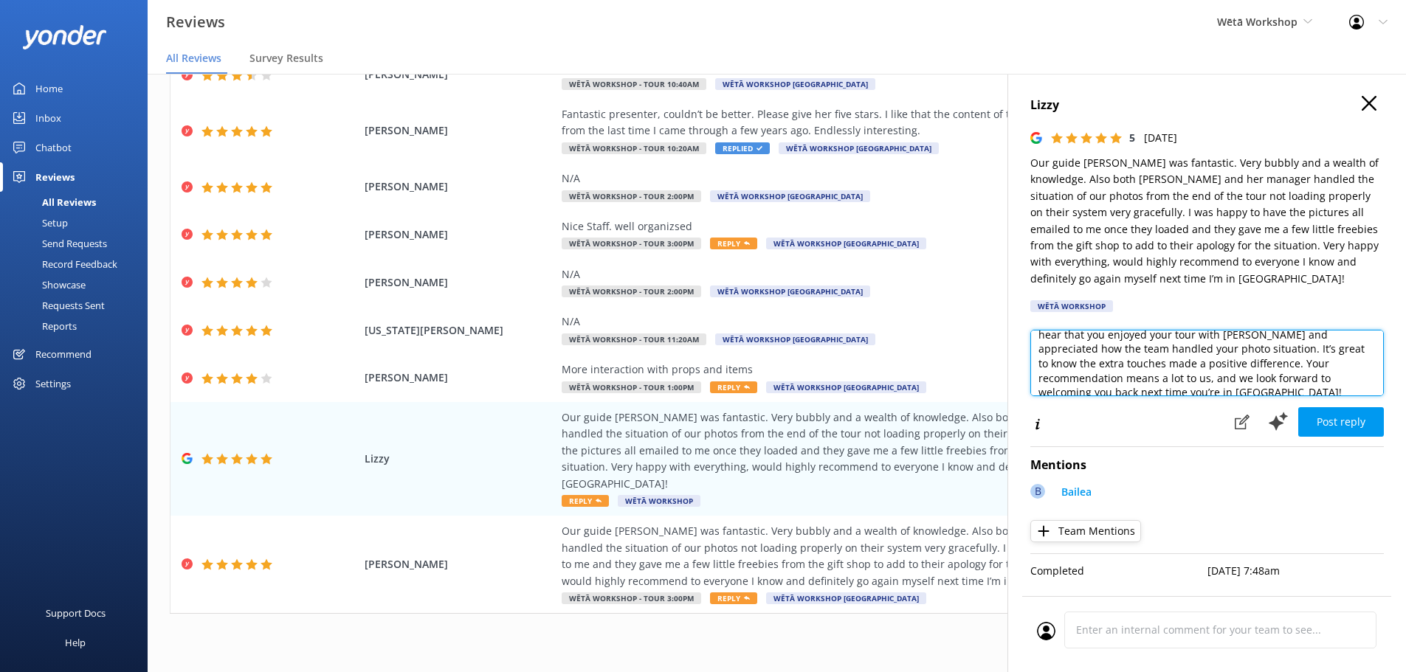
scroll to position [58, 0]
drag, startPoint x: 1203, startPoint y: 344, endPoint x: 1182, endPoint y: 366, distance: 30.8
click at [1180, 366] on textarea "Kia ora, Thank you so much for your wonderful feedback! We're delighted to hear…" at bounding box center [1206, 363] width 353 height 66
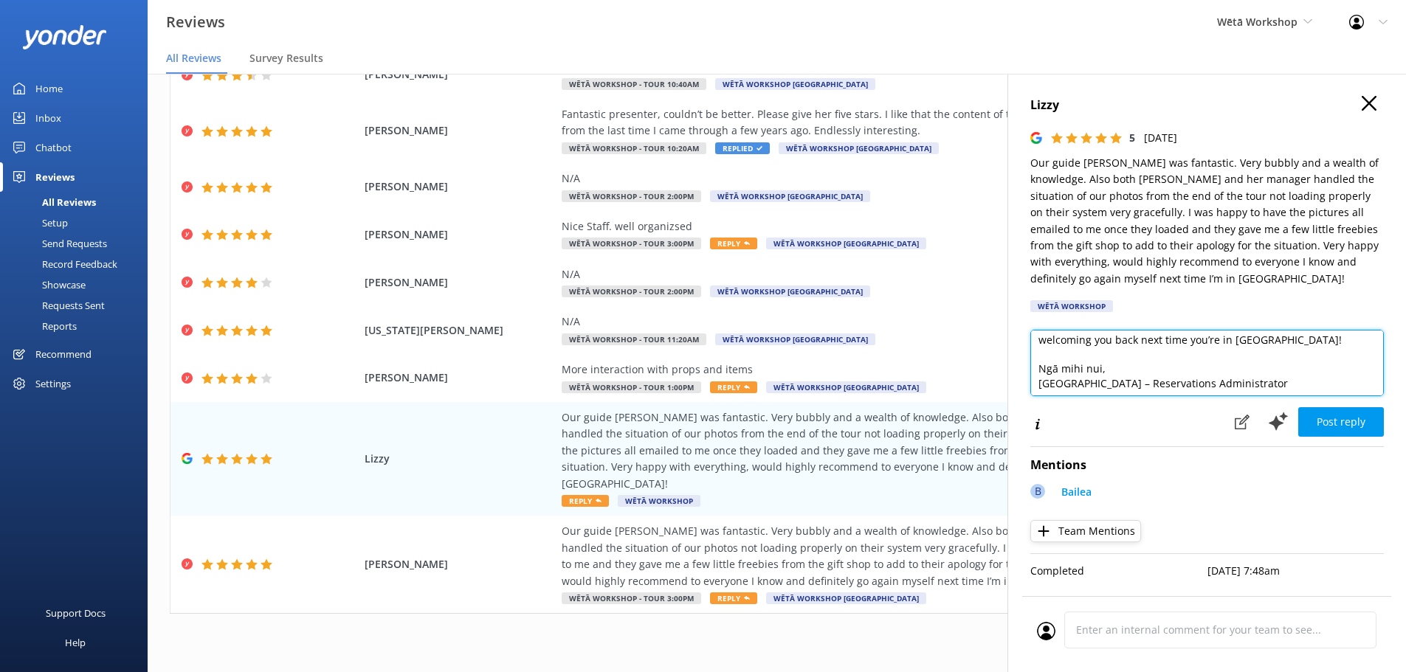
scroll to position [109, 0]
drag, startPoint x: 1243, startPoint y: 386, endPoint x: 1033, endPoint y: 385, distance: 209.5
click at [1034, 385] on textarea "Kia ora, Thank you so much for your wonderful feedback! We're delighted to hear…" at bounding box center [1206, 363] width 353 height 66
paste textarea "[PERSON_NAME] - Host"
type textarea "Kia ora, Thank you so much for your wonderful feedback! We're delighted to hear…"
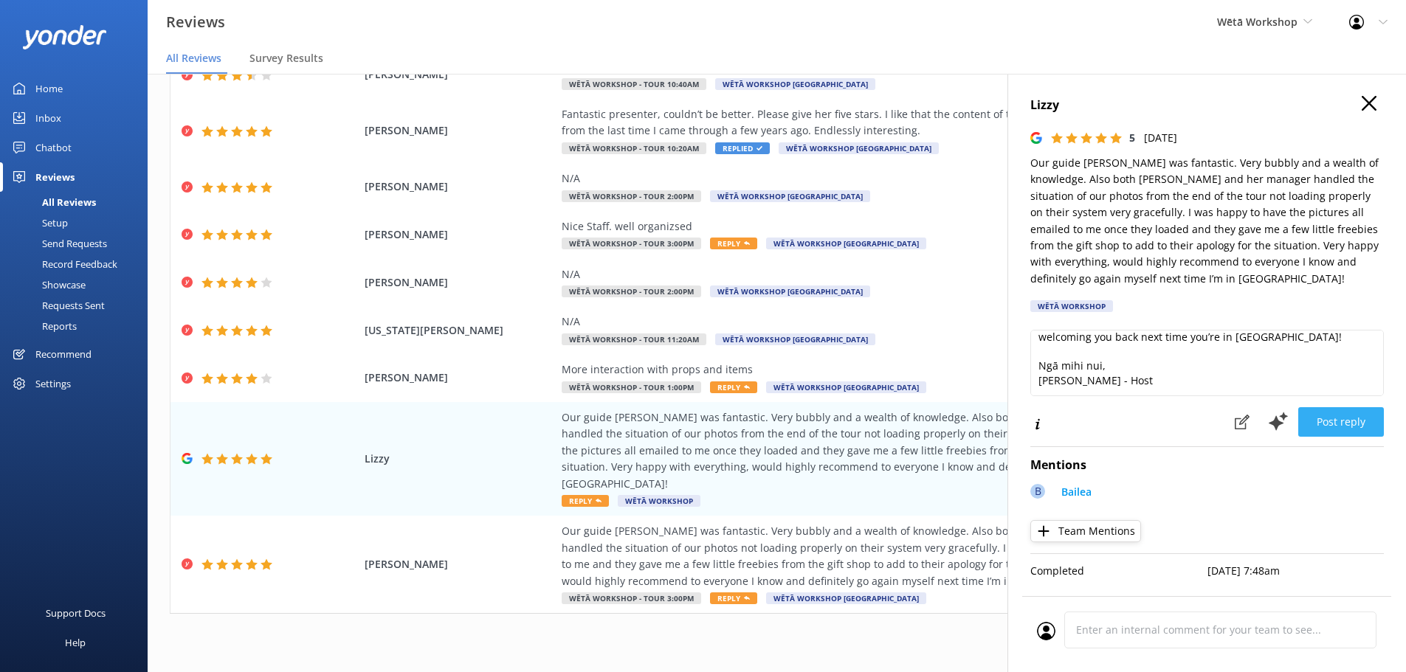
click at [1335, 418] on button "Post reply" at bounding box center [1341, 422] width 86 height 30
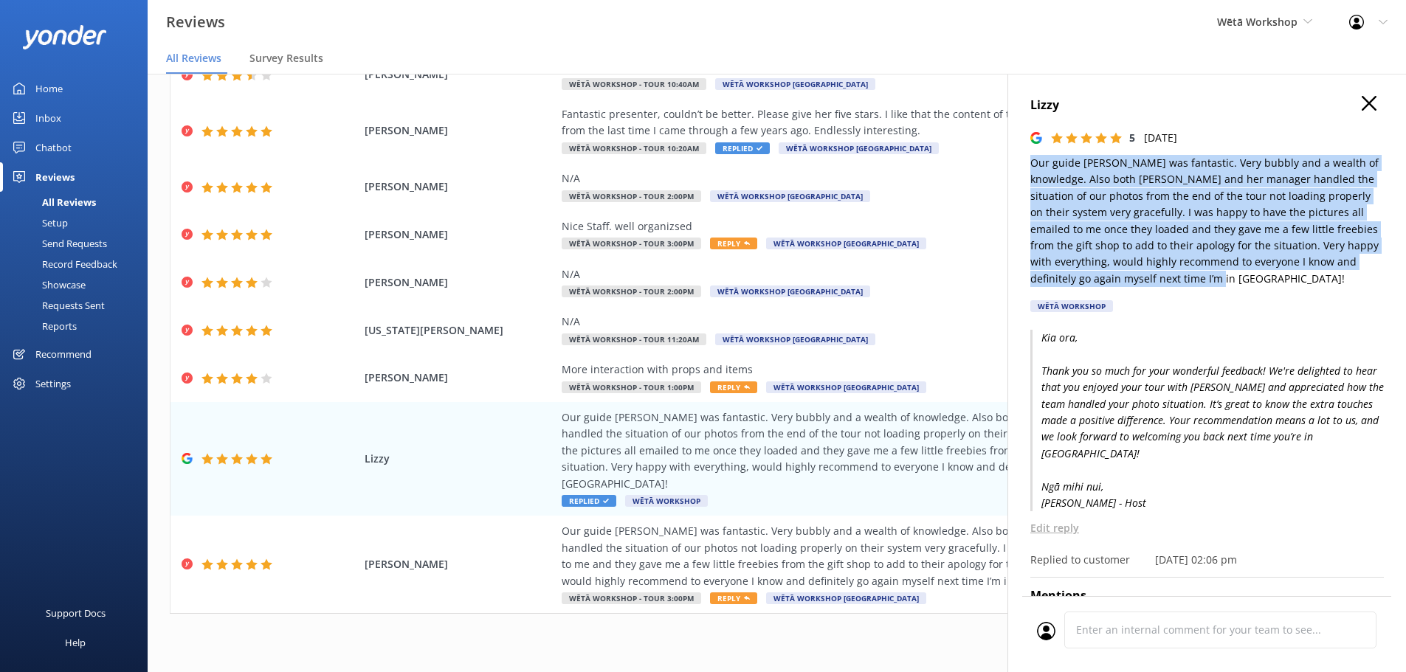
drag, startPoint x: 1231, startPoint y: 279, endPoint x: 1023, endPoint y: 164, distance: 238.4
click at [1023, 164] on div "Lizzy 5 [DATE] Our guide [PERSON_NAME] was fantastic. Very bubbly and a wealth …" at bounding box center [1206, 410] width 398 height 672
copy p "Our guide [PERSON_NAME] was fantastic. Very bubbly and a wealth of knowledge. A…"
click at [1361, 108] on icon "button" at bounding box center [1368, 103] width 15 height 15
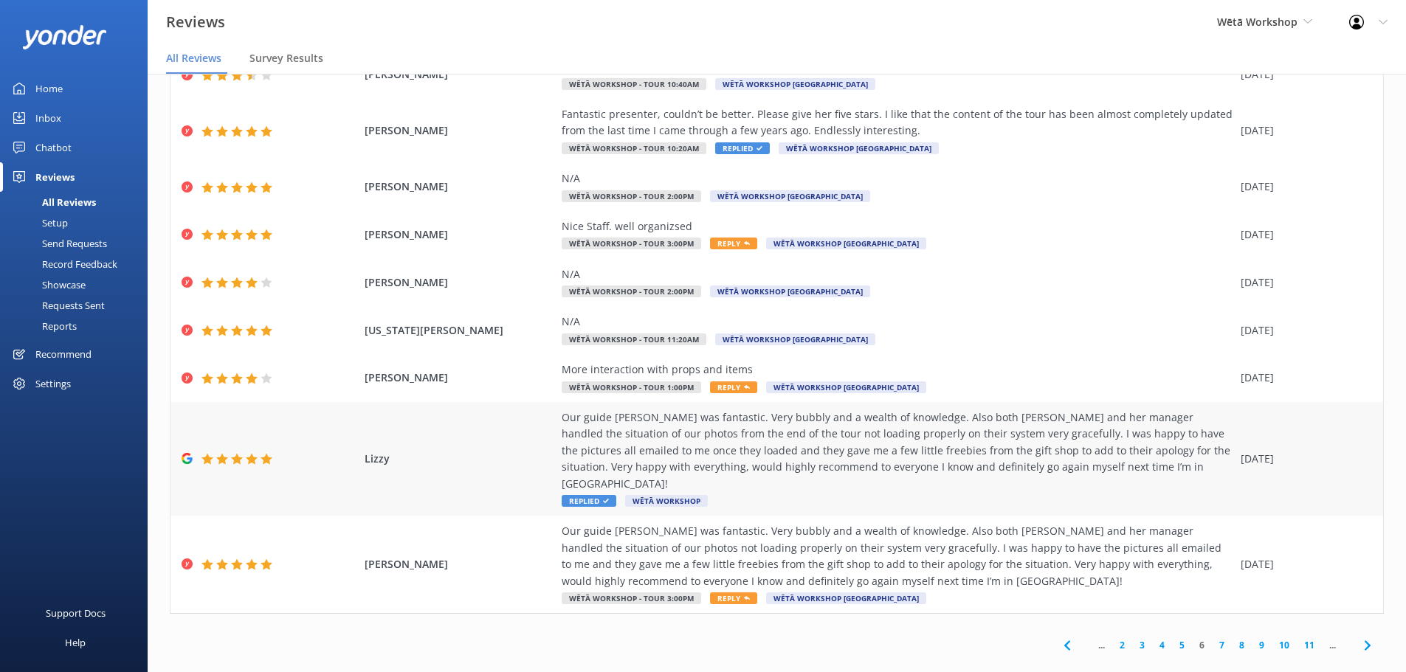
click at [812, 443] on div "Our guide [PERSON_NAME] was fantastic. Very bubbly and a wealth of knowledge. A…" at bounding box center [896, 451] width 671 height 83
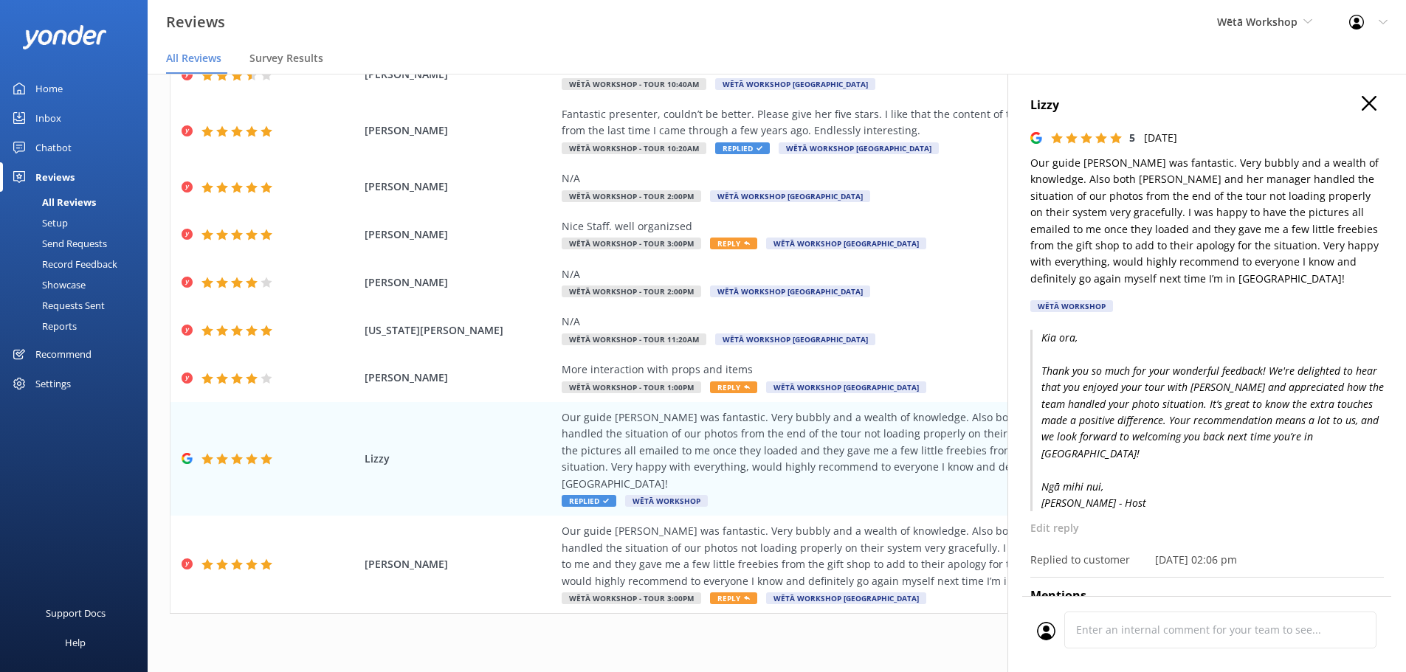
click at [1074, 457] on p "Kia ora, Thank you so much for your wonderful feedback! We're delighted to hear…" at bounding box center [1206, 421] width 353 height 182
click at [1113, 382] on p "Kia ora, Thank you so much for your wonderful feedback! We're delighted to hear…" at bounding box center [1206, 421] width 353 height 182
click at [1198, 393] on p "Kia ora, Thank you so much for your wonderful feedback! We're delighted to hear…" at bounding box center [1206, 421] width 353 height 182
click at [1364, 104] on icon "button" at bounding box center [1368, 103] width 15 height 15
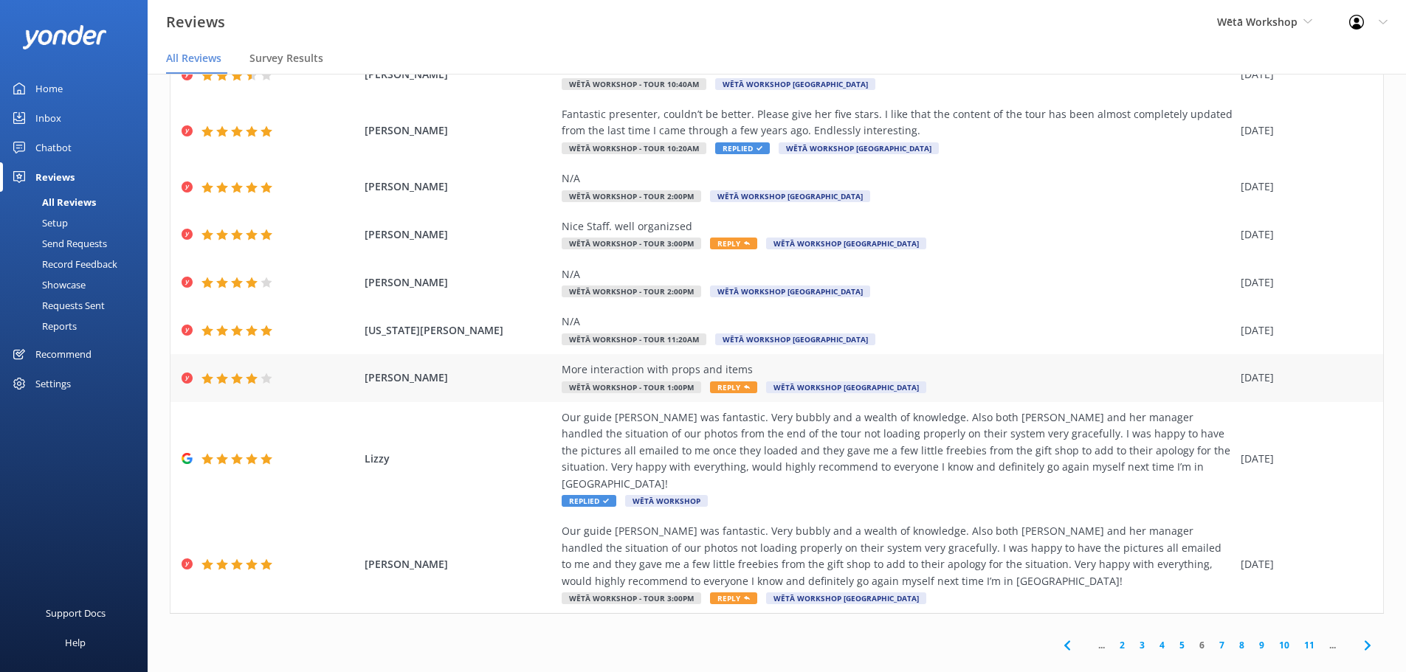
scroll to position [151, 0]
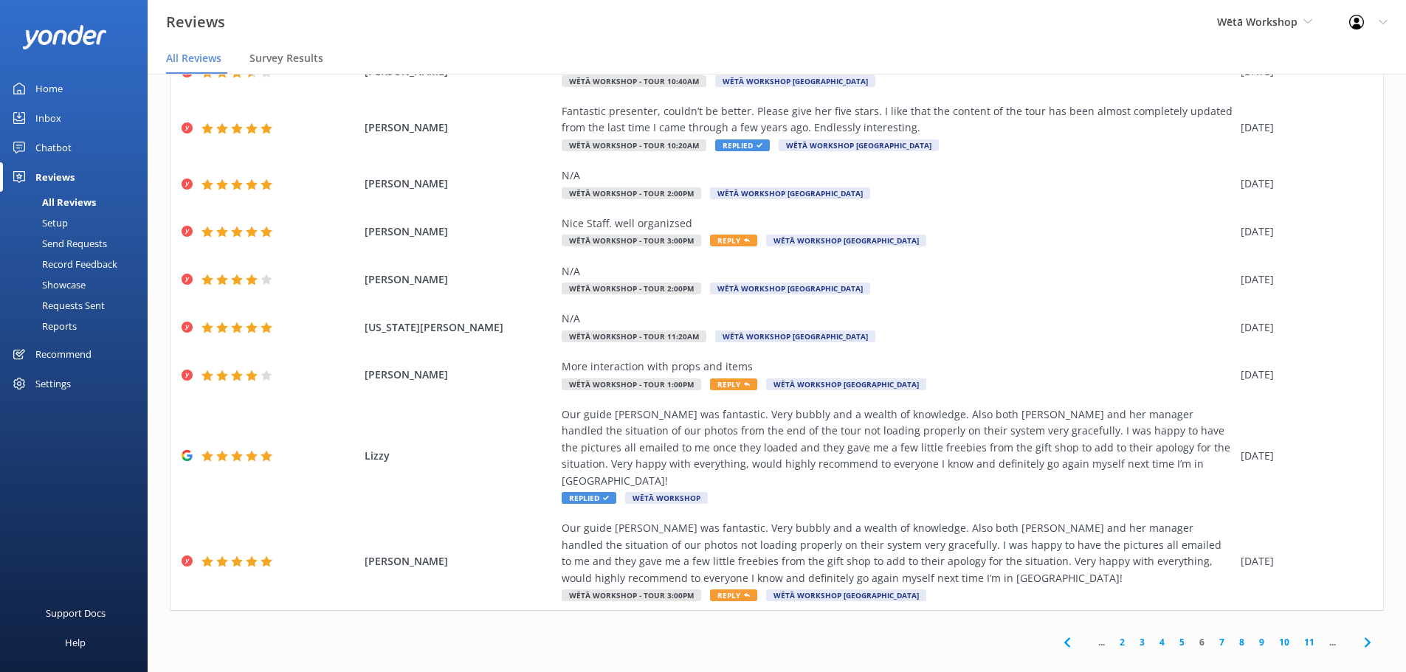
click at [1215, 635] on link "7" at bounding box center [1222, 642] width 20 height 14
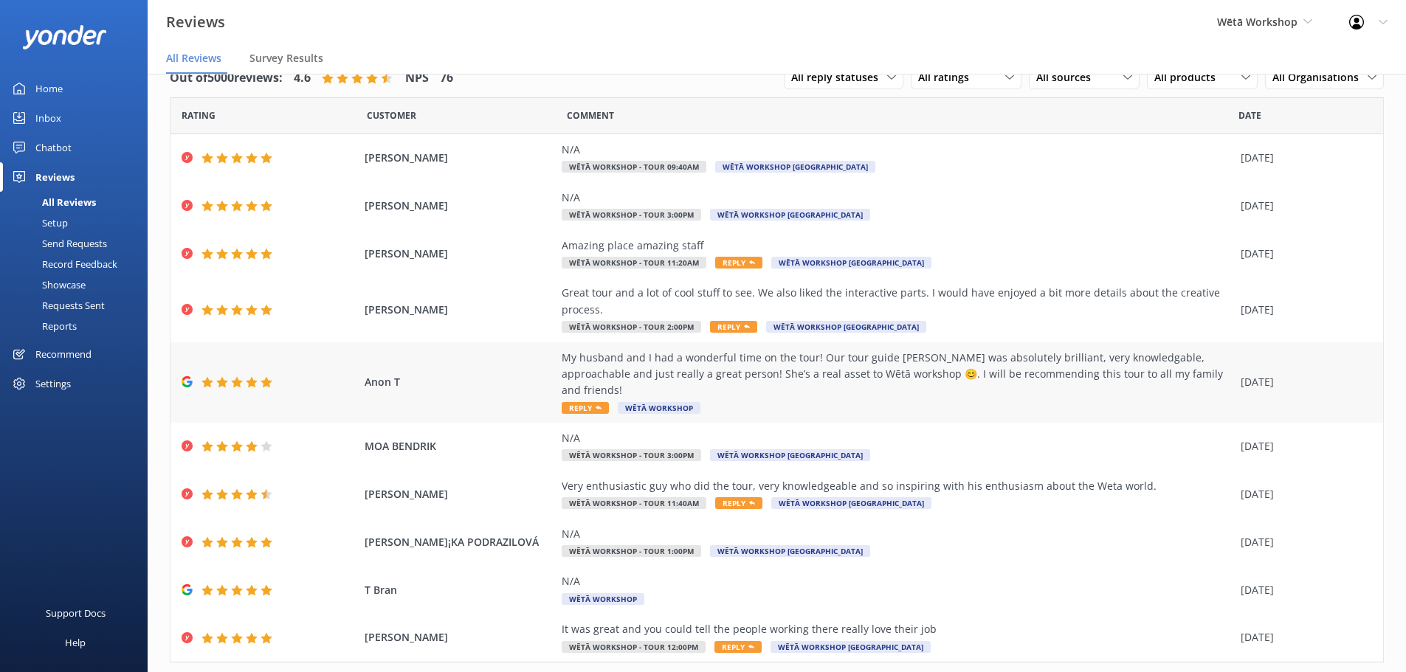
click at [586, 402] on span "Reply" at bounding box center [584, 408] width 47 height 12
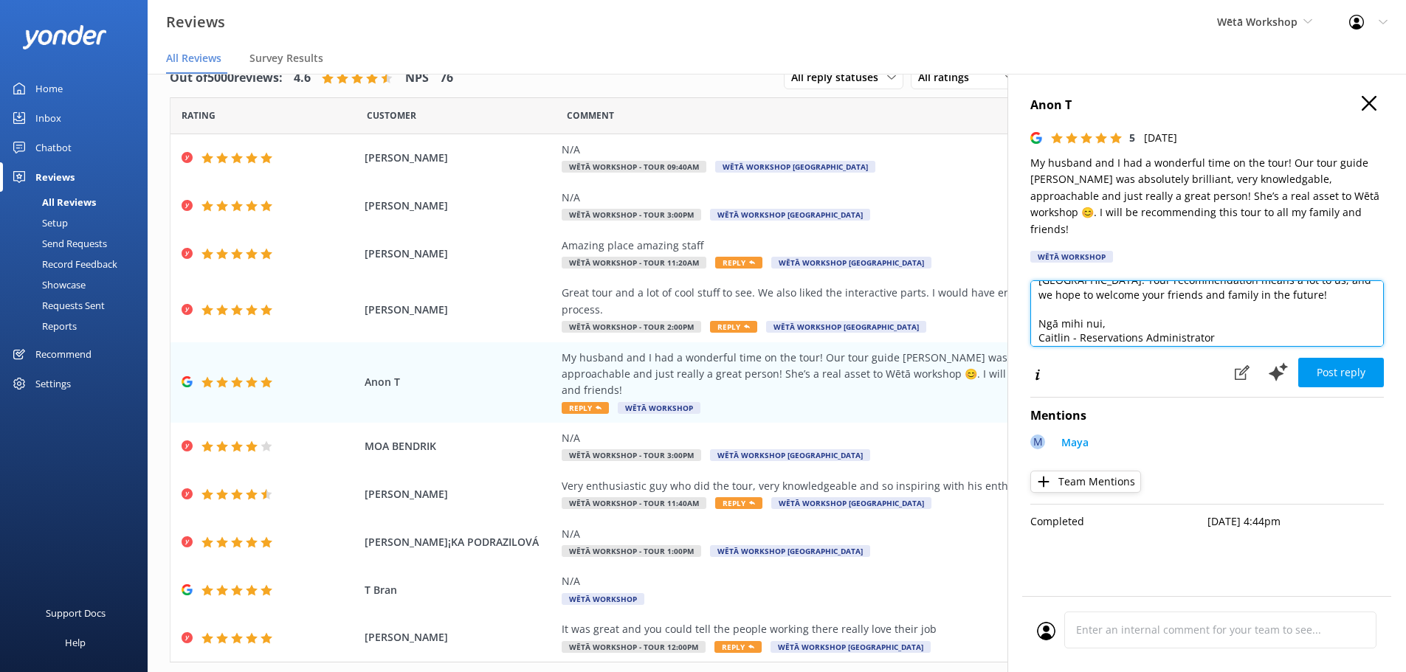
scroll to position [94, 0]
drag, startPoint x: 1281, startPoint y: 317, endPoint x: 977, endPoint y: 317, distance: 304.0
click at [977, 317] on div "Out of 5000 reviews: 4.6 NPS 76 All reply statuses All reply statuses Needs a r…" at bounding box center [777, 358] width 1258 height 628
paste textarea "Our guide [PERSON_NAME] was fantastic. Very bubbly and a wealth of knowledge. A…"
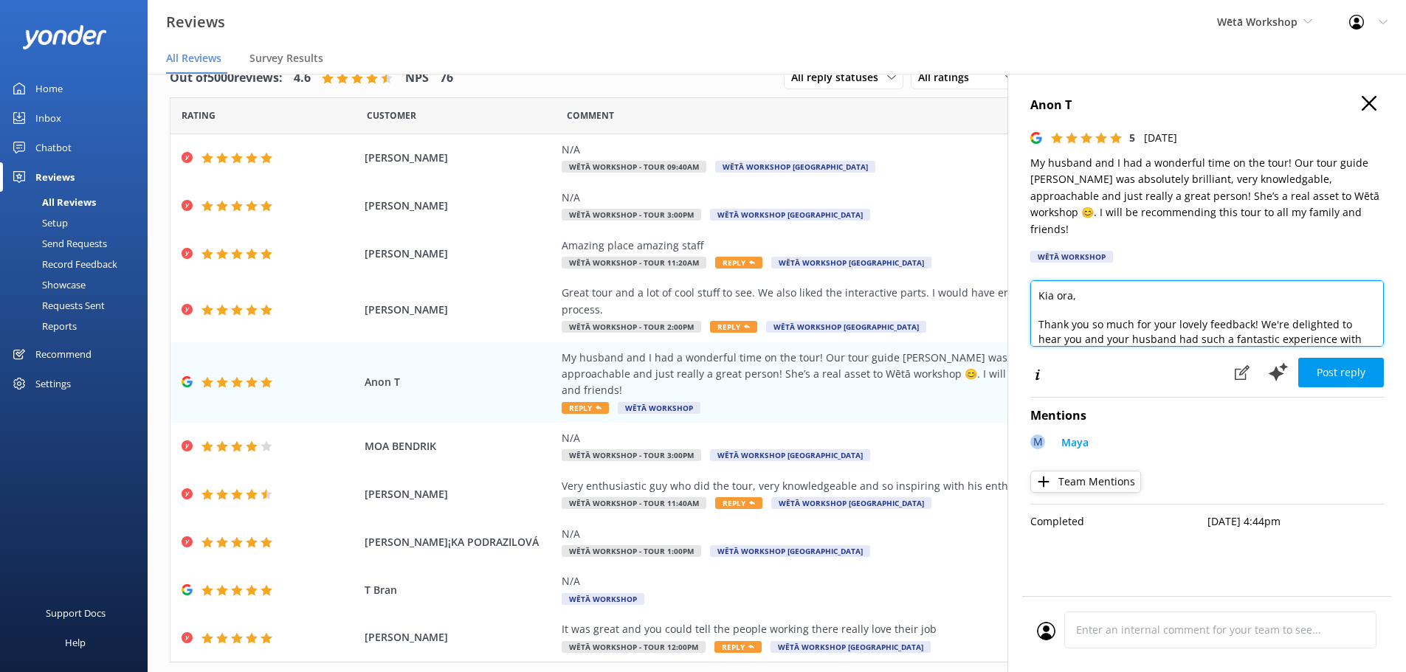
drag, startPoint x: 1352, startPoint y: 314, endPoint x: 1075, endPoint y: 297, distance: 277.2
click at [1075, 297] on textarea "Kia ora, Thank you so much for your lovely feedback! We're delighted to hear yo…" at bounding box center [1206, 313] width 353 height 66
type textarea "Kia ora, Thank you so much for your lovely feedback! We're delighted to hear yo…"
click at [1369, 110] on icon "button" at bounding box center [1368, 103] width 15 height 15
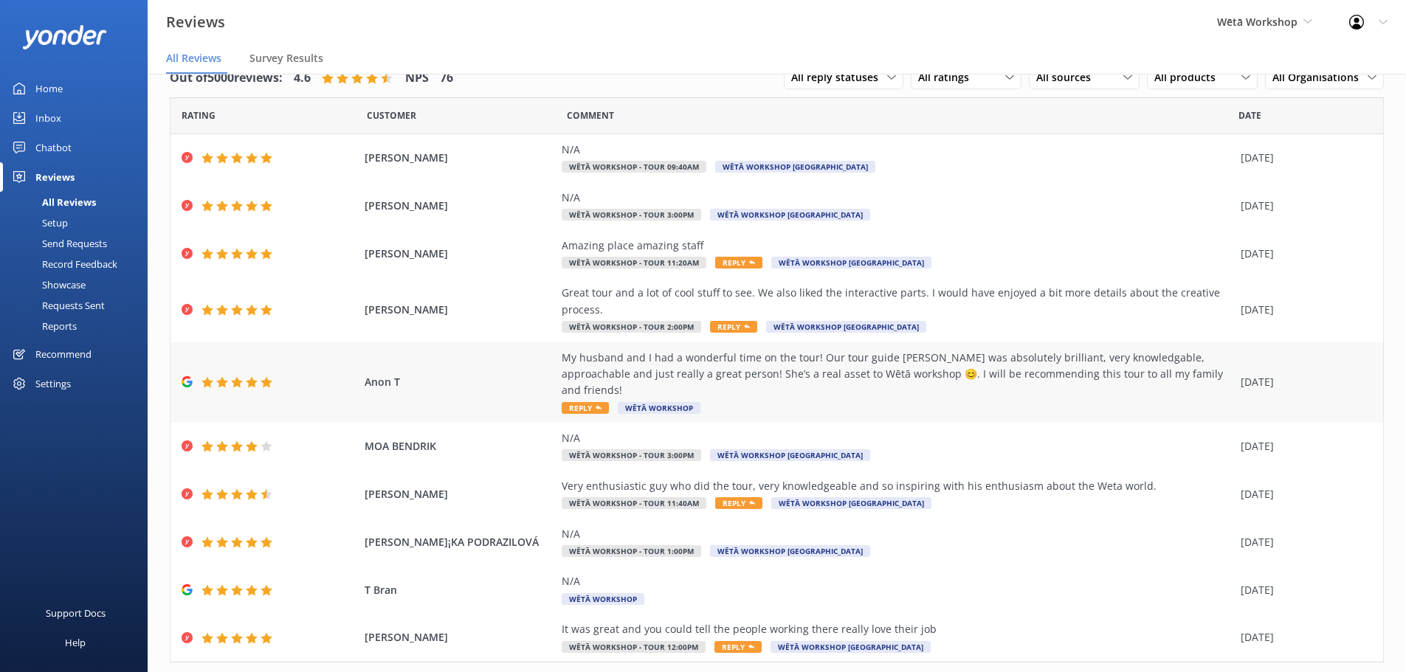
click at [577, 402] on span "Reply" at bounding box center [584, 408] width 47 height 12
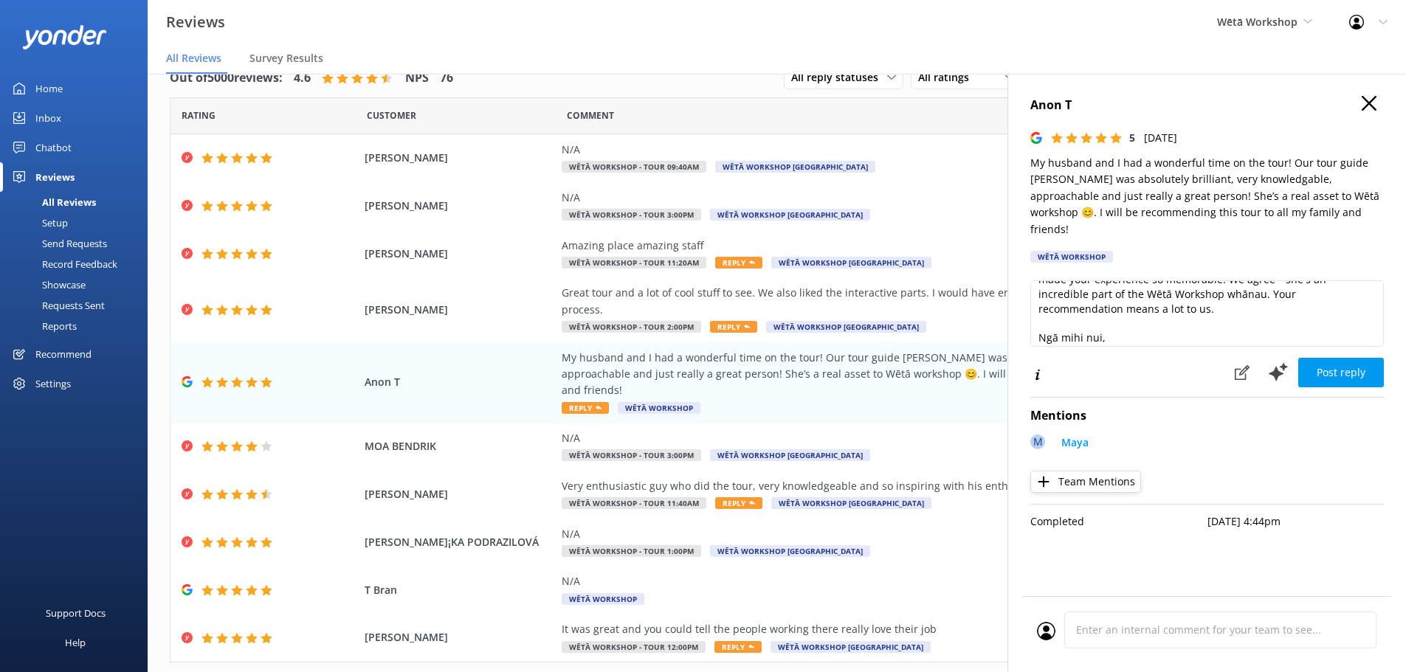
scroll to position [94, 0]
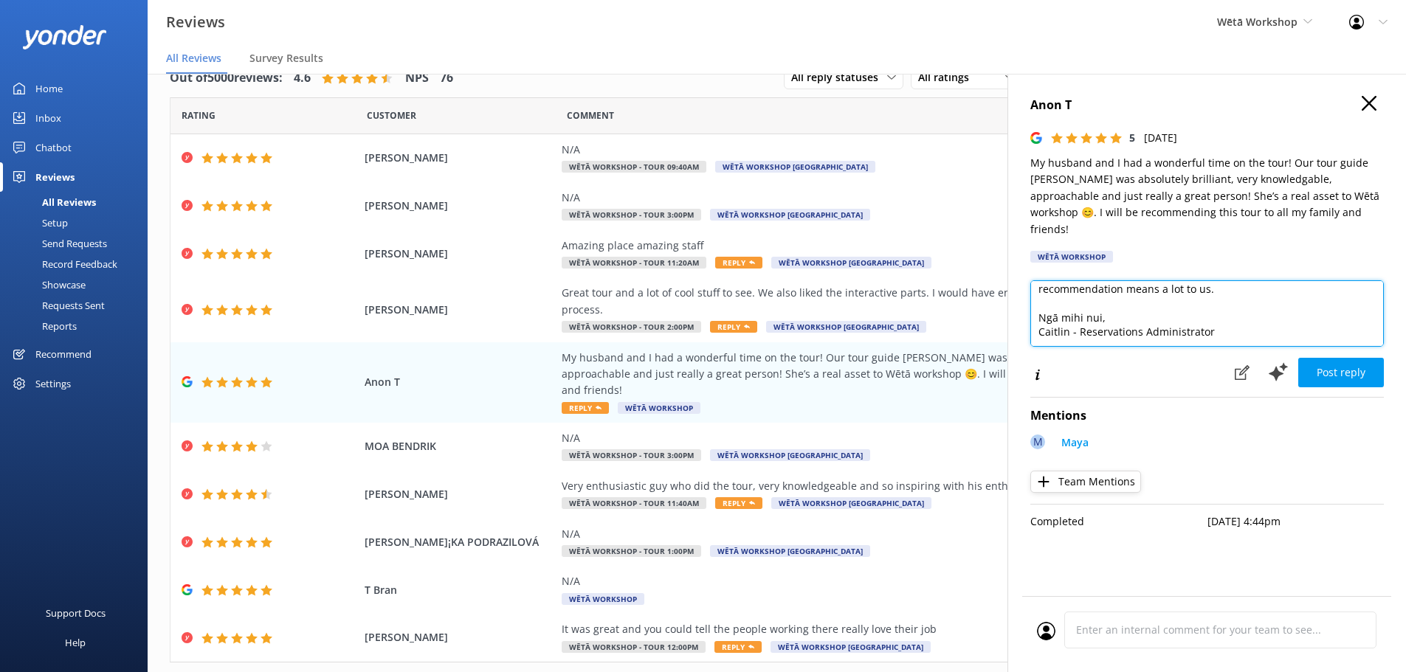
drag, startPoint x: 1226, startPoint y: 317, endPoint x: 1020, endPoint y: 311, distance: 206.7
click at [1033, 311] on textarea "Kia ora, Thank you so much for your lovely feedback! We're thrilled to hear you…" at bounding box center [1206, 313] width 353 height 66
type textarea "Kia ora, Thank you so much for your lovely feedback! We're thrilled to hear you…"
drag, startPoint x: 1154, startPoint y: 317, endPoint x: 1023, endPoint y: 312, distance: 131.4
click at [1023, 312] on div "Anon T 5 [DATE] My husband and I had a wonderful time on the tour! Our tour gui…" at bounding box center [1206, 410] width 398 height 672
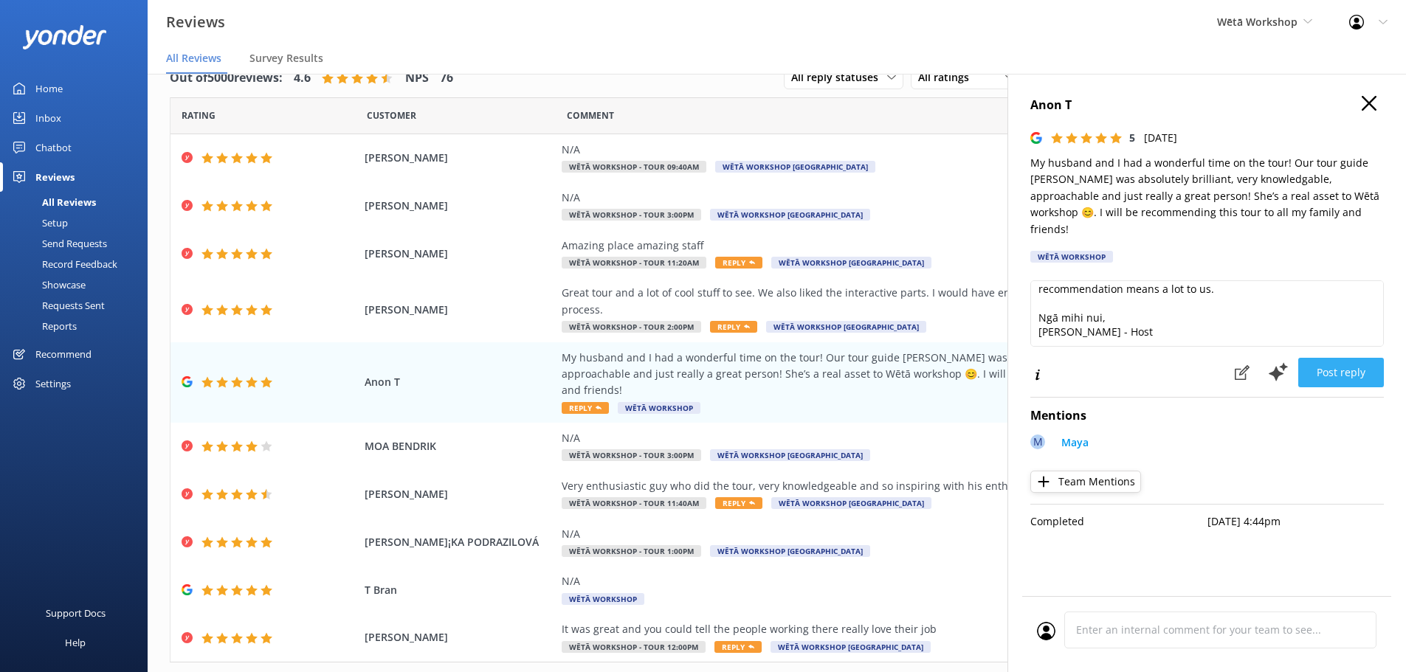
click at [1342, 364] on button "Post reply" at bounding box center [1341, 373] width 86 height 30
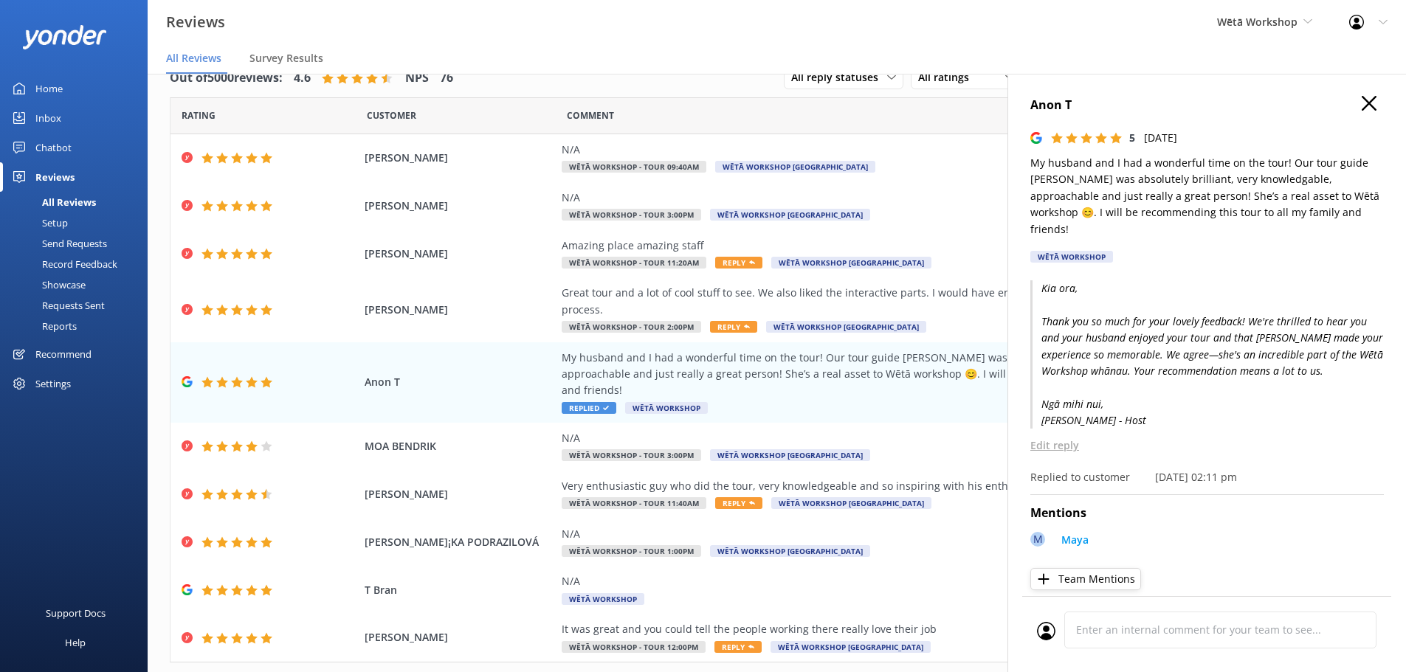
click at [1361, 103] on icon "button" at bounding box center [1368, 103] width 15 height 15
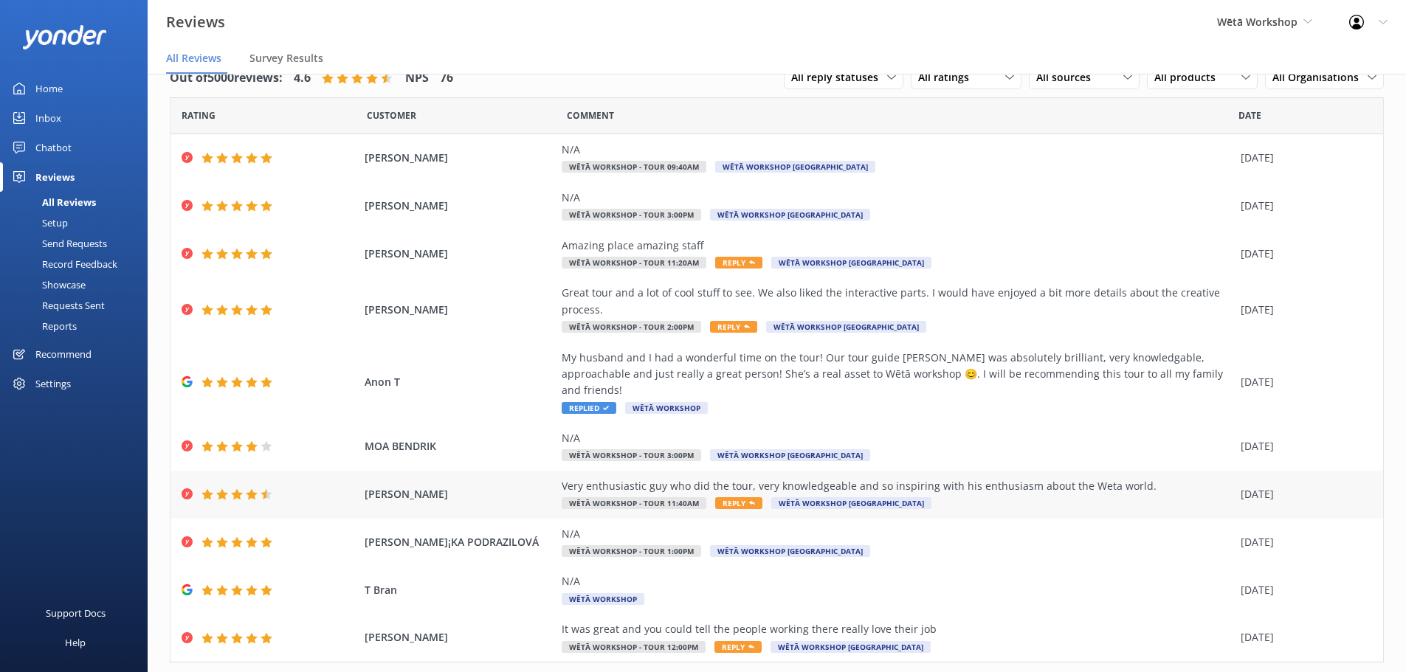
click at [958, 486] on div "Very enthusiastic guy who did the tour, very knowledgeable and so inspiring wit…" at bounding box center [896, 494] width 671 height 33
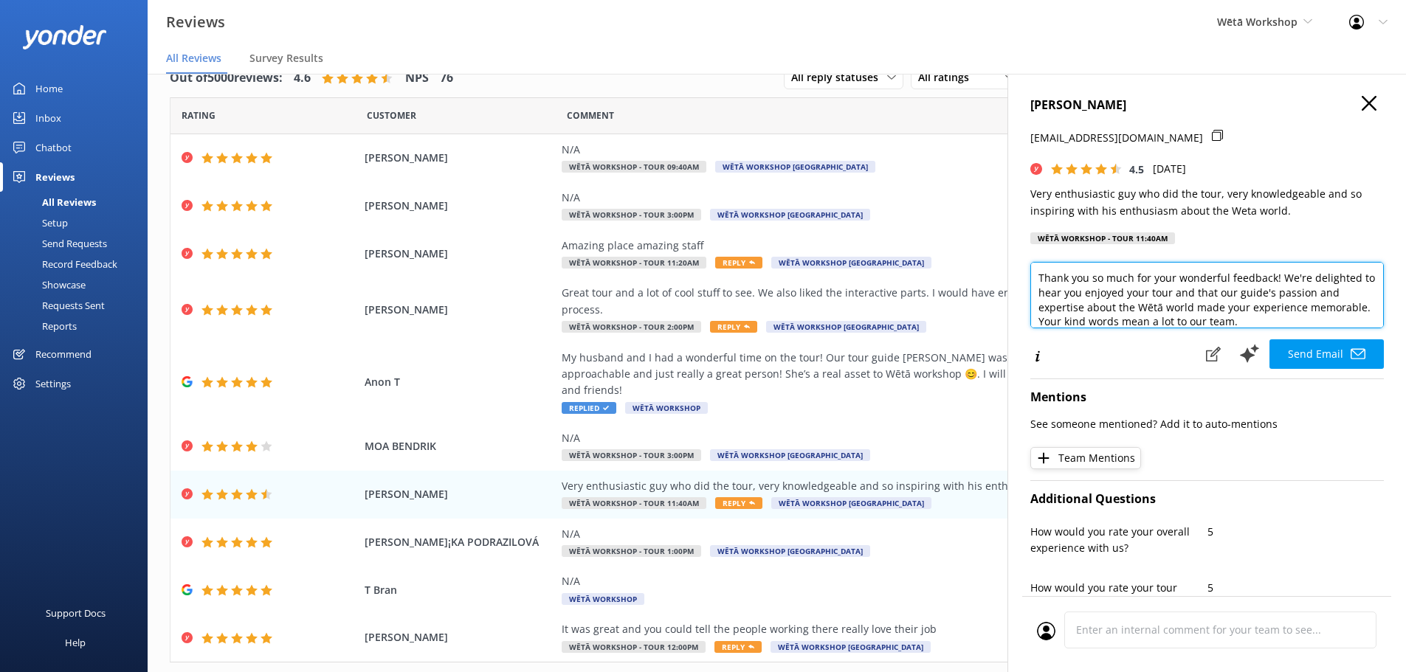
scroll to position [41, 0]
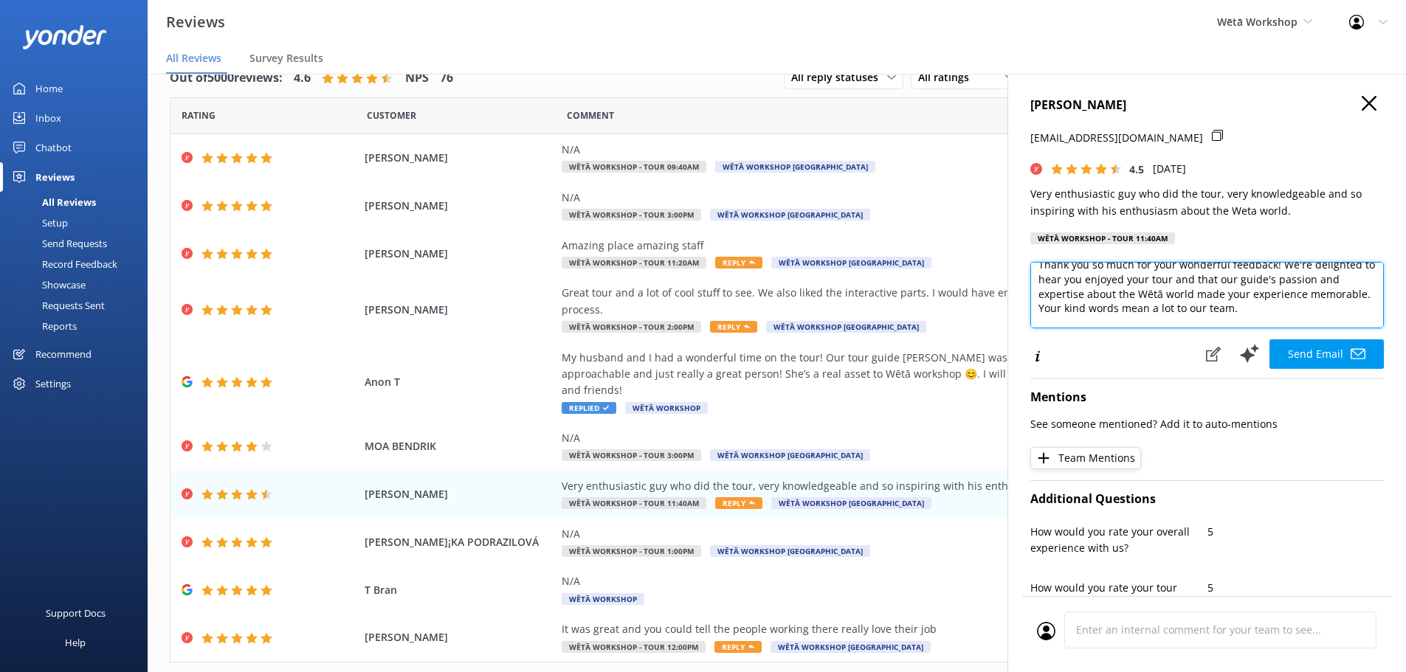
drag, startPoint x: 1189, startPoint y: 293, endPoint x: 1163, endPoint y: 291, distance: 25.9
click at [1163, 291] on textarea "Kia [PERSON_NAME], Thank you so much for your wonderful feedback! We're delight…" at bounding box center [1206, 295] width 353 height 66
type textarea "Kia [PERSON_NAME], Thank you so much for your wonderful feedback! We're delight…"
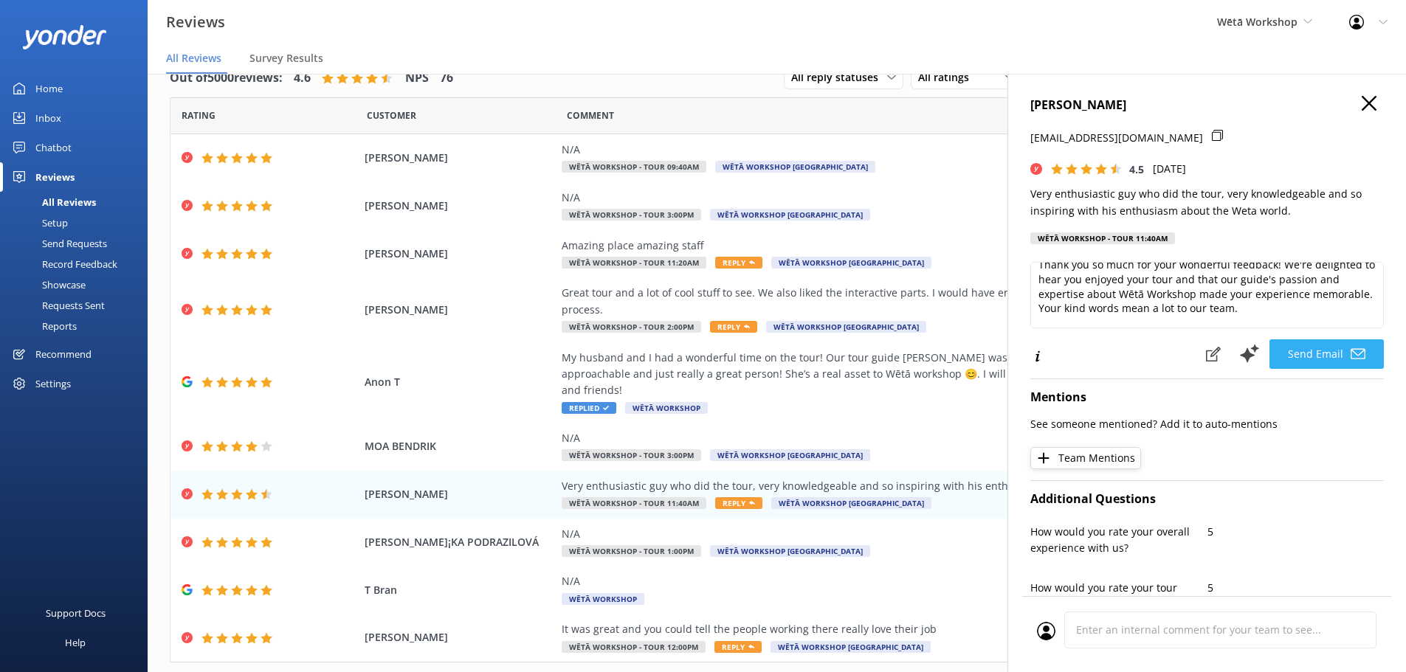
click at [1306, 355] on button "Send Email" at bounding box center [1326, 354] width 114 height 30
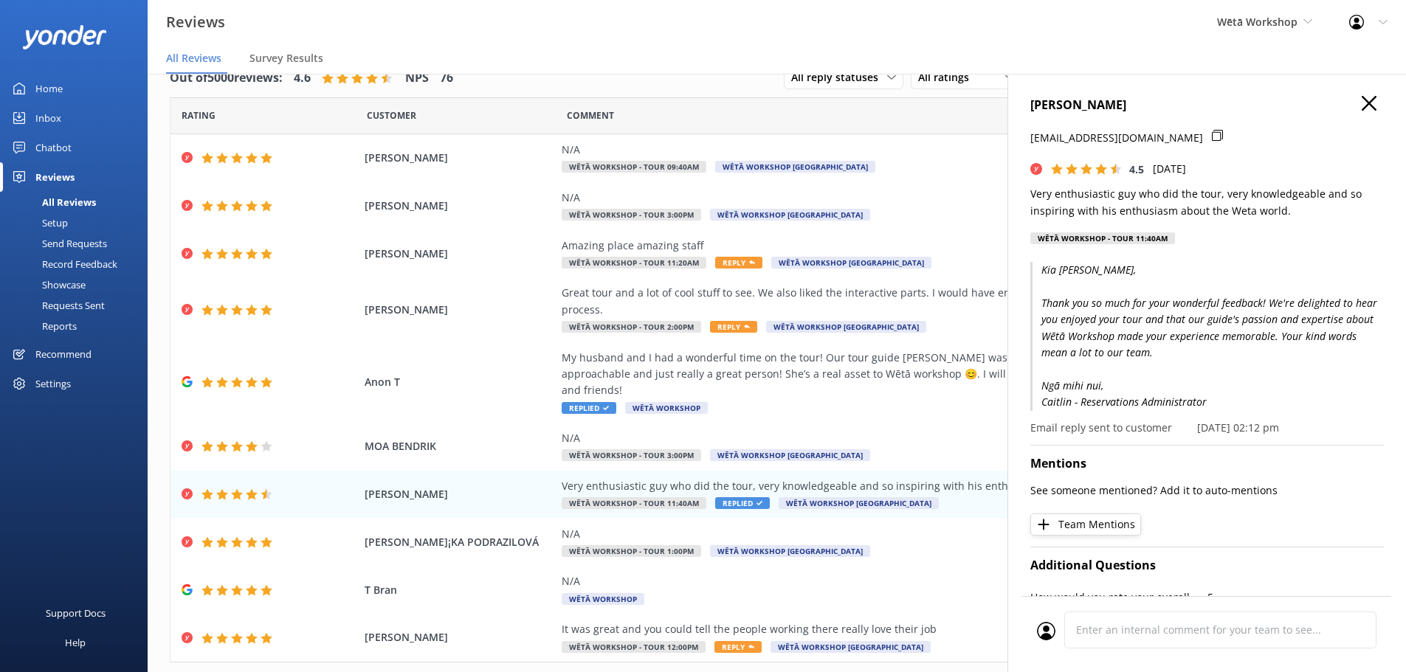
click at [1361, 99] on icon "button" at bounding box center [1368, 103] width 15 height 15
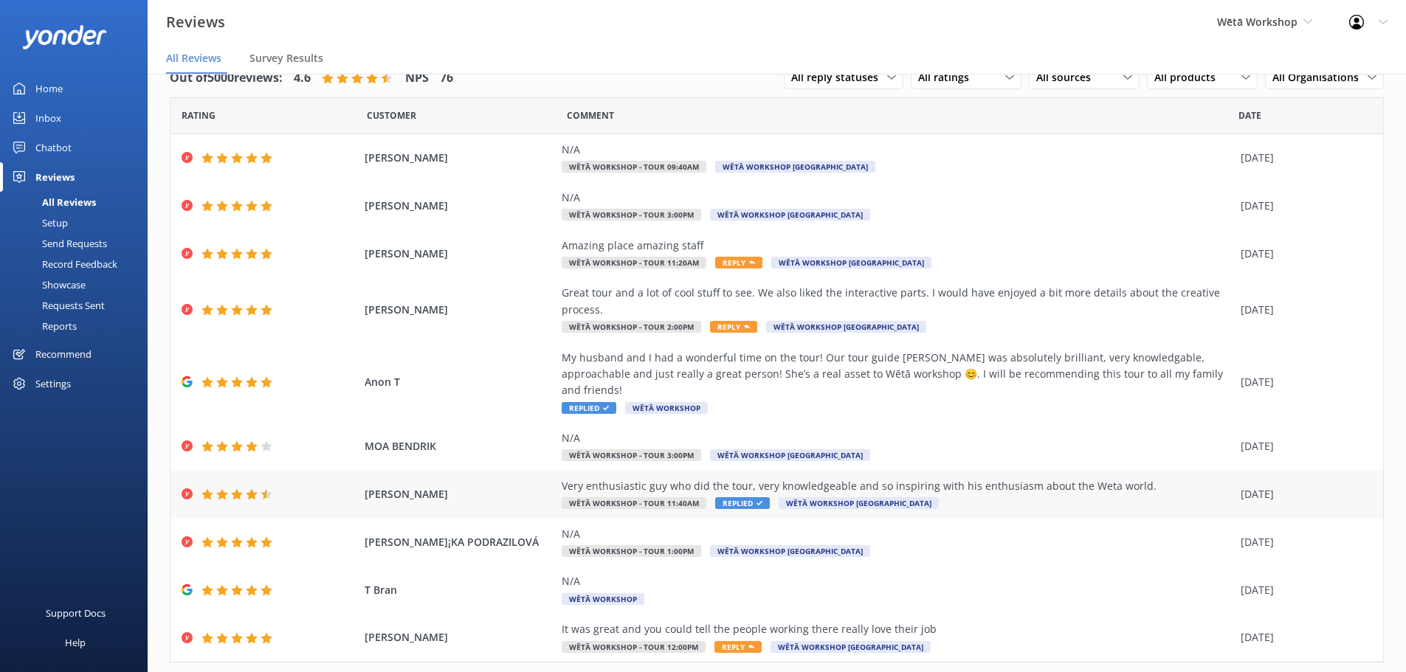
scroll to position [52, 0]
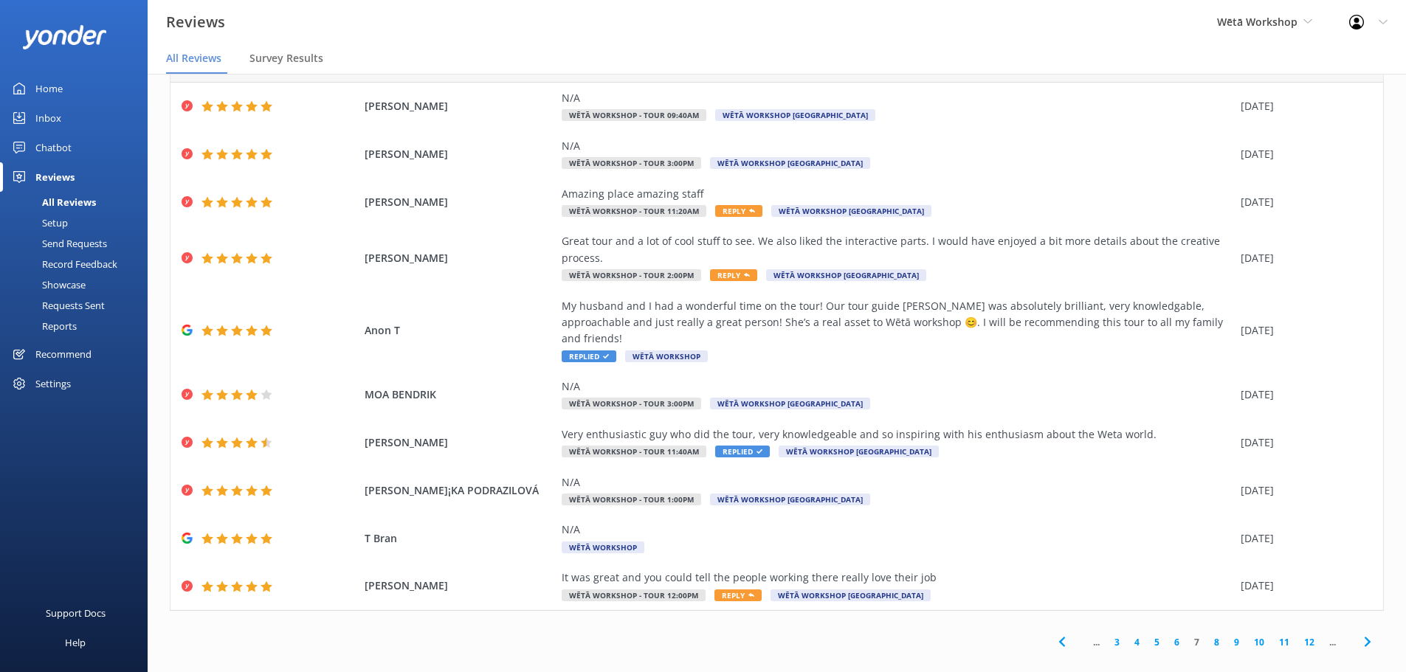
click at [1206, 635] on link "8" at bounding box center [1216, 642] width 20 height 14
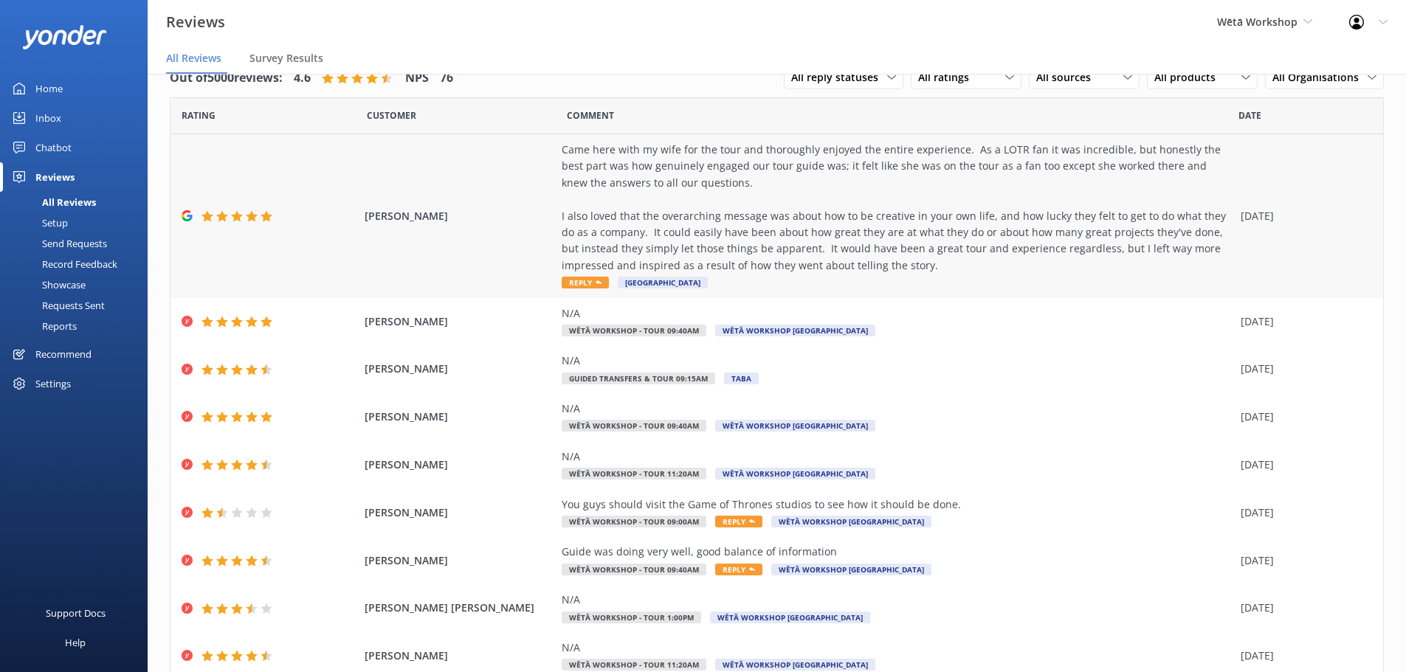
click at [561, 281] on span "Reply" at bounding box center [584, 283] width 47 height 12
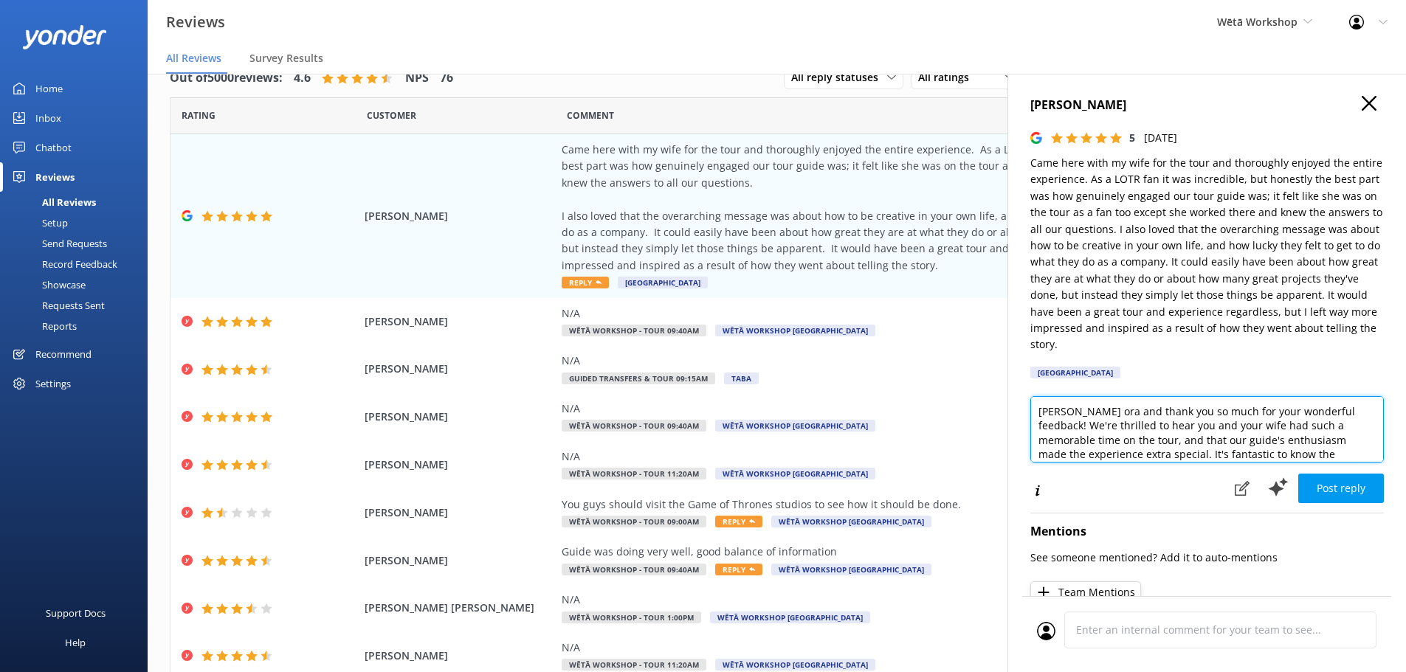
click at [1074, 410] on textarea "[PERSON_NAME] ora and thank you so much for your wonderful feedback! We're thri…" at bounding box center [1206, 429] width 353 height 66
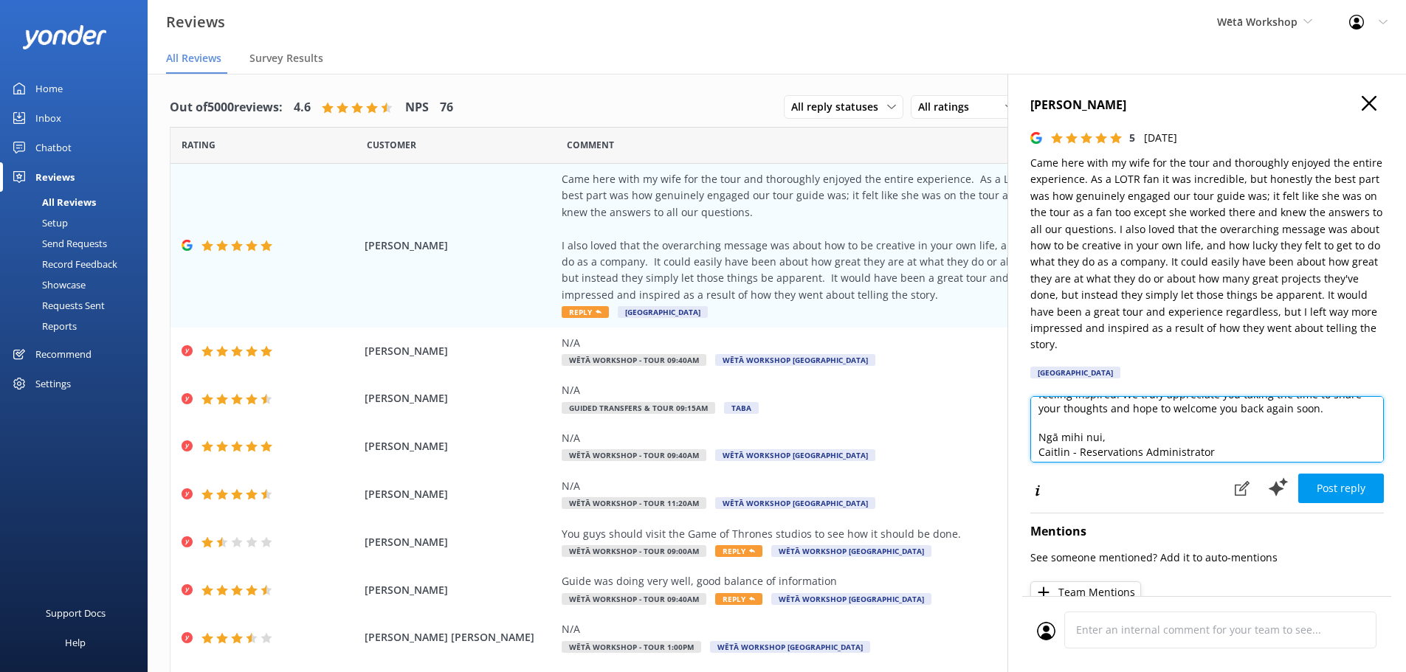
scroll to position [94, 0]
drag, startPoint x: 1260, startPoint y: 449, endPoint x: 1034, endPoint y: 445, distance: 225.8
click at [1034, 445] on textarea "Kia [PERSON_NAME] and thank you so much for your wonderful feedback! We're thri…" at bounding box center [1206, 429] width 353 height 66
paste textarea "[PERSON_NAME] - Host"
type textarea "Kia [PERSON_NAME] and thank you so much for your wonderful feedback! We're thri…"
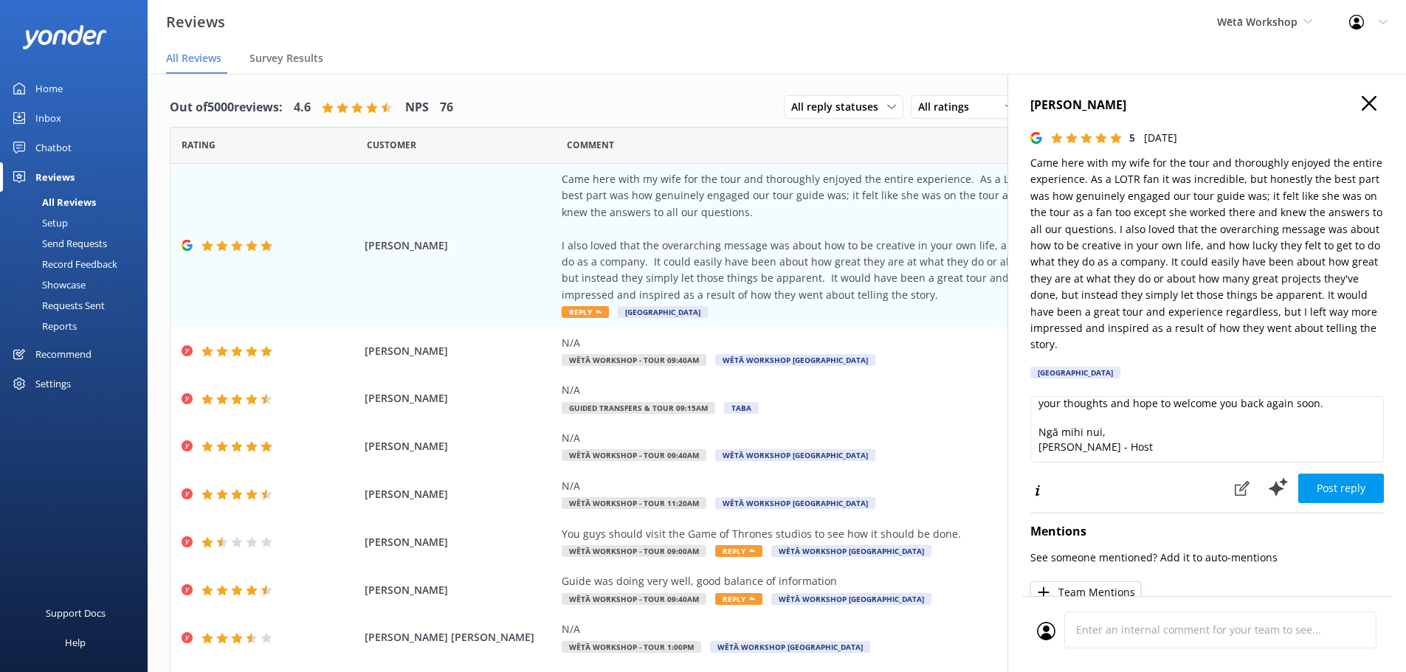
click at [1342, 496] on button "Post reply" at bounding box center [1341, 489] width 86 height 30
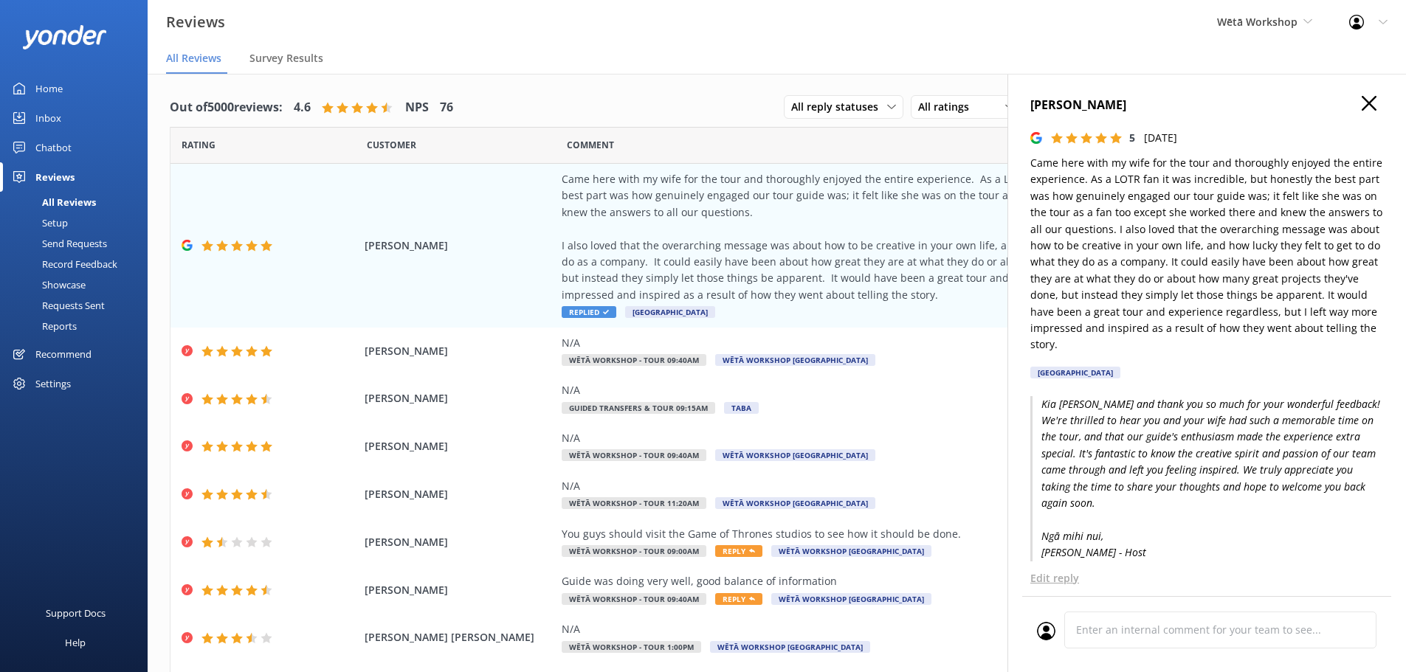
click at [1361, 106] on use "button" at bounding box center [1368, 103] width 15 height 15
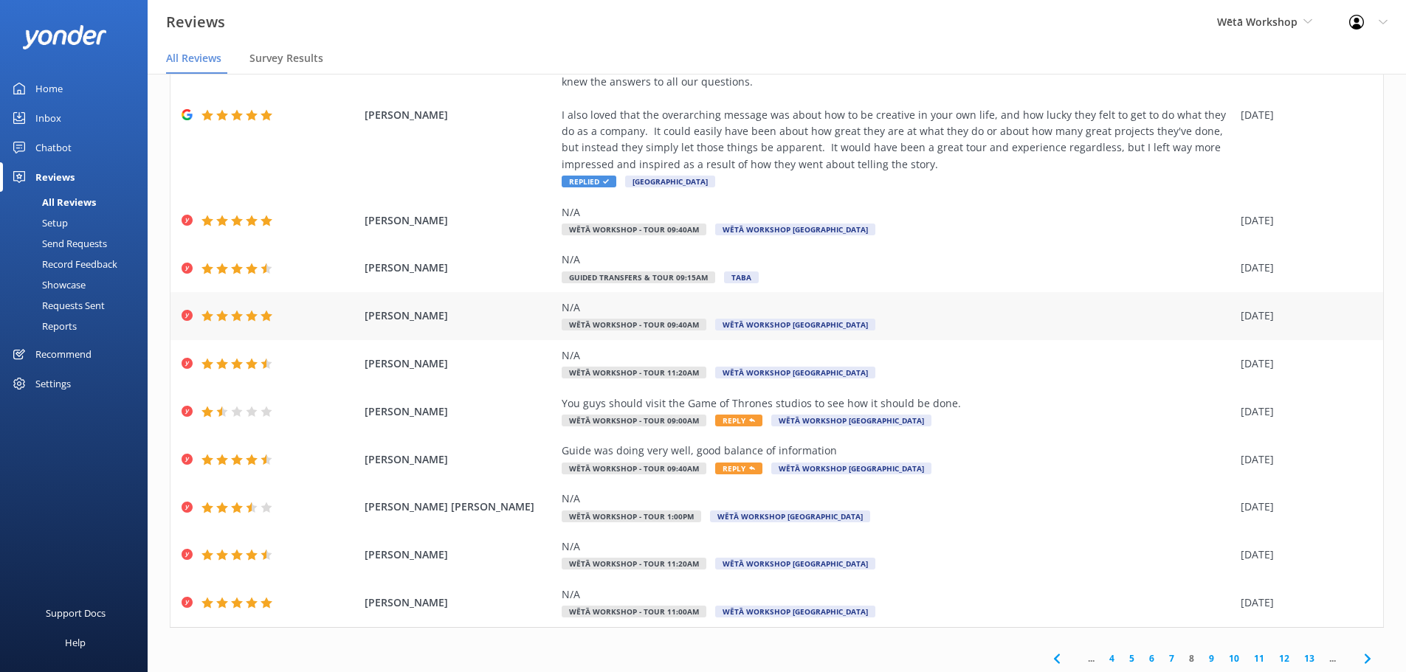
scroll to position [134, 0]
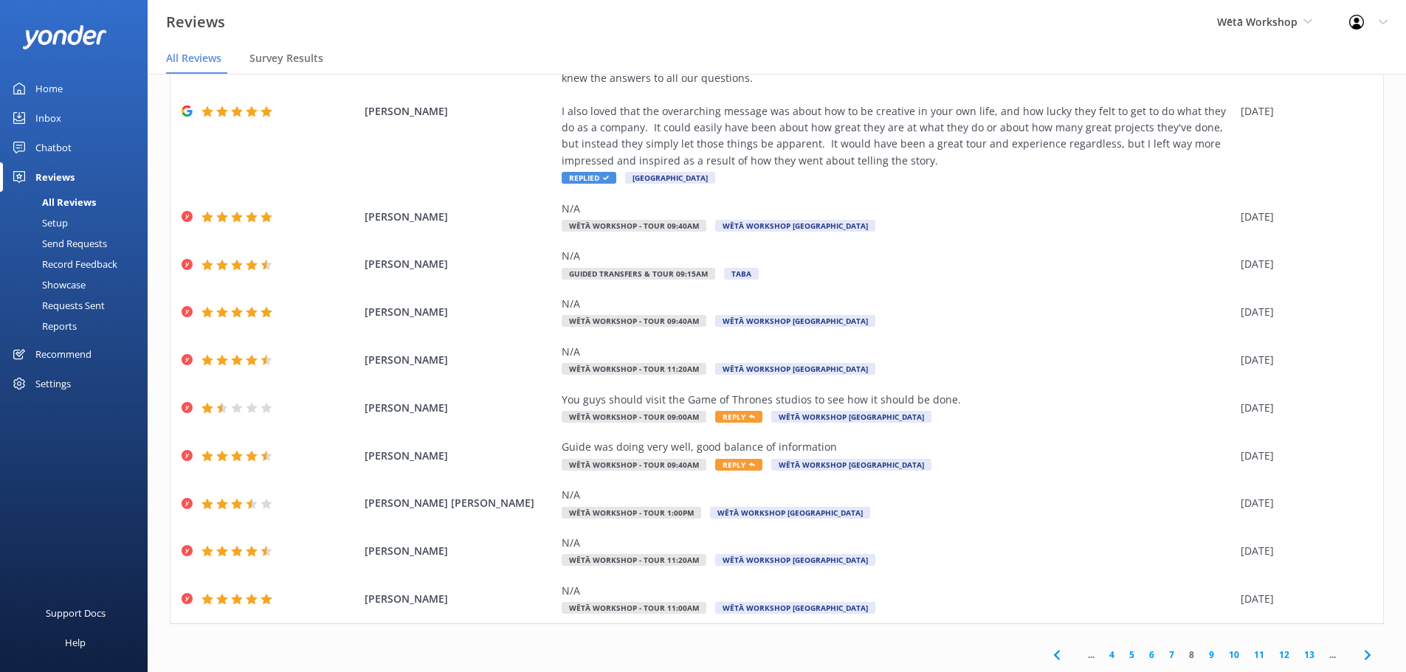
click at [1201, 657] on link "9" at bounding box center [1211, 655] width 20 height 14
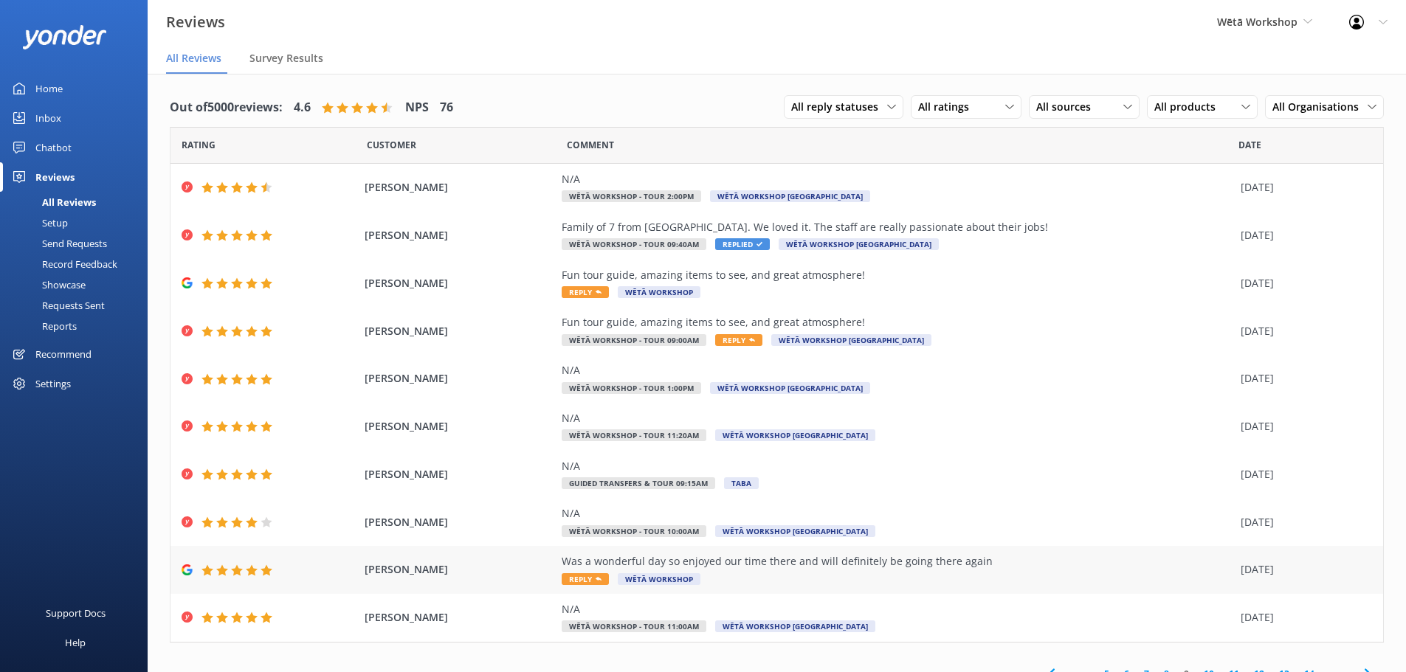
scroll to position [18, 0]
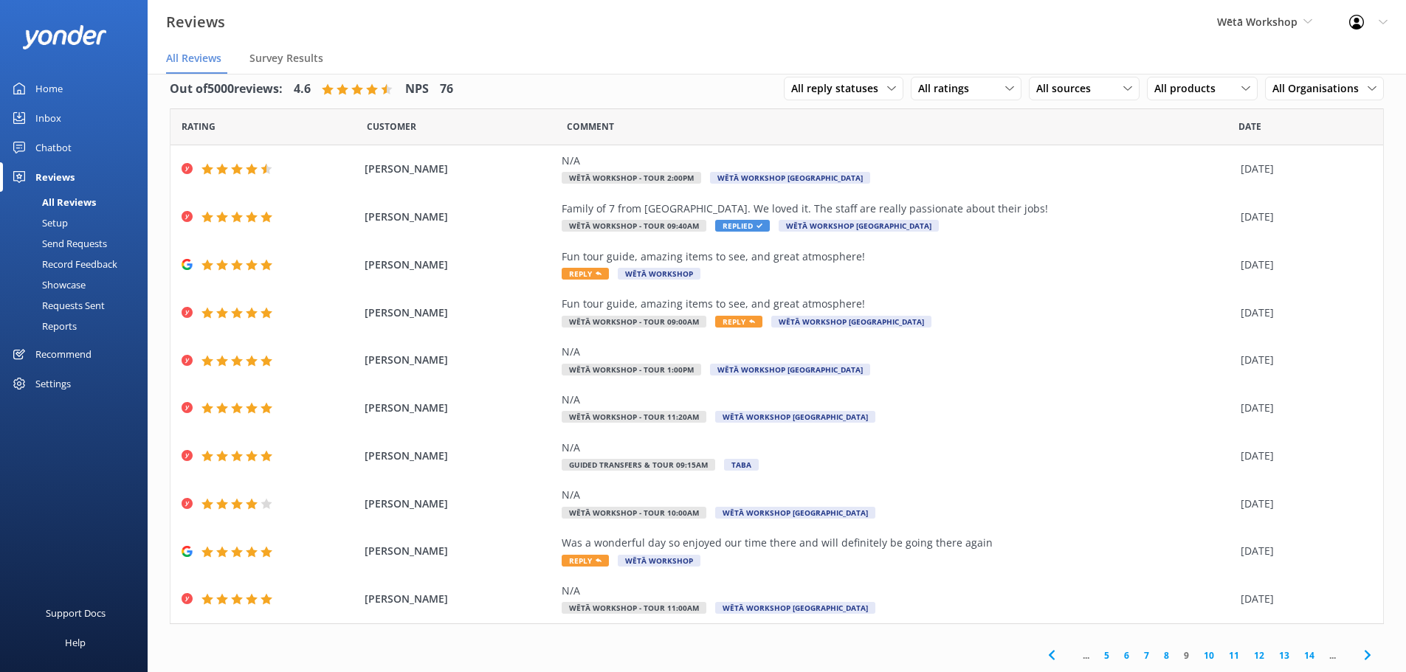
click at [1202, 657] on link "10" at bounding box center [1208, 656] width 25 height 14
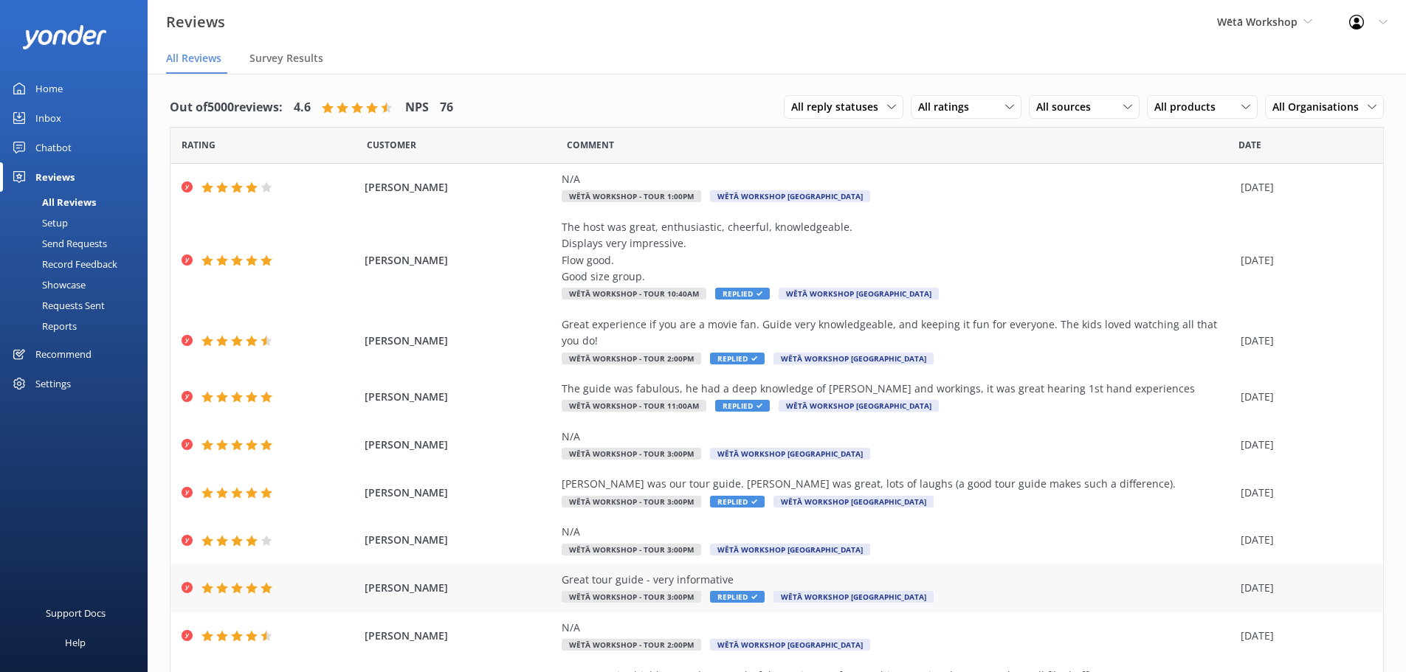
scroll to position [68, 0]
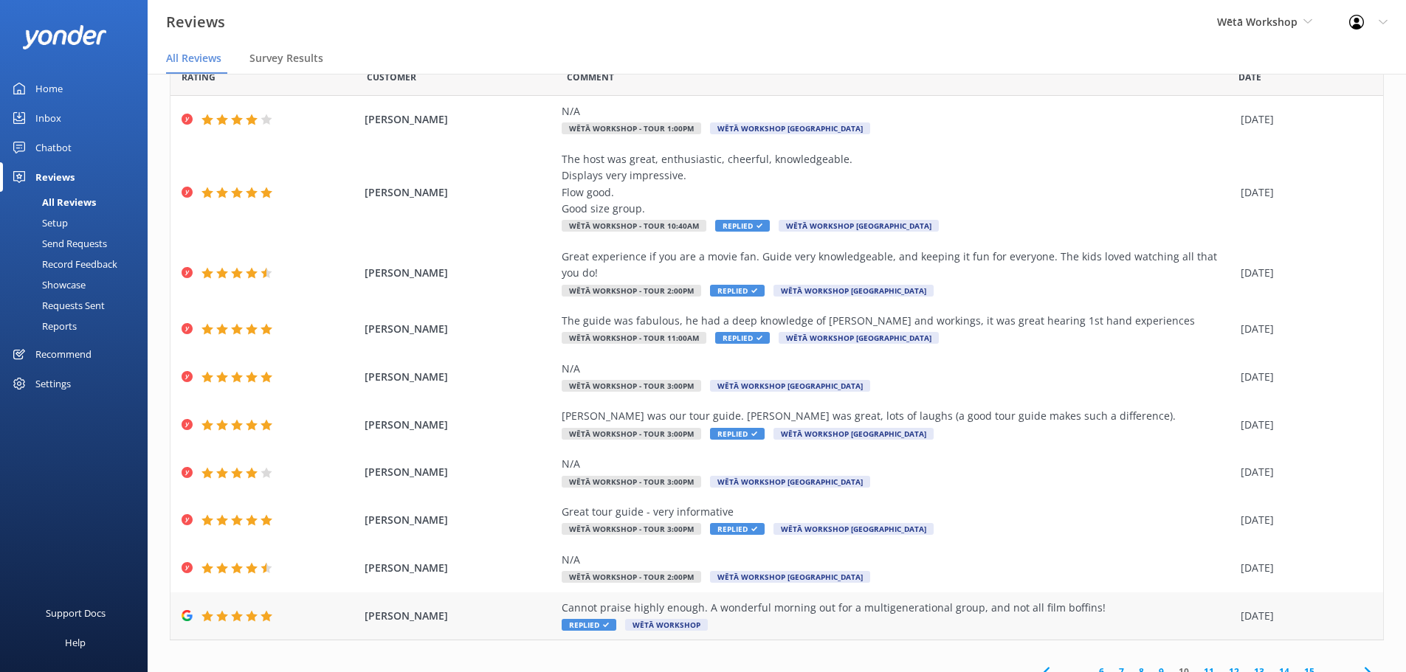
click at [794, 602] on div "Cannot praise highly enough. A wonderful morning out for a multigenerational gr…" at bounding box center [896, 616] width 671 height 33
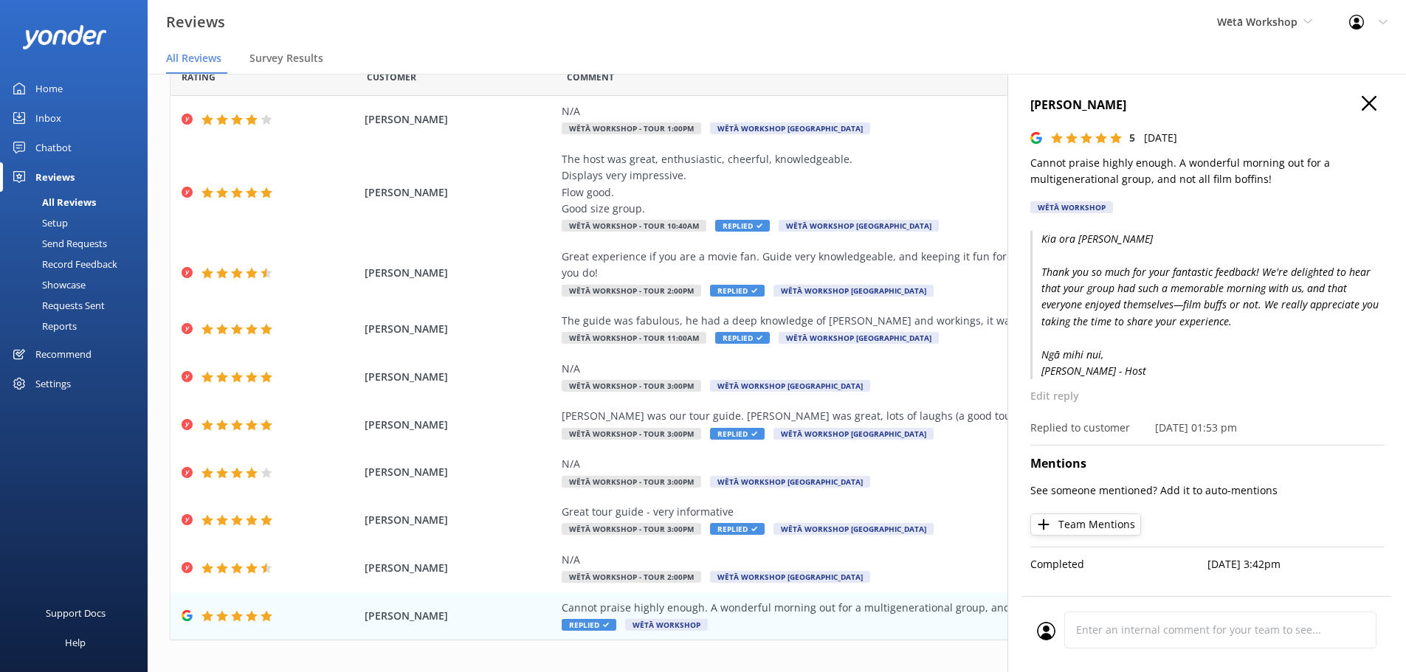
click at [1375, 100] on icon "button" at bounding box center [1368, 103] width 15 height 15
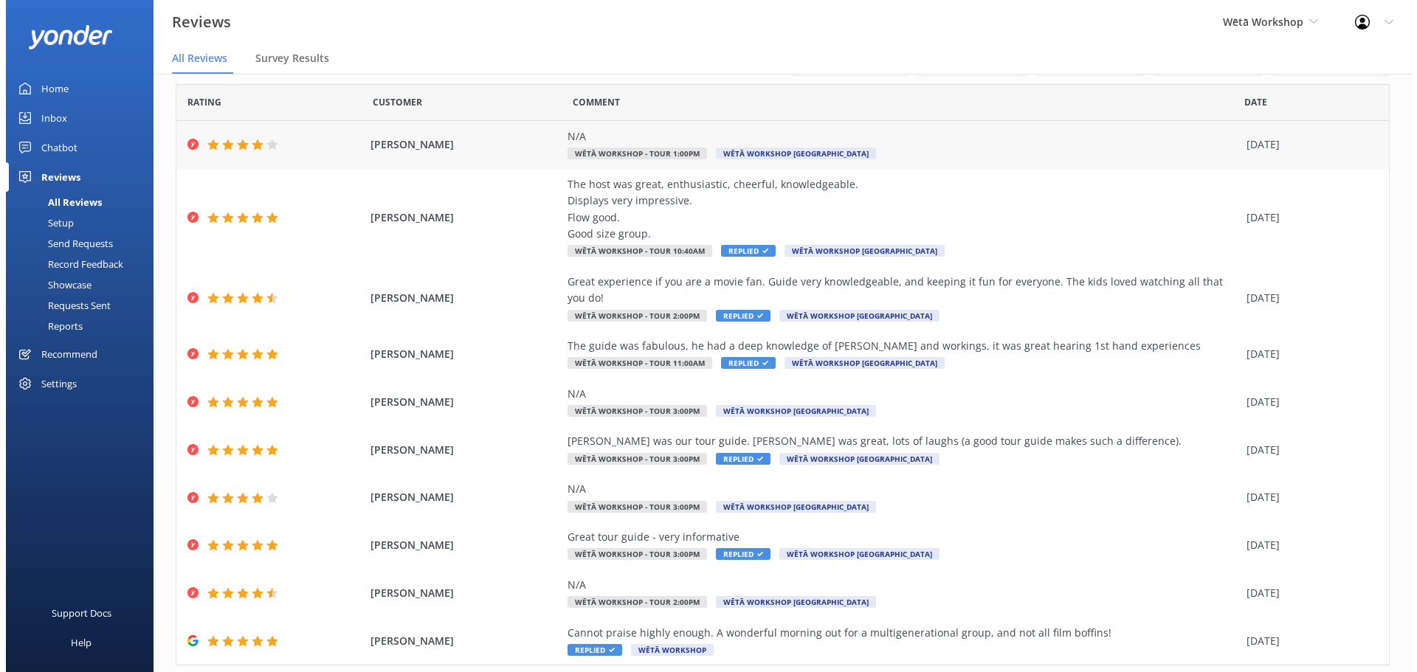
scroll to position [0, 0]
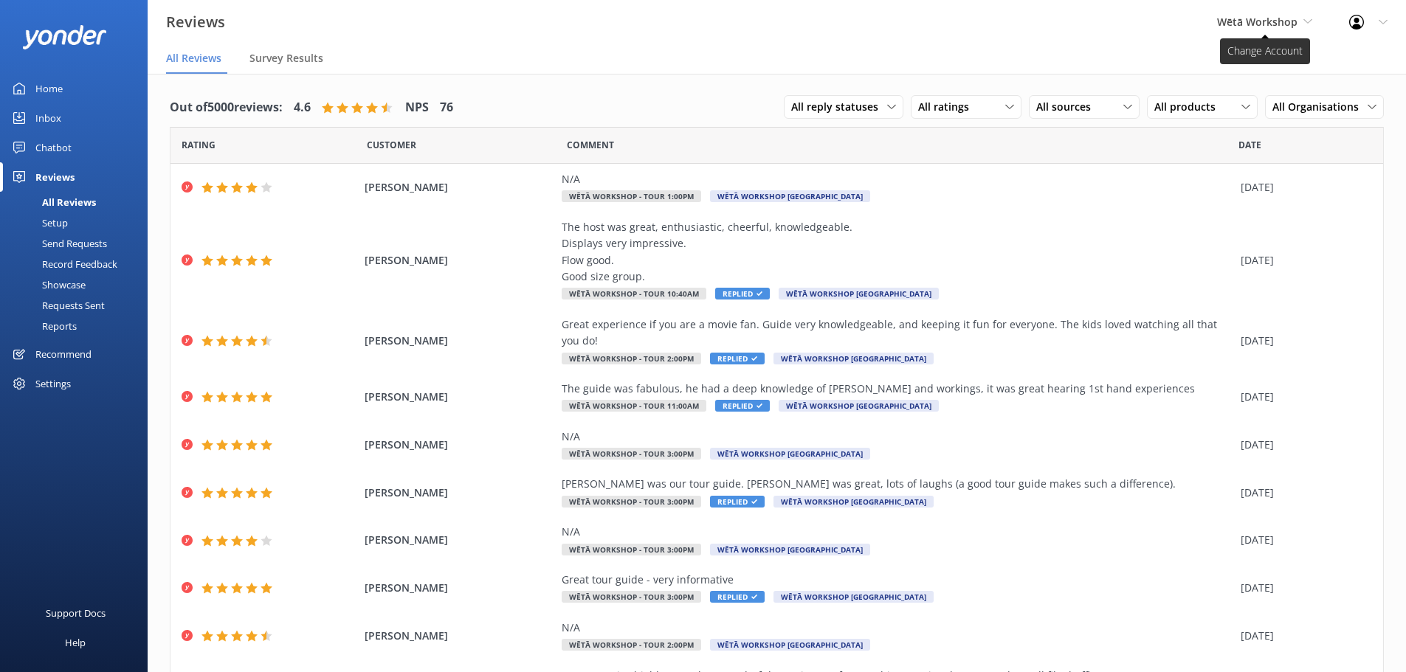
click at [1268, 25] on span "Wētā Workshop" at bounding box center [1257, 22] width 80 height 14
click at [1264, 89] on link "Wētā Workshop Unleashed" at bounding box center [1272, 97] width 148 height 35
